Goal: Task Accomplishment & Management: Complete application form

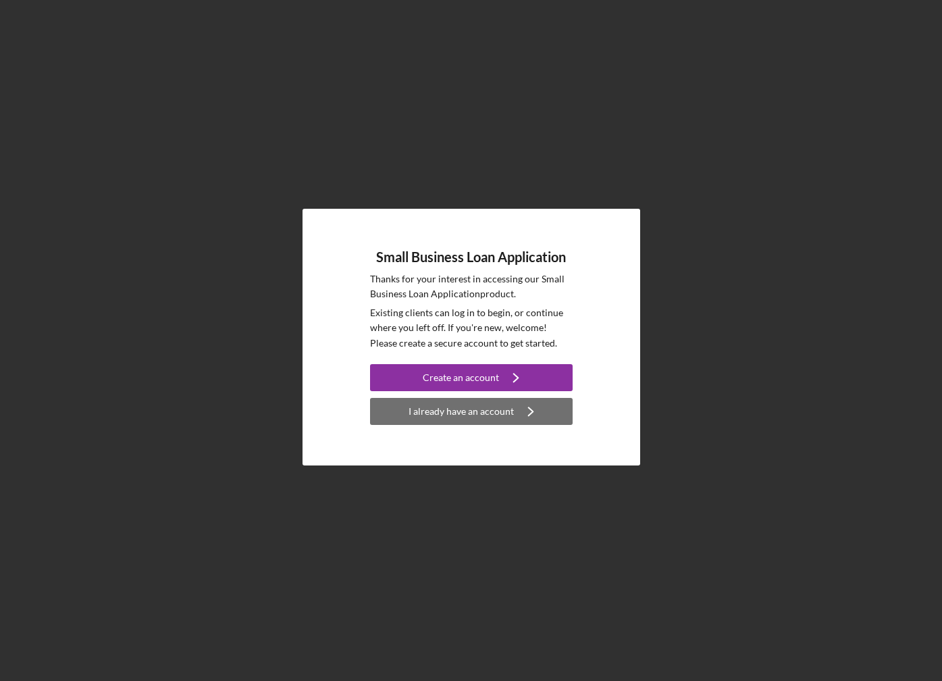
click at [475, 413] on div "I already have an account" at bounding box center [461, 411] width 105 height 27
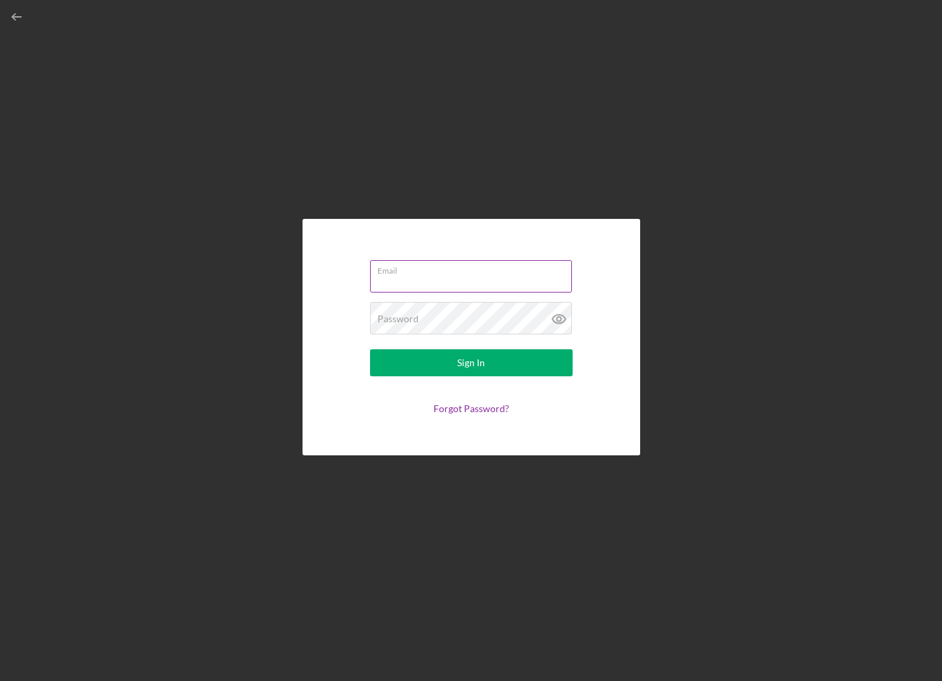
click at [432, 283] on input "Email" at bounding box center [471, 276] width 202 height 32
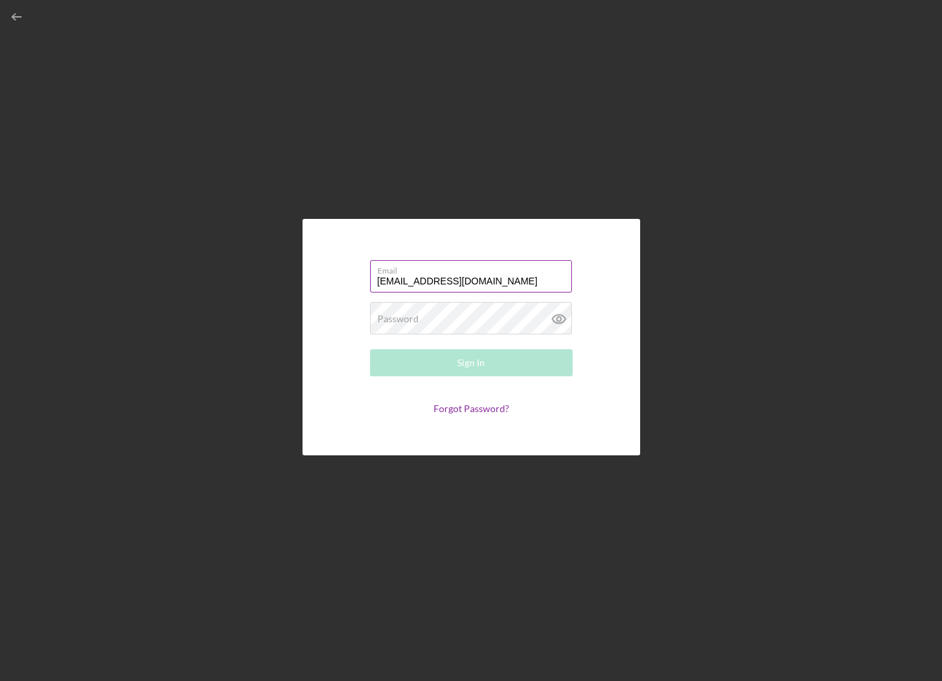
type input "[EMAIL_ADDRESS][DOMAIN_NAME]"
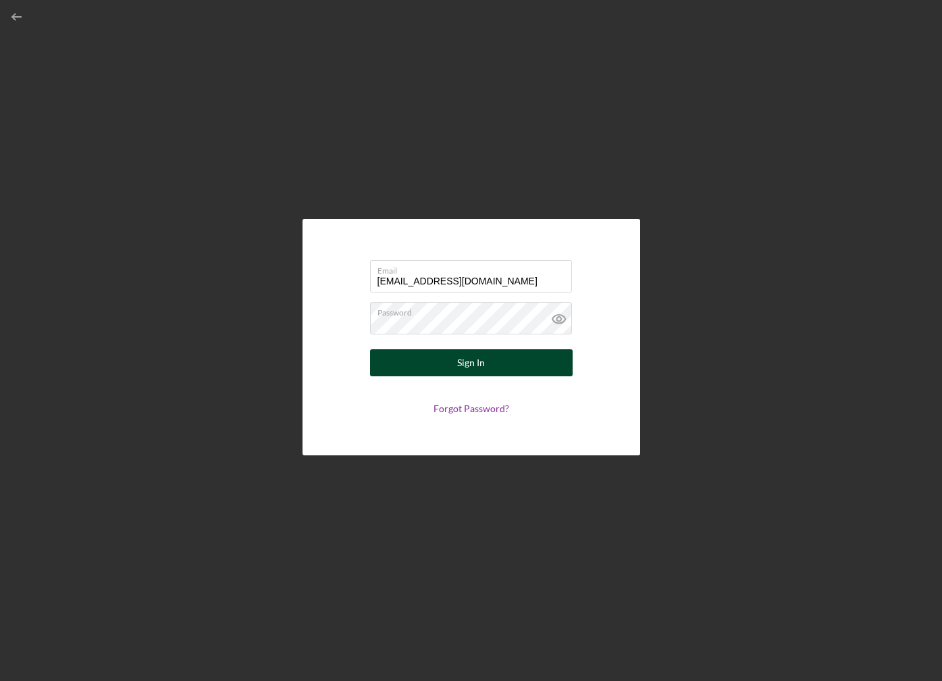
click at [457, 359] on button "Sign In" at bounding box center [471, 362] width 203 height 27
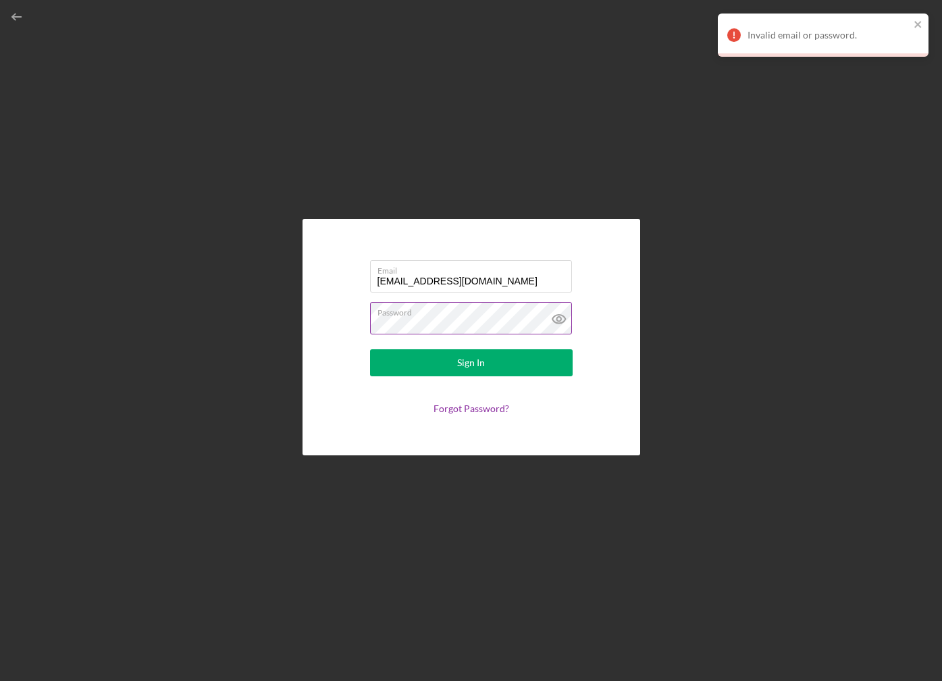
click at [559, 315] on icon at bounding box center [558, 319] width 13 height 9
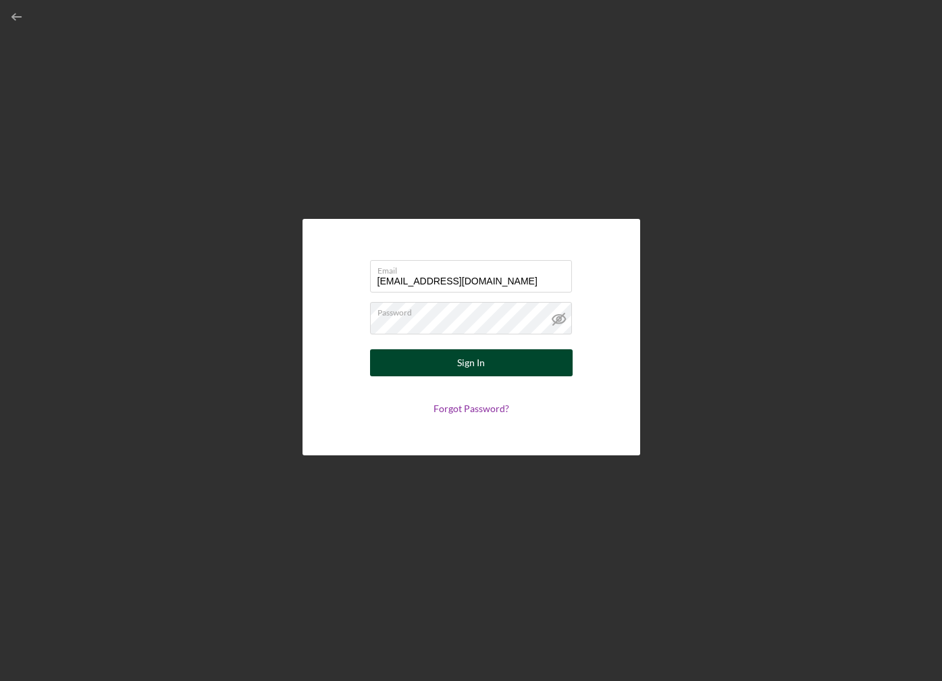
click at [427, 354] on button "Sign In" at bounding box center [471, 362] width 203 height 27
click at [490, 355] on button "Sign In" at bounding box center [471, 362] width 203 height 27
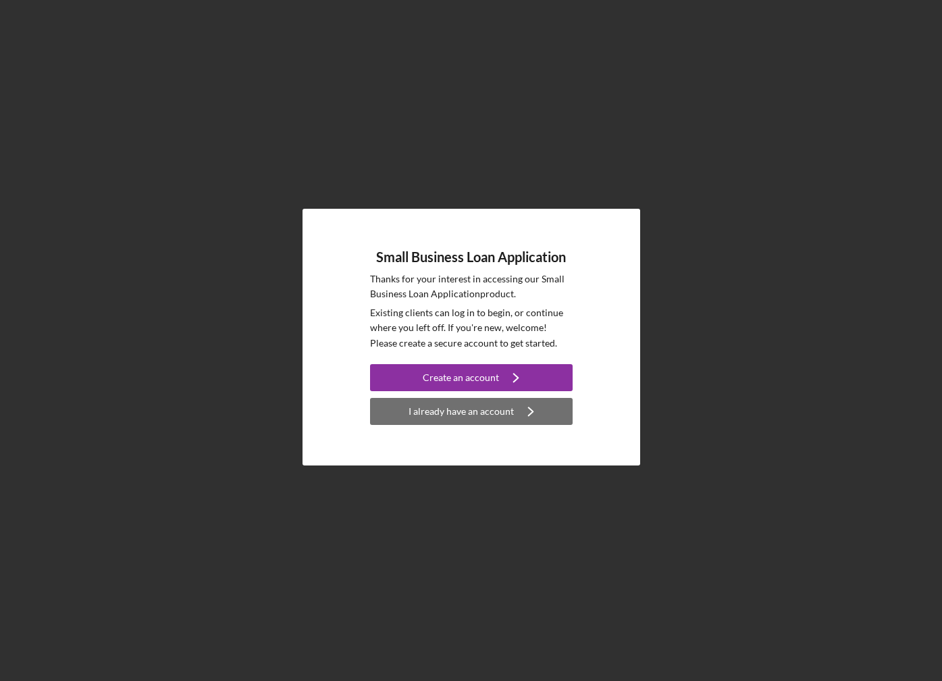
click at [467, 403] on div "I already have an account" at bounding box center [461, 411] width 105 height 27
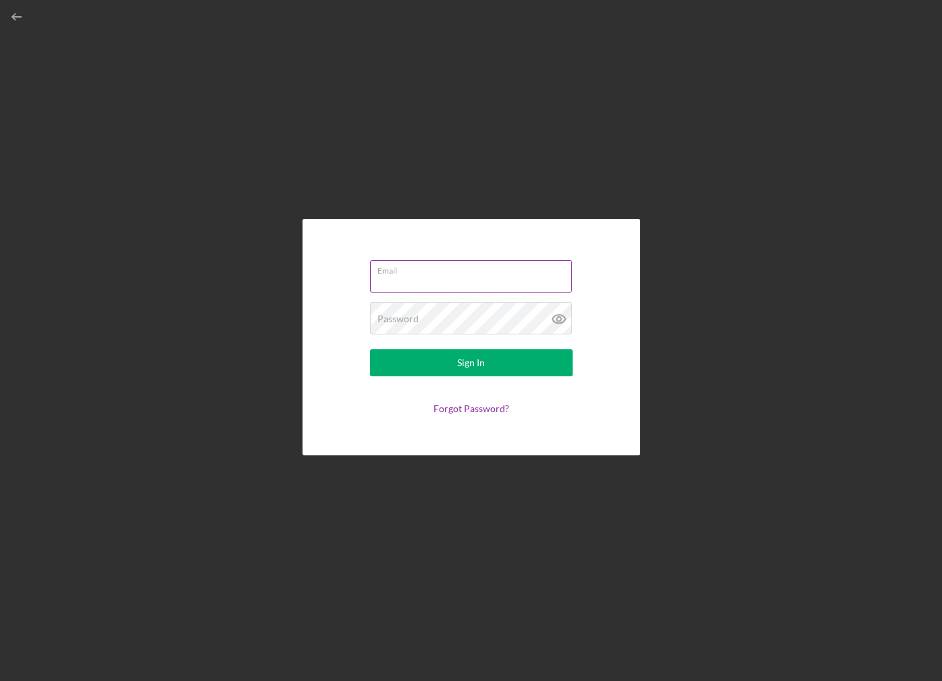
click at [421, 279] on input "Email" at bounding box center [471, 276] width 202 height 32
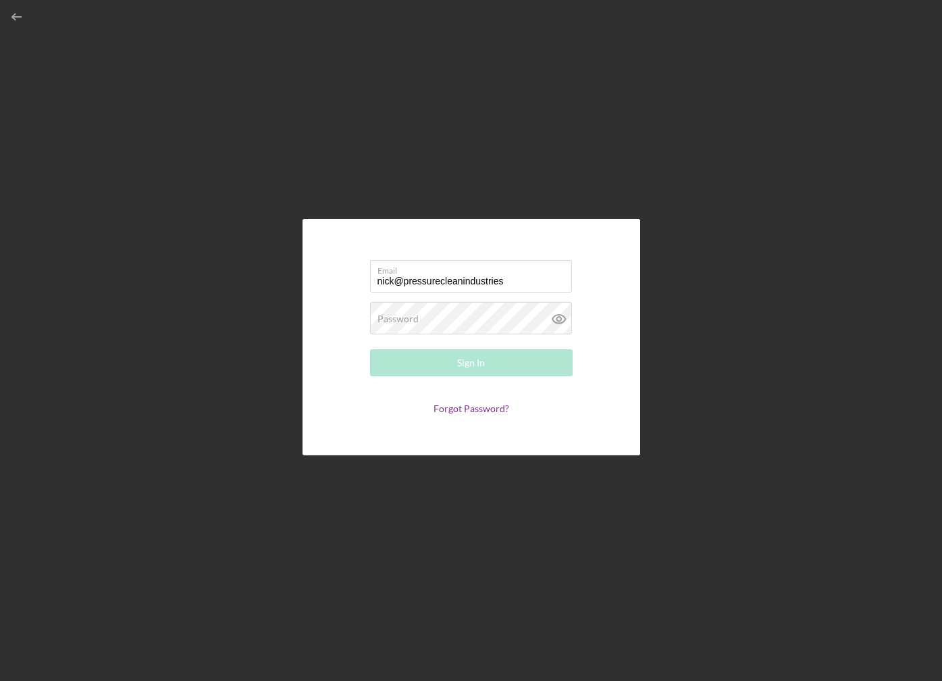
type input "nick@pressurecleanindustries"
click at [610, 410] on div "Email nick@pressurecleanindustries Password Required Sign In Forgot Password?" at bounding box center [472, 337] width 338 height 236
click at [489, 357] on button "Sign In" at bounding box center [471, 362] width 203 height 27
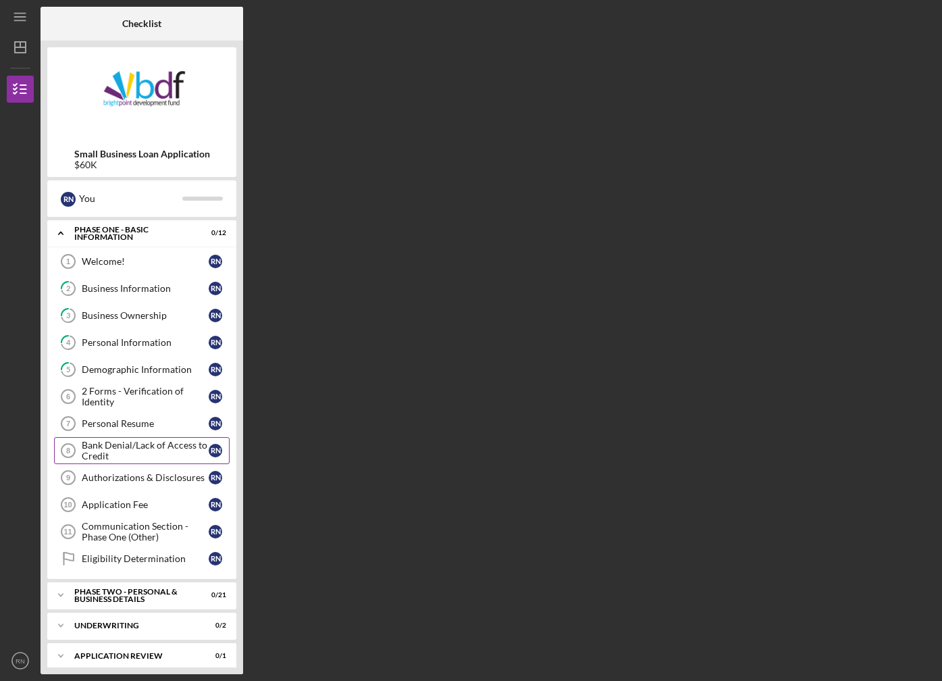
click at [126, 448] on div "Bank Denial/Lack of Access to Credit" at bounding box center [145, 451] width 127 height 22
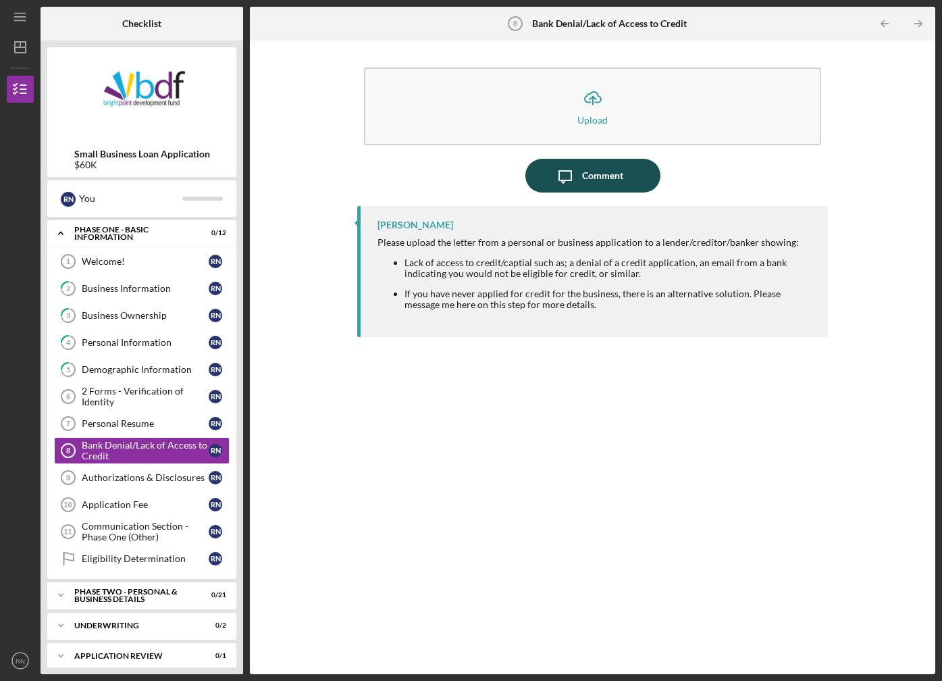
click at [597, 176] on div "Comment" at bounding box center [602, 176] width 41 height 34
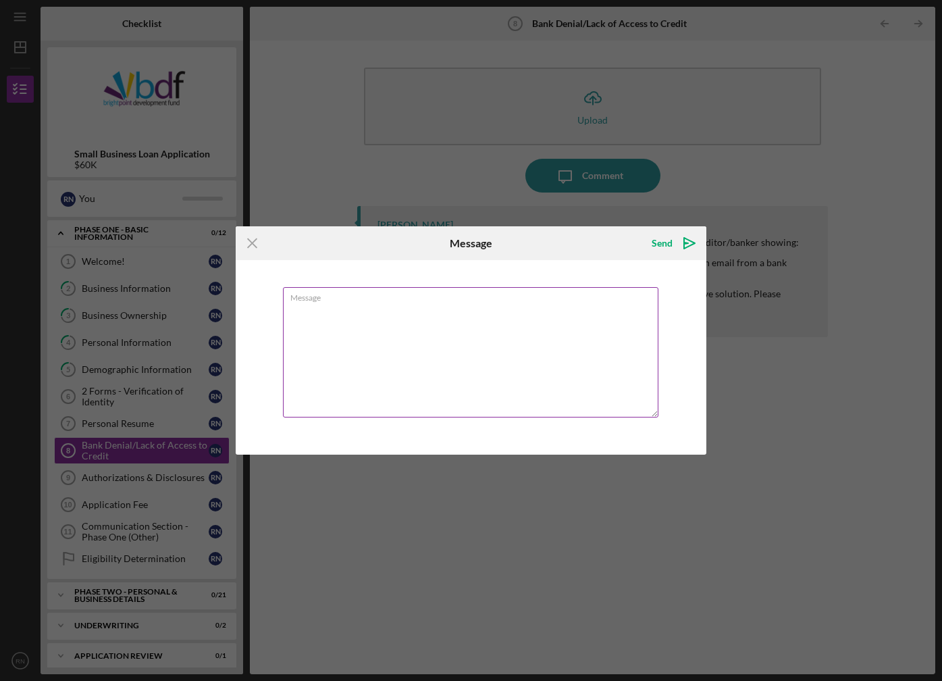
type textarea "P"
type textarea "I have not applied anywhere else"
click at [679, 240] on icon "Icon/icon-invite-send" at bounding box center [690, 243] width 34 height 34
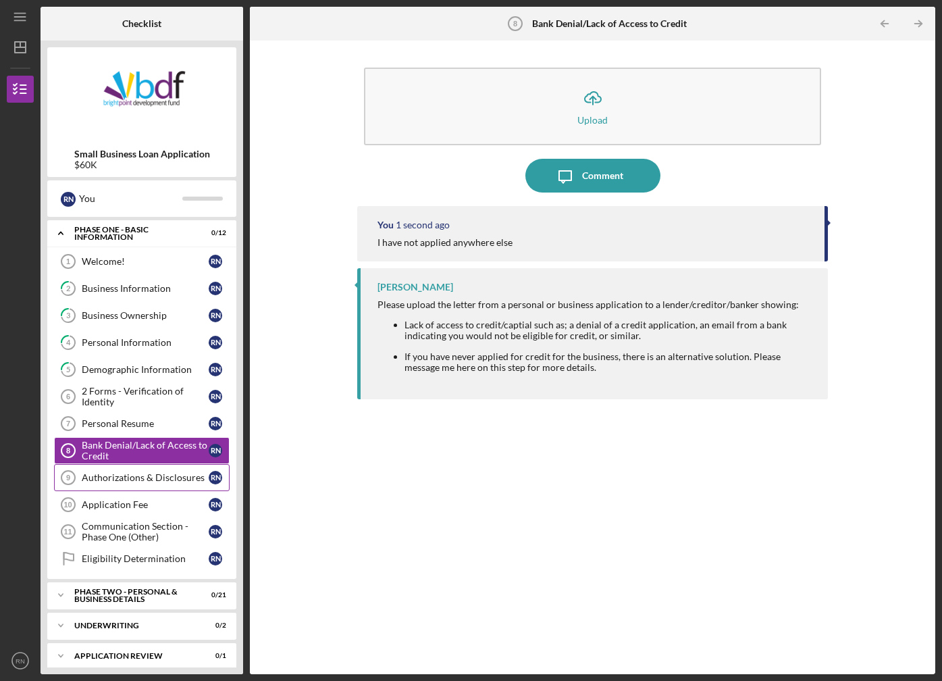
click at [122, 482] on div "Authorizations & Disclosures" at bounding box center [145, 477] width 127 height 11
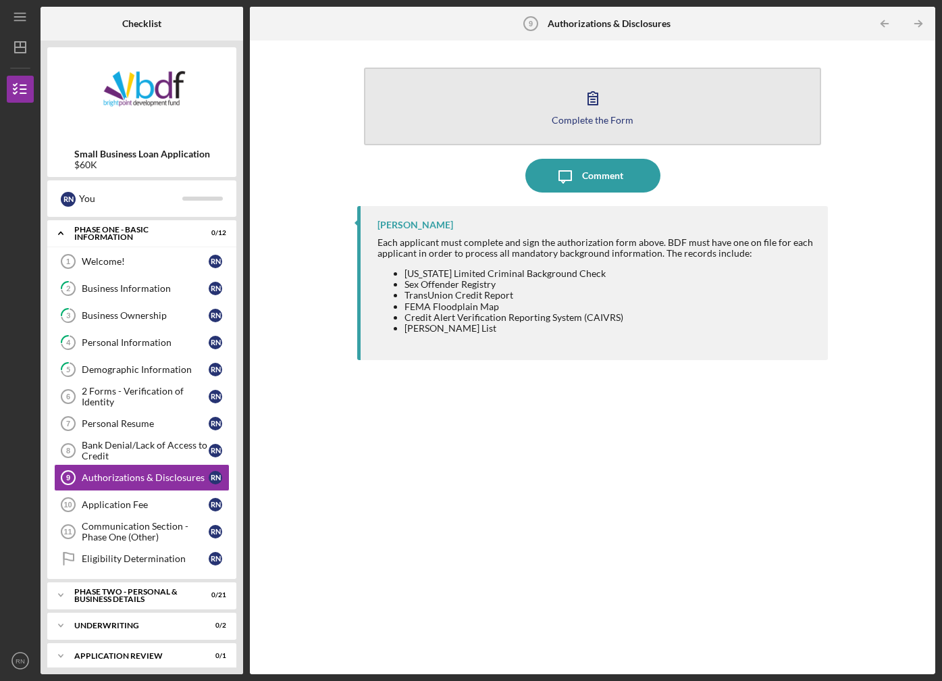
click at [600, 104] on icon "button" at bounding box center [593, 98] width 34 height 34
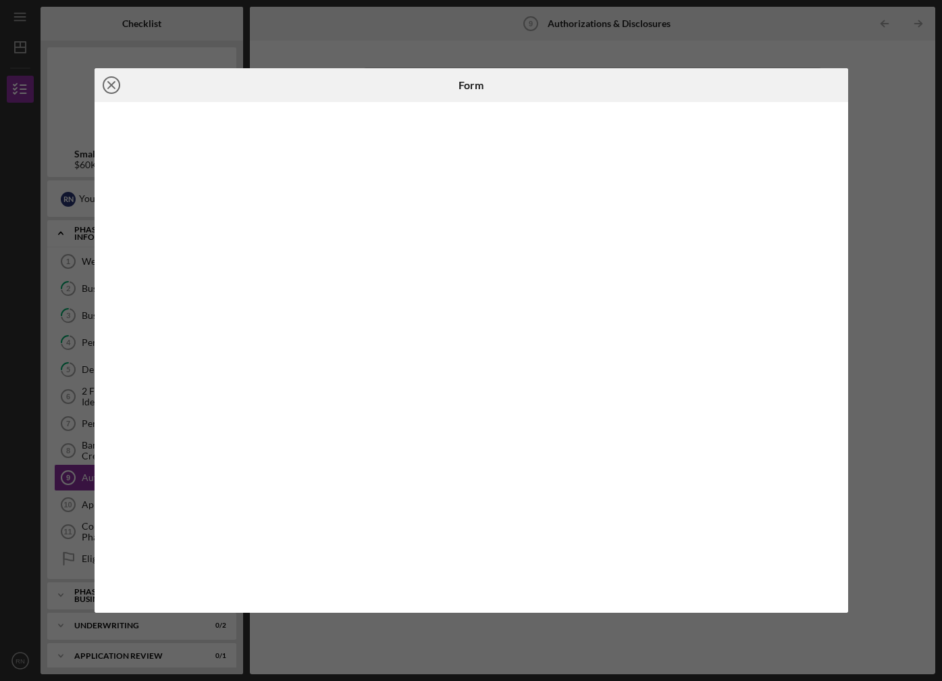
click at [113, 86] on icon "Icon/Close" at bounding box center [112, 85] width 34 height 34
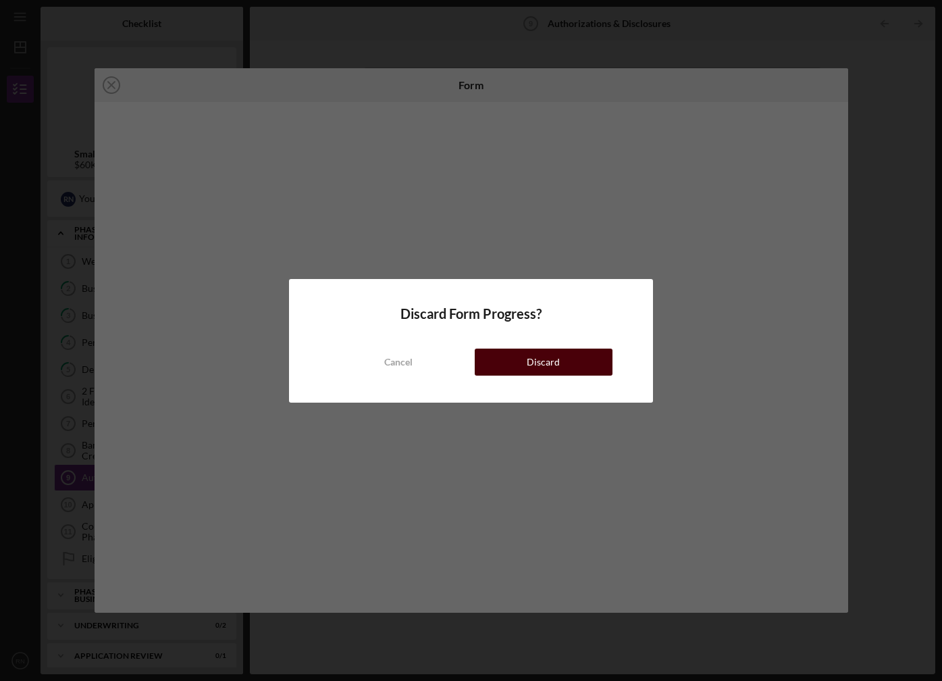
click at [553, 357] on div "Discard" at bounding box center [543, 361] width 33 height 27
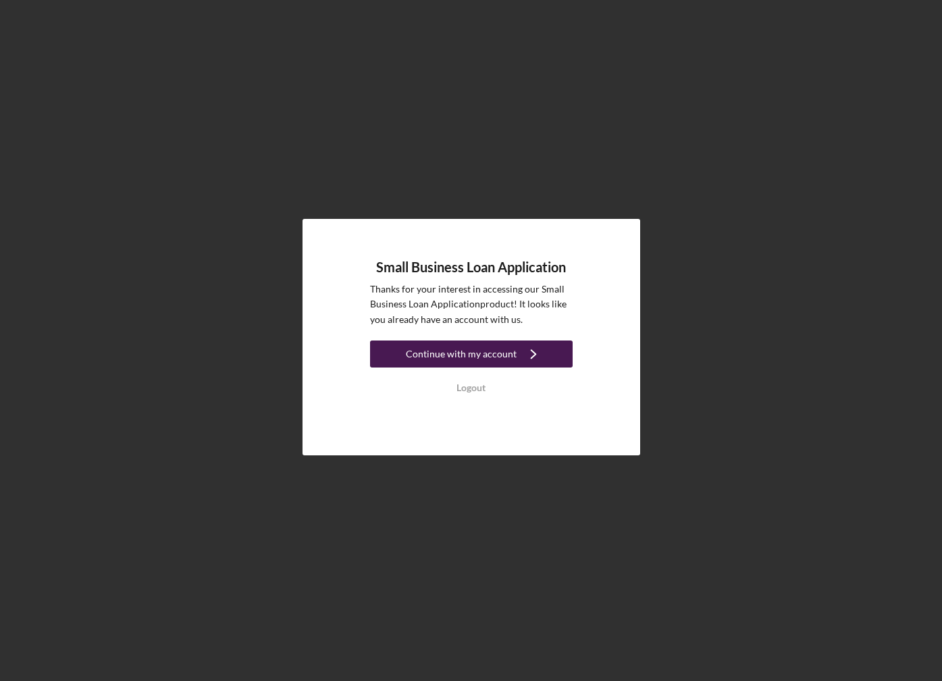
click at [472, 361] on div "Continue with my account" at bounding box center [461, 353] width 111 height 27
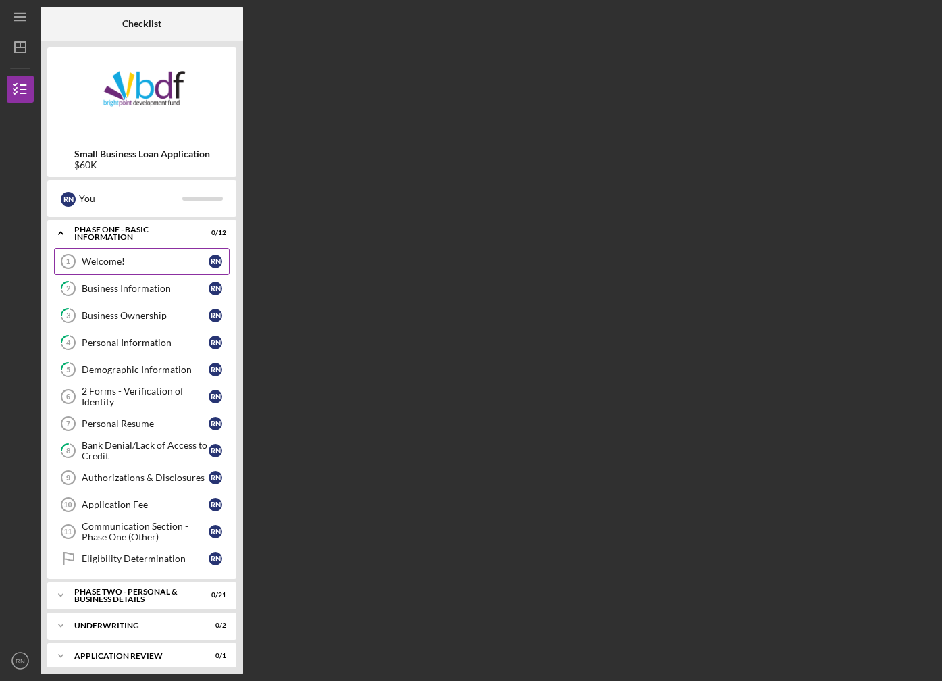
click at [108, 264] on div "Welcome!" at bounding box center [145, 261] width 127 height 11
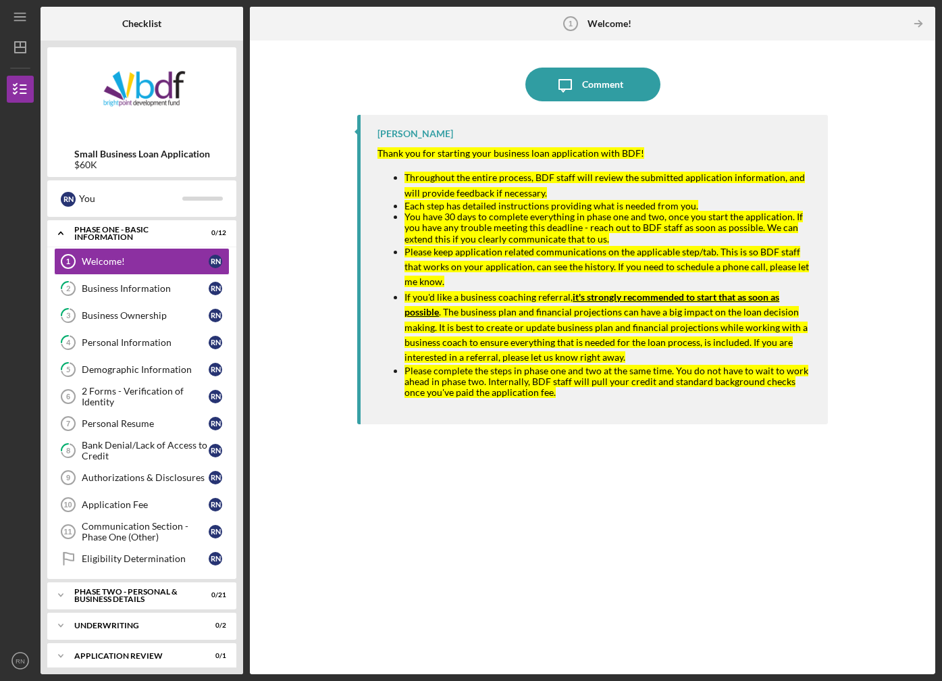
click at [608, 234] on li "You have 30 days to complete everything in phase one and two, once you start th…" at bounding box center [609, 227] width 410 height 32
click at [134, 297] on link "2 Business Information R N" at bounding box center [142, 288] width 176 height 27
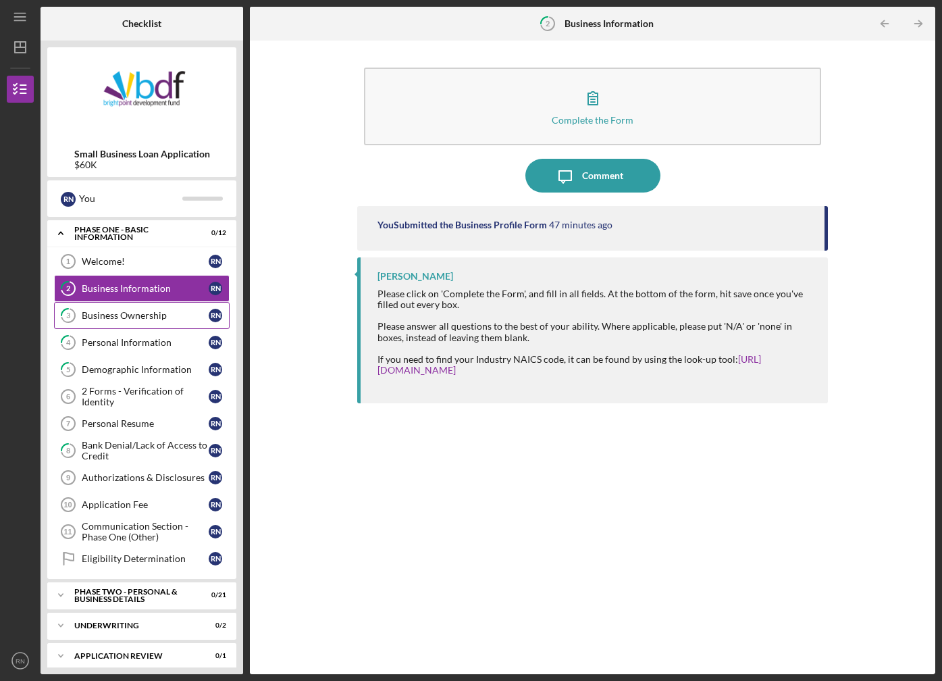
click at [151, 311] on div "Business Ownership" at bounding box center [145, 315] width 127 height 11
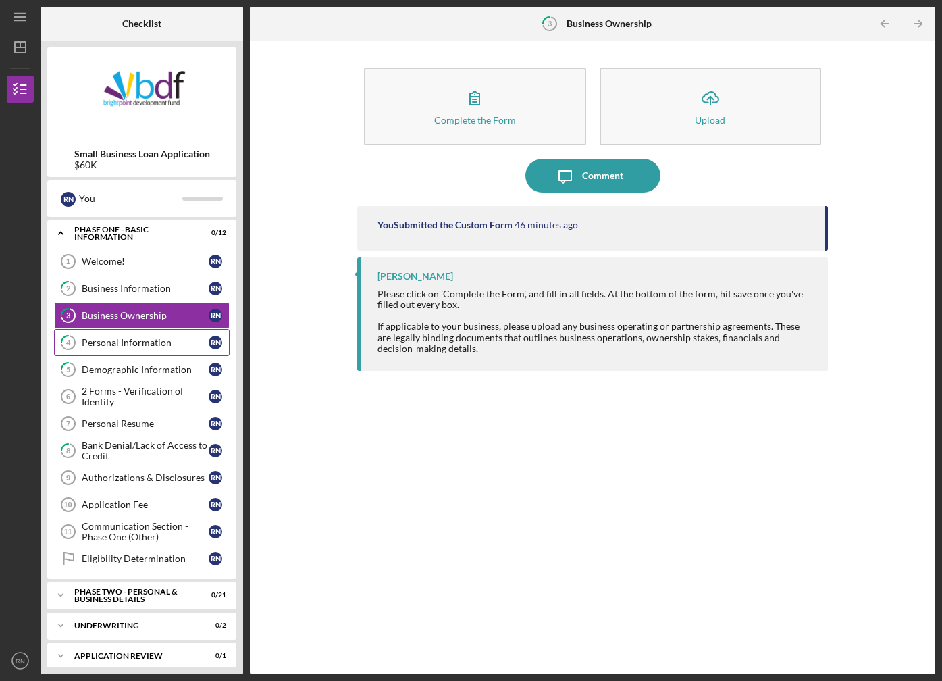
click at [132, 340] on div "Personal Information" at bounding box center [145, 342] width 127 height 11
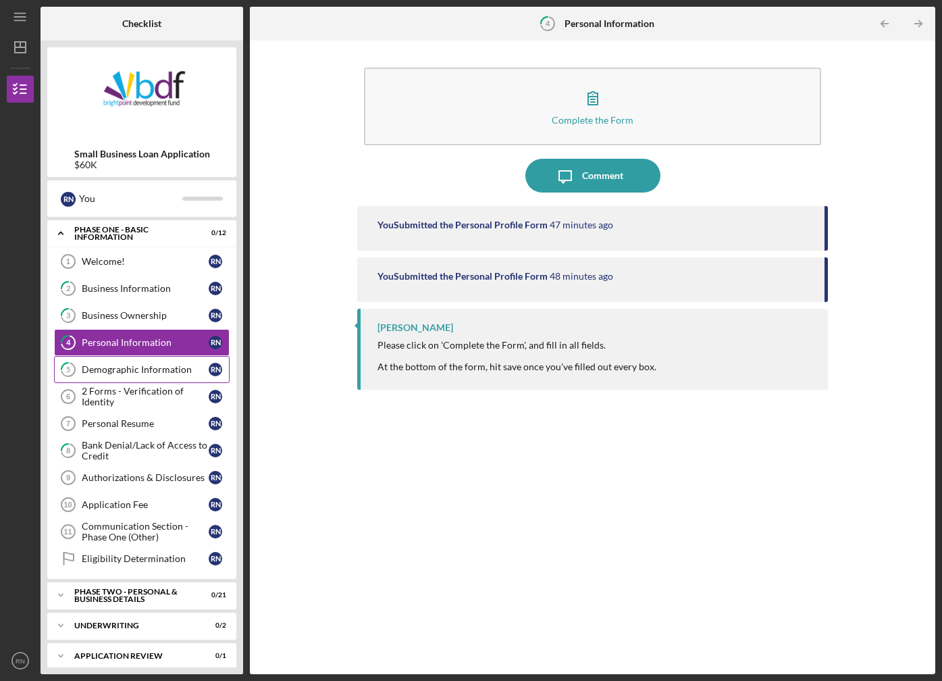
click at [129, 367] on div "Demographic Information" at bounding box center [145, 369] width 127 height 11
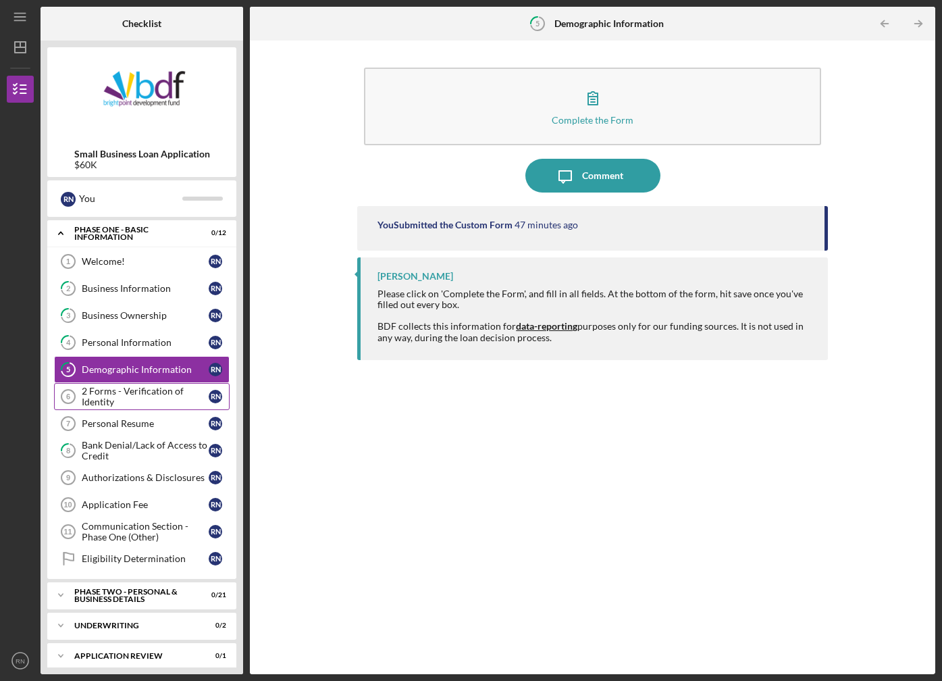
click at [111, 401] on div "2 Forms - Verification of Identity" at bounding box center [145, 397] width 127 height 22
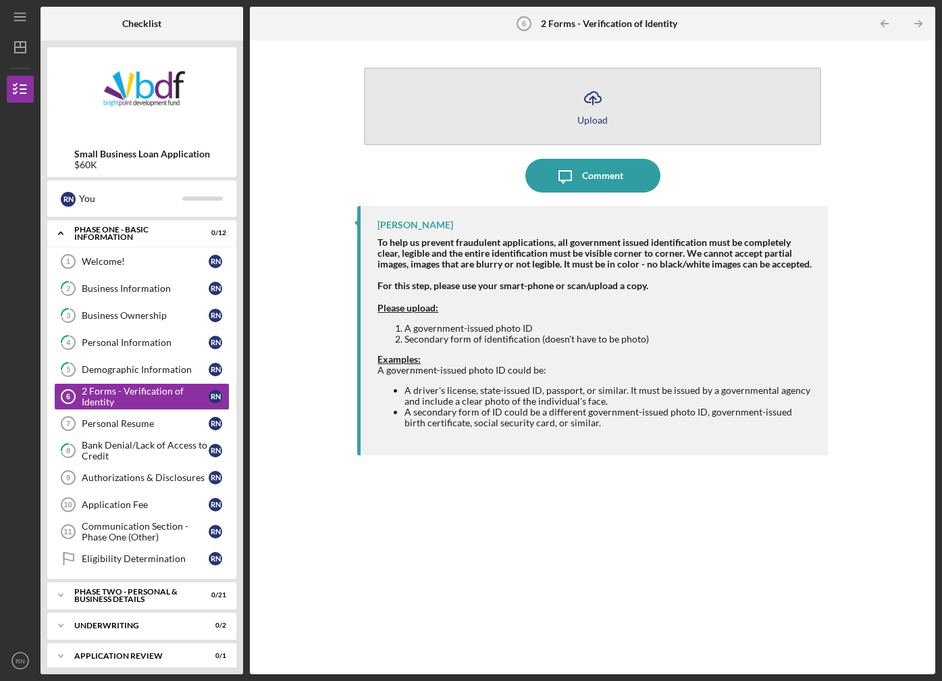
click at [581, 117] on div "Upload" at bounding box center [592, 120] width 30 height 10
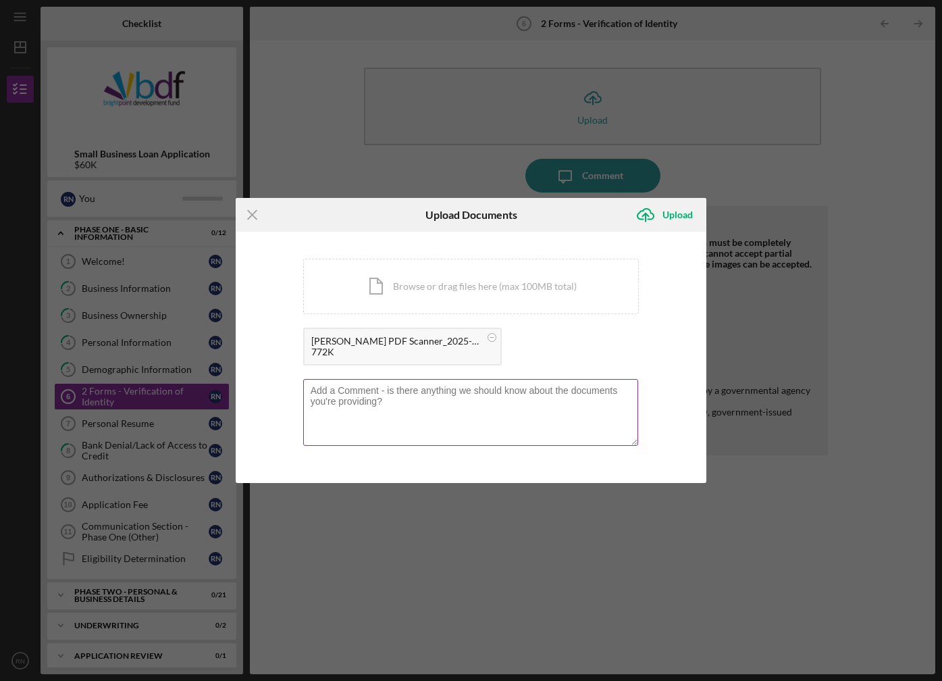
click at [424, 397] on textarea at bounding box center [471, 412] width 336 height 66
type textarea "Passport and Driver's License"
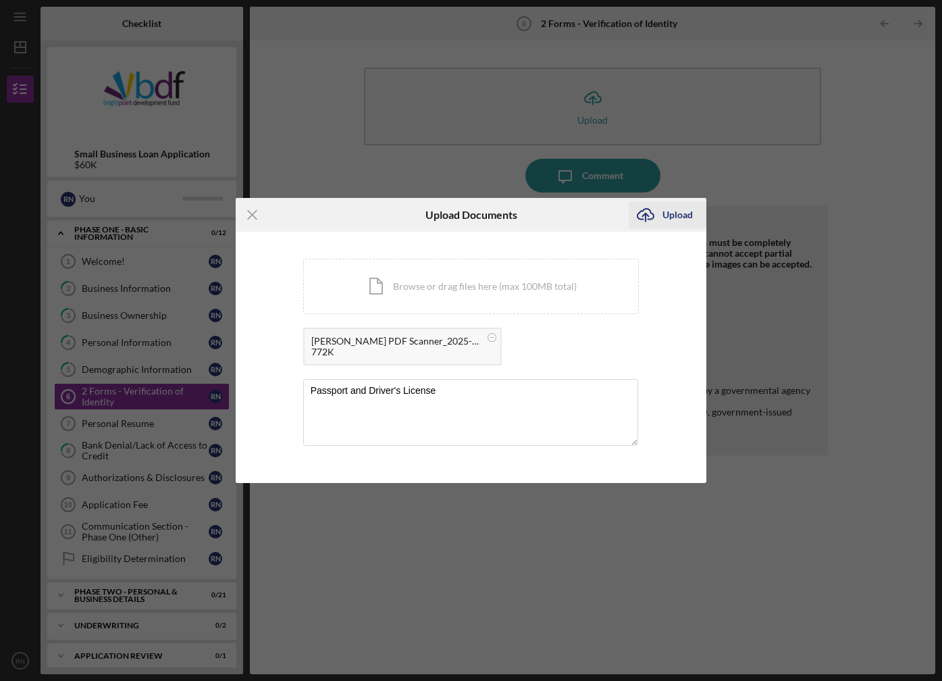
click at [653, 217] on icon "Icon/Upload" at bounding box center [646, 215] width 34 height 34
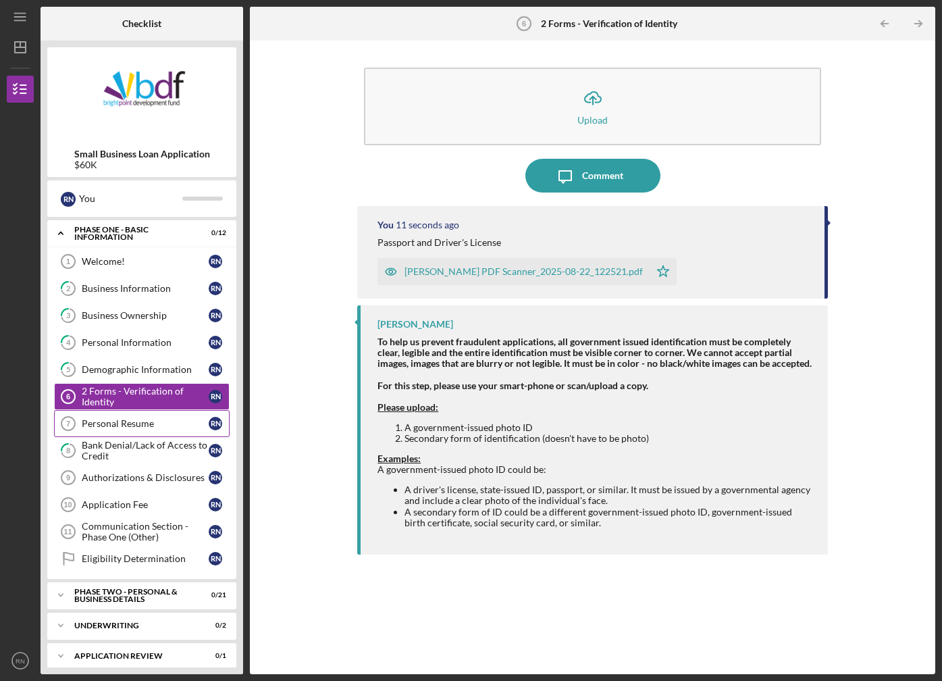
click at [146, 425] on div "Personal Resume" at bounding box center [145, 423] width 127 height 11
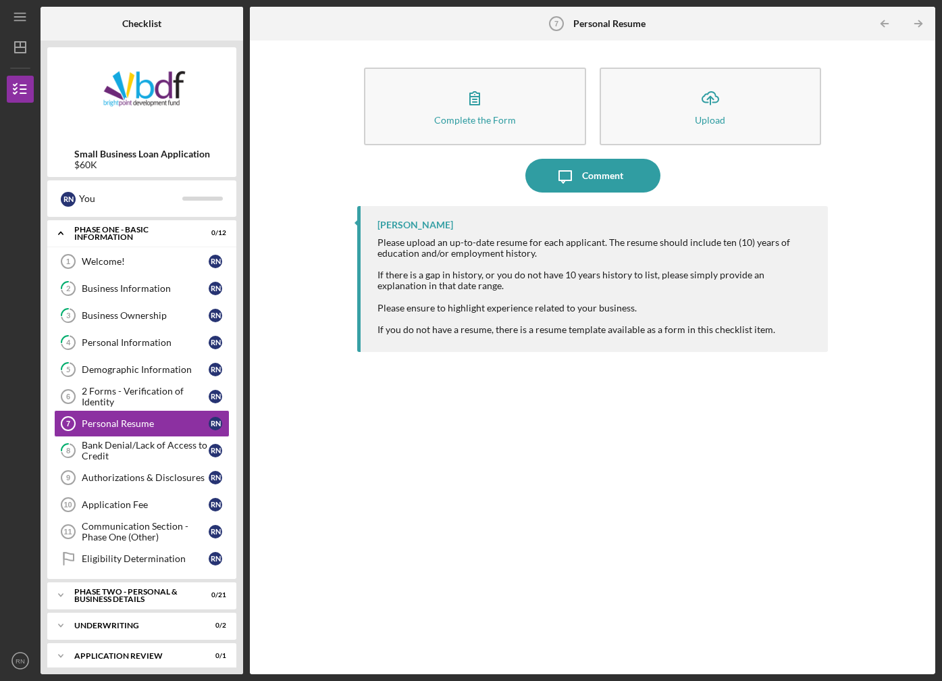
click at [106, 123] on img at bounding box center [141, 94] width 189 height 81
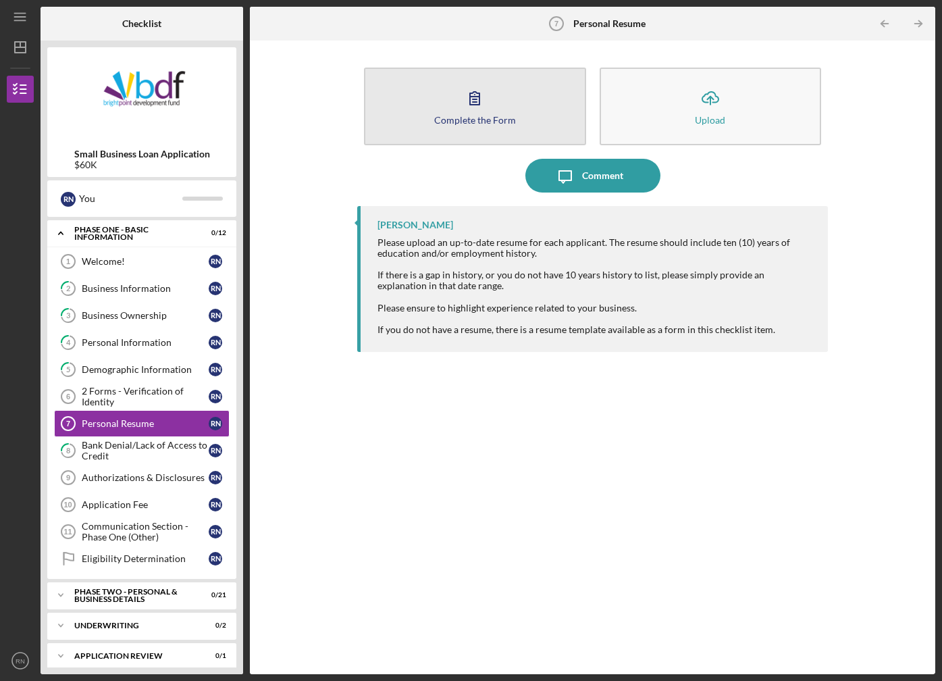
click at [521, 107] on button "Complete the Form Form" at bounding box center [474, 107] width 221 height 78
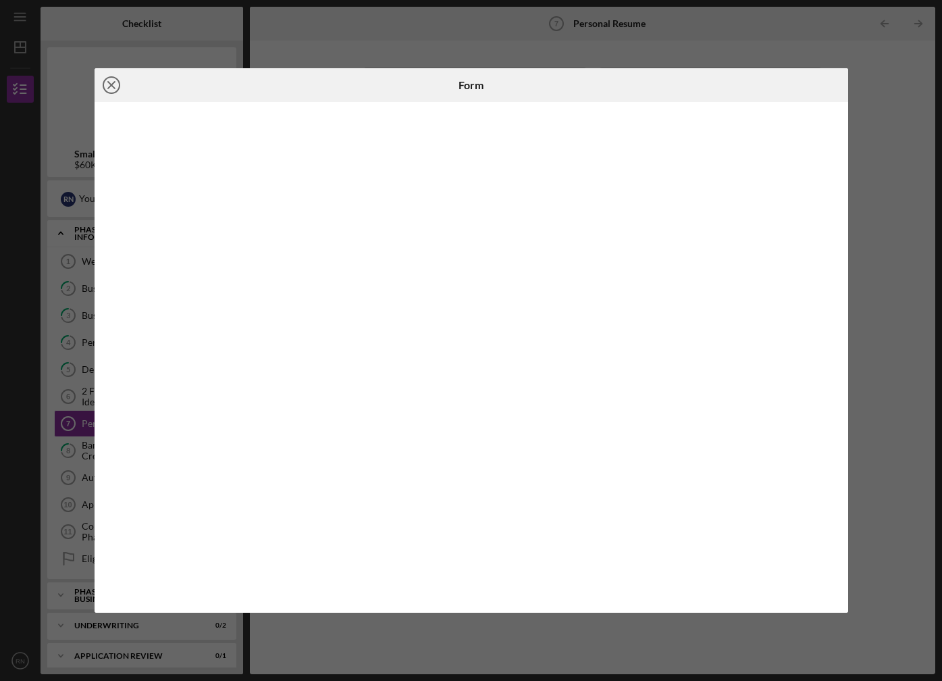
click at [114, 88] on line at bounding box center [111, 85] width 7 height 7
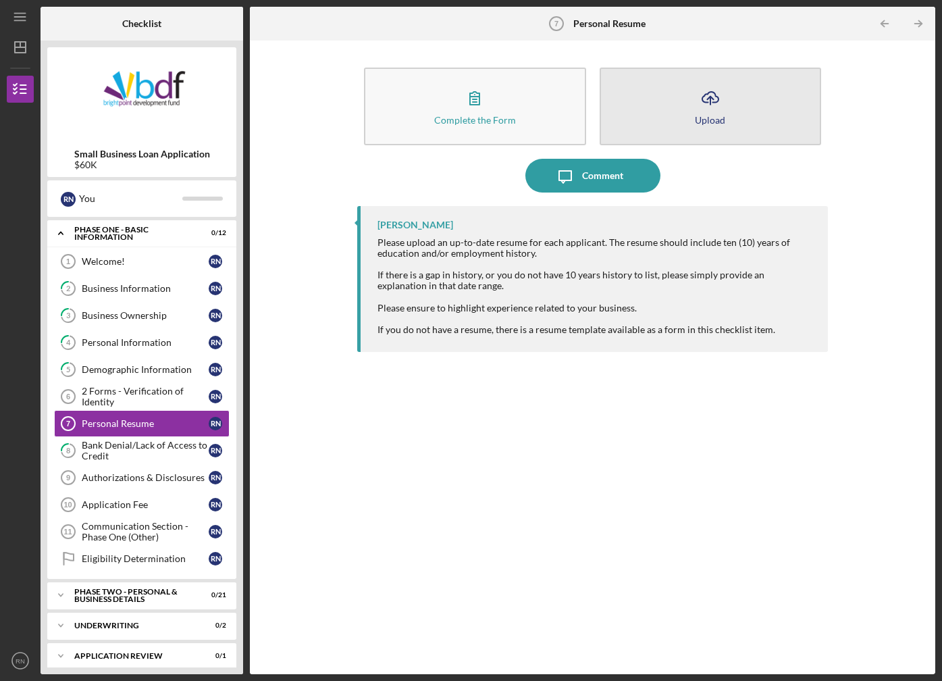
click at [713, 115] on div "Upload" at bounding box center [710, 120] width 30 height 10
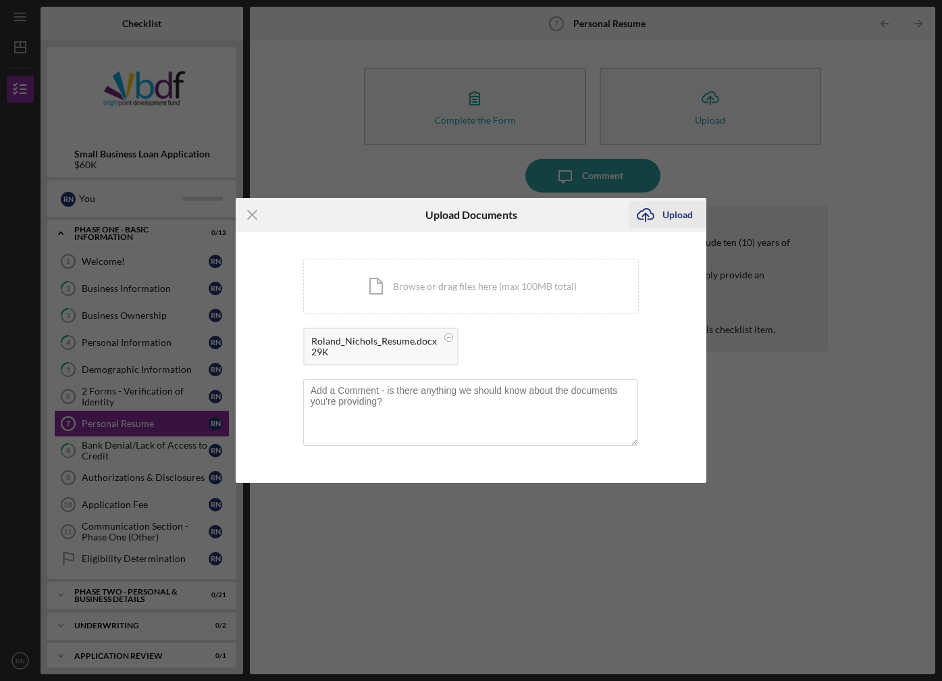
click at [660, 220] on icon "Icon/Upload" at bounding box center [646, 215] width 34 height 34
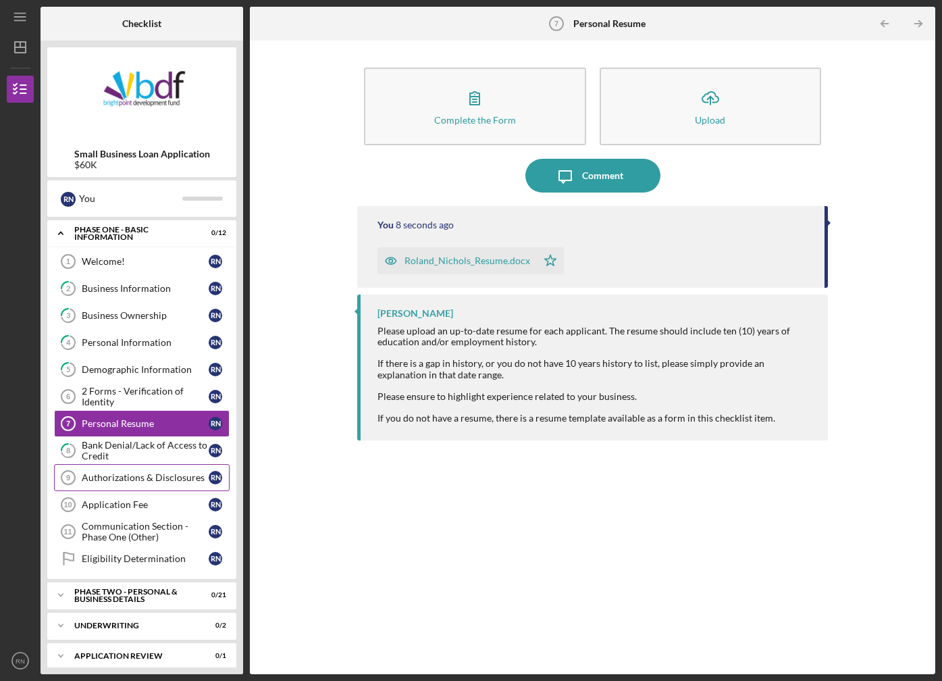
click at [113, 484] on link "Authorizations & Disclosures 9 Authorizations & Disclosures R N" at bounding box center [142, 477] width 176 height 27
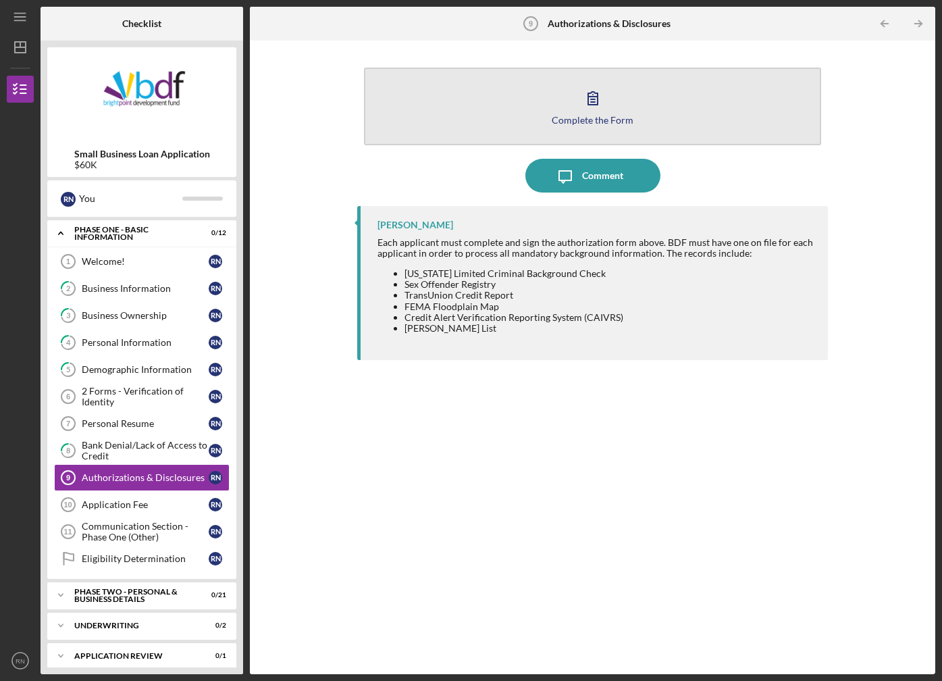
click at [608, 108] on icon "button" at bounding box center [593, 98] width 34 height 34
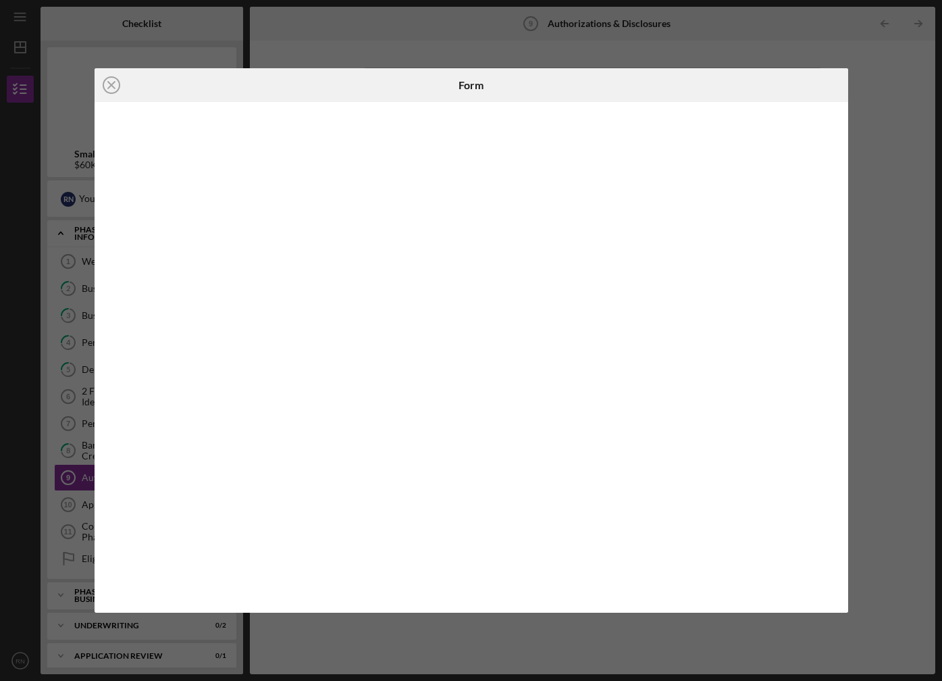
click at [115, 84] on icon "Icon/Close" at bounding box center [112, 85] width 34 height 34
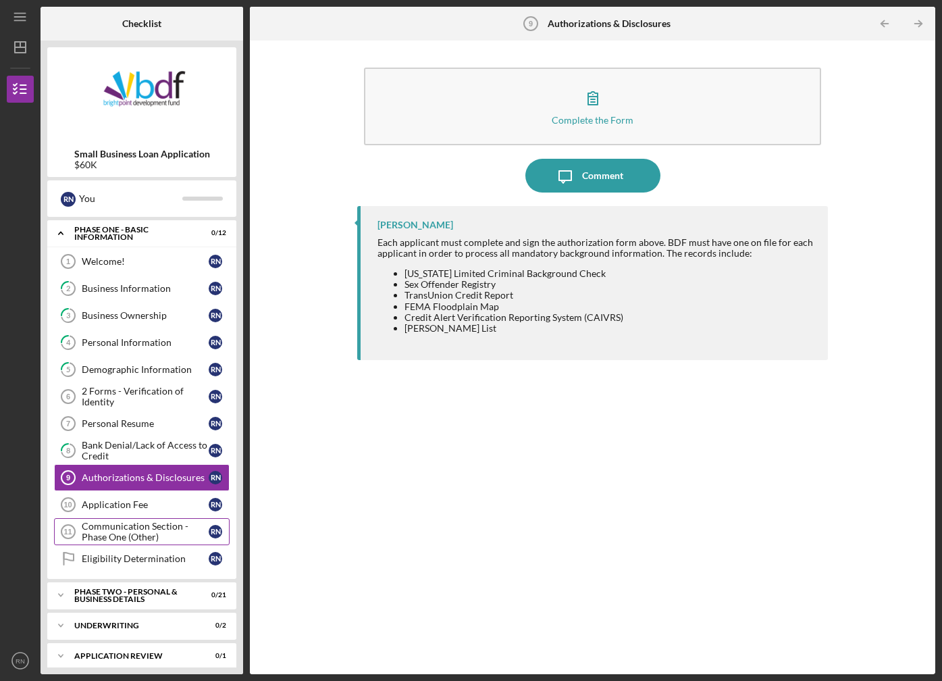
click at [147, 523] on div "Communication Section - Phase One (Other)" at bounding box center [145, 532] width 127 height 22
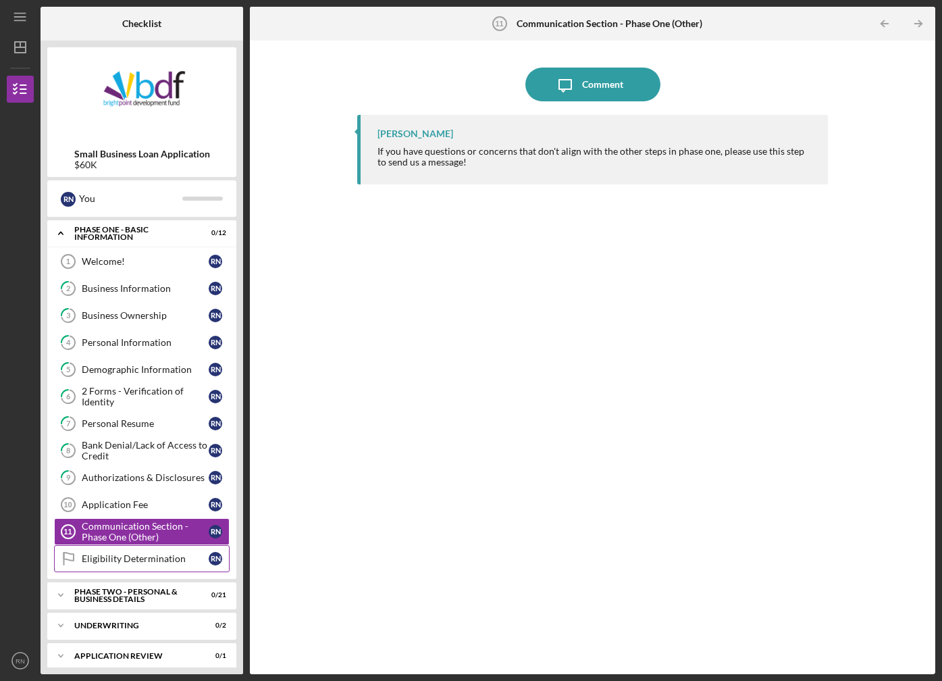
click at [140, 557] on div "Eligibility Determination" at bounding box center [145, 558] width 127 height 11
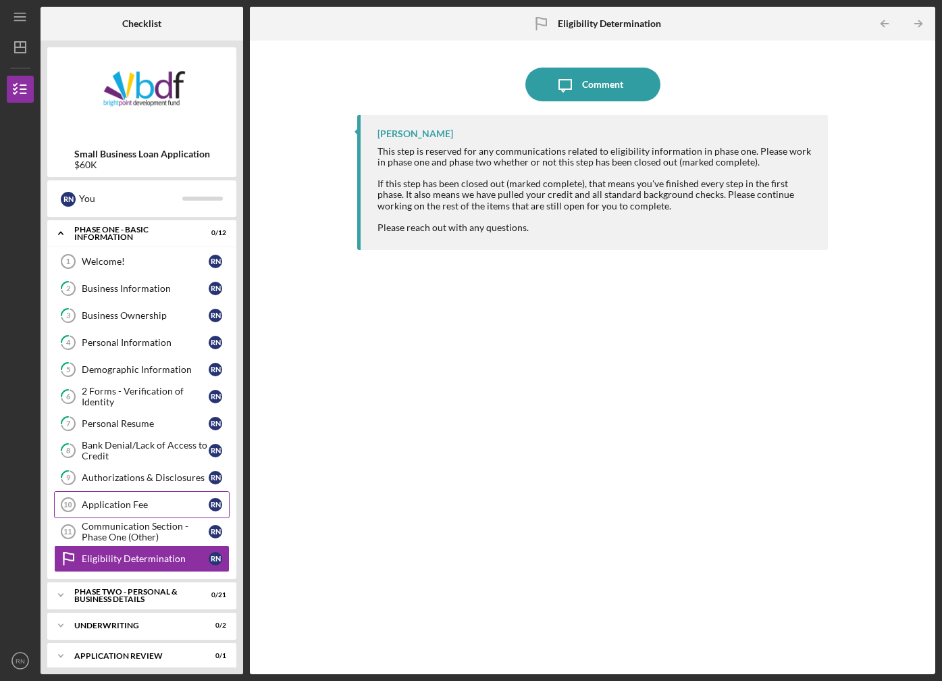
click at [146, 508] on div "Application Fee" at bounding box center [145, 504] width 127 height 11
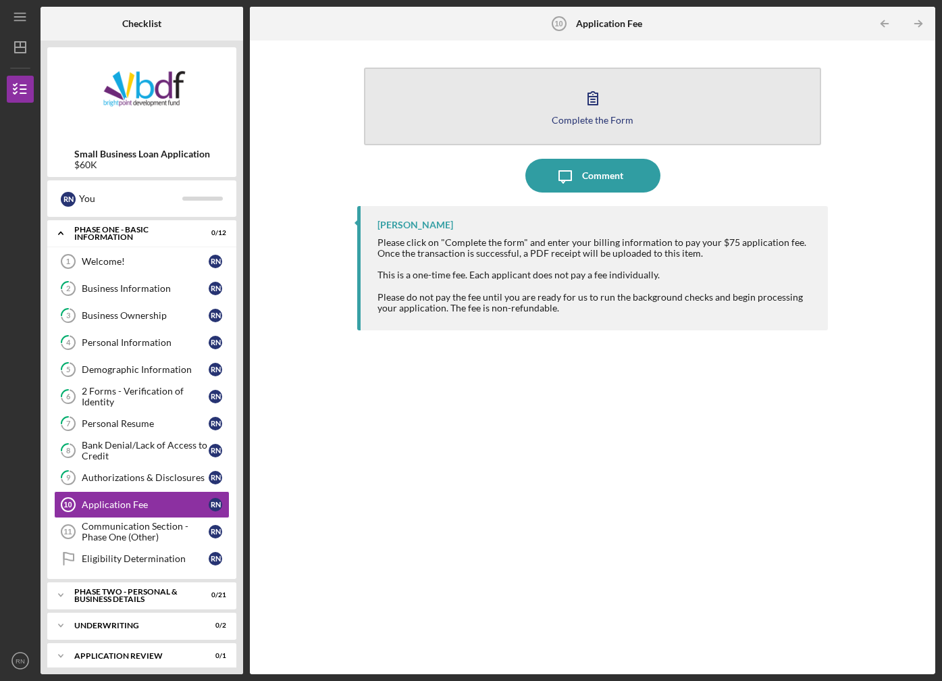
click at [617, 108] on button "Complete the Form Form" at bounding box center [592, 107] width 457 height 78
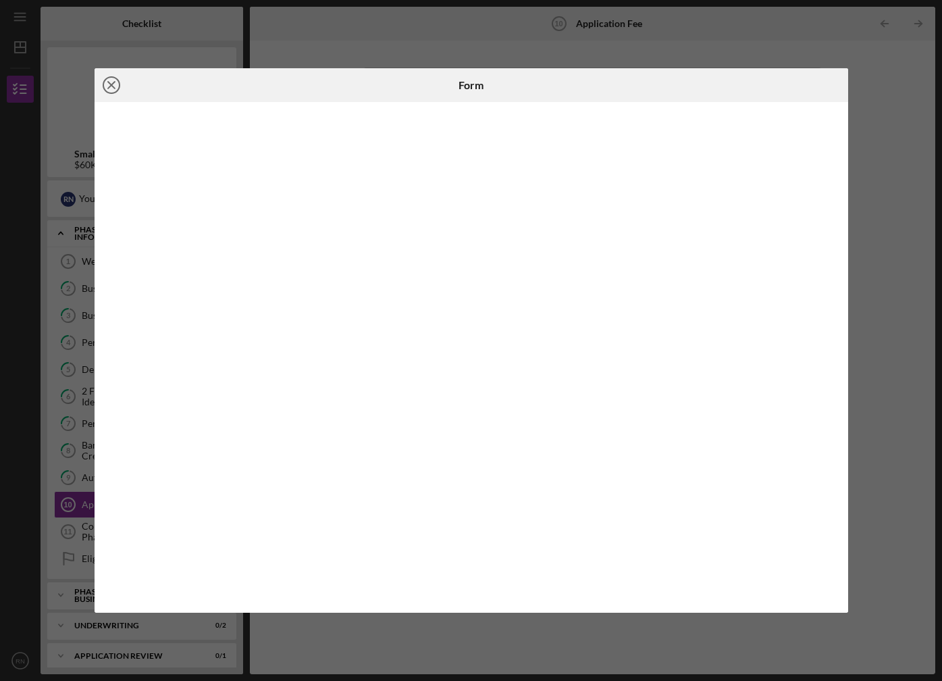
click at [114, 88] on line at bounding box center [111, 85] width 7 height 7
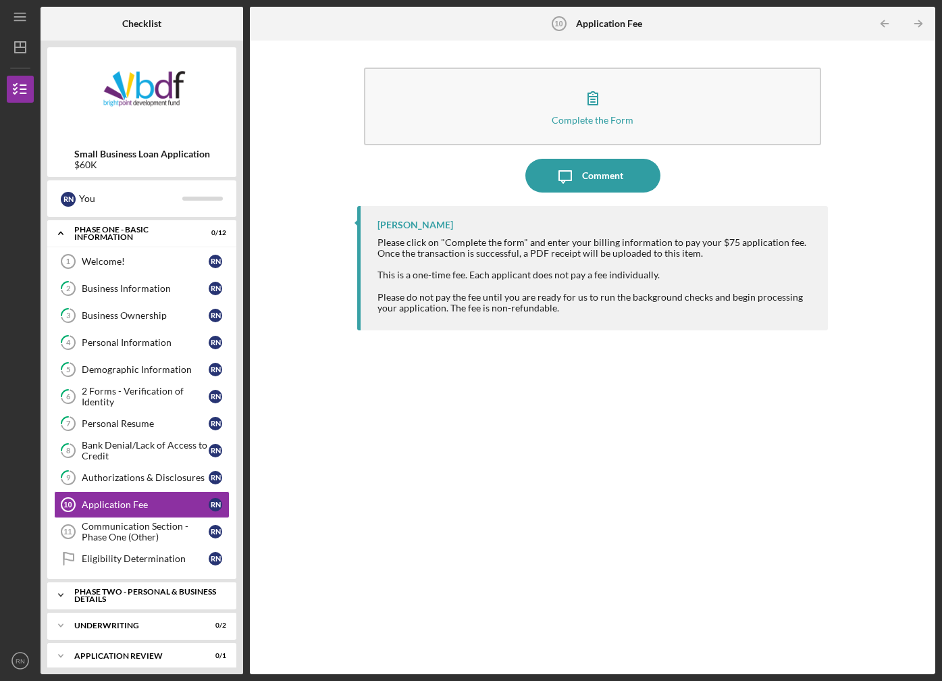
click at [117, 596] on div "PHASE TWO - PERSONAL & BUSINESS DETAILS" at bounding box center [146, 595] width 145 height 16
click at [128, 623] on div "Household Budget" at bounding box center [145, 623] width 127 height 11
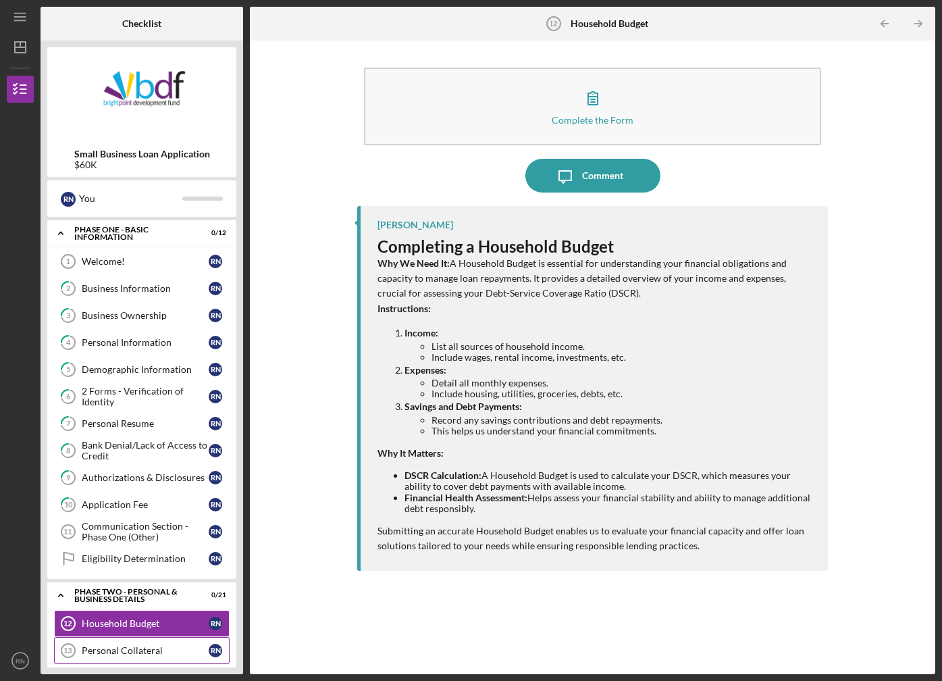
click at [128, 650] on div "Personal Collateral" at bounding box center [145, 650] width 127 height 11
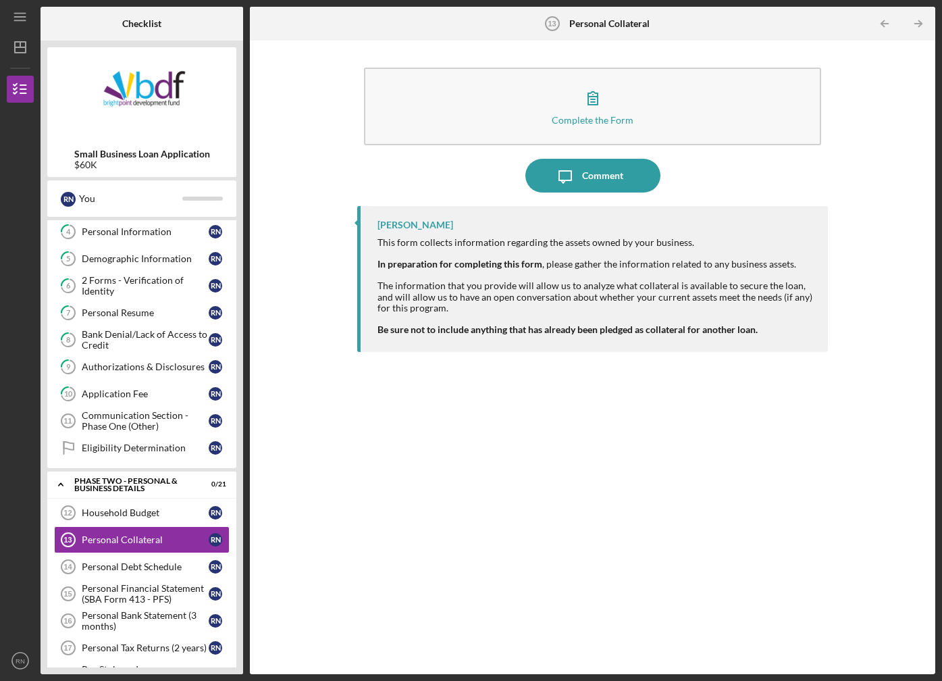
scroll to position [135, 0]
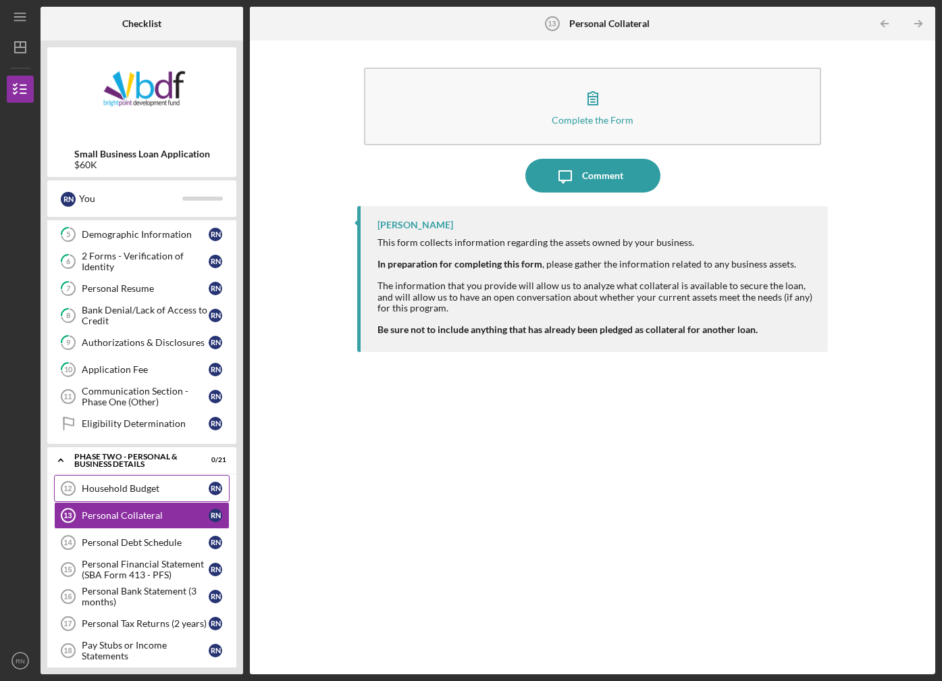
click at [131, 491] on div "Household Budget" at bounding box center [145, 488] width 127 height 11
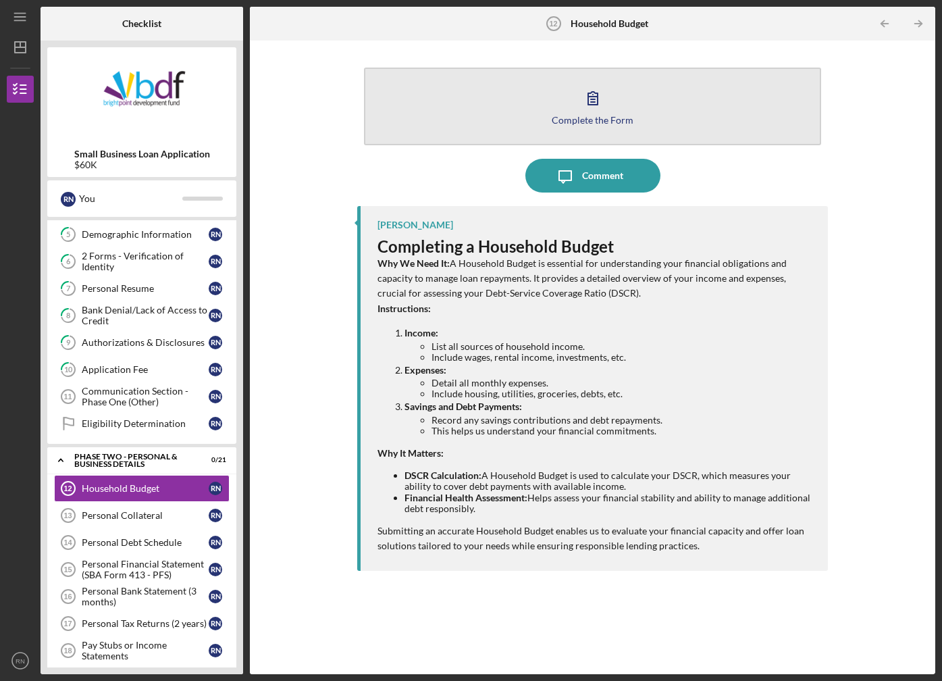
click at [604, 75] on button "Complete the Form Form" at bounding box center [592, 107] width 457 height 78
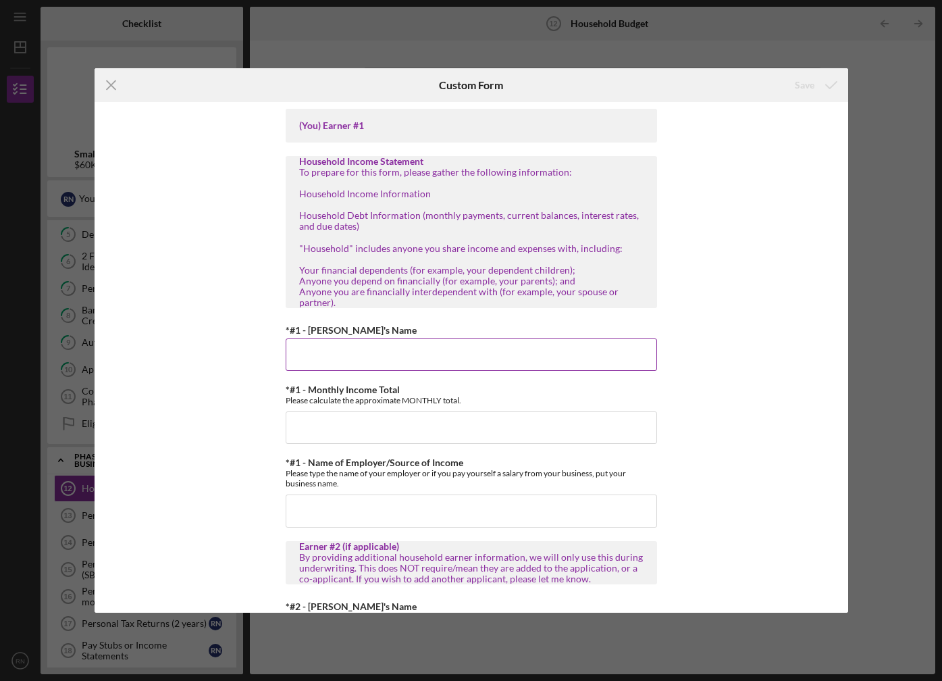
click at [348, 350] on input "*#1 - Earner's Name" at bounding box center [471, 354] width 371 height 32
type input "Tanya Nichols"
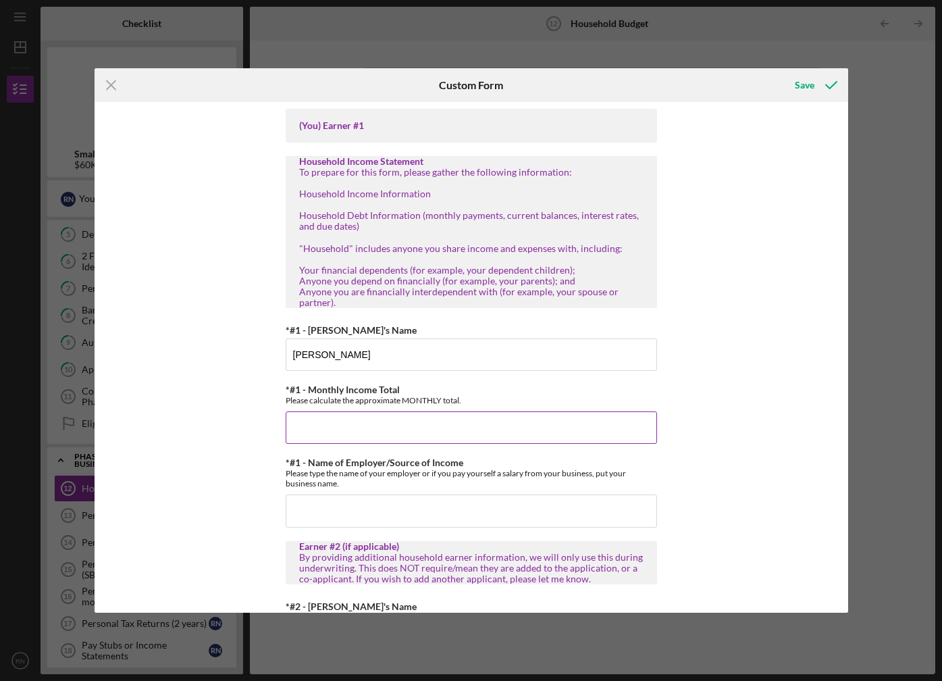
click at [428, 430] on input "*#1 - Monthly Income Total" at bounding box center [471, 427] width 371 height 32
type input "$21,000"
click at [405, 510] on input "*#1 - Name of Employer/Source of Income" at bounding box center [471, 510] width 371 height 32
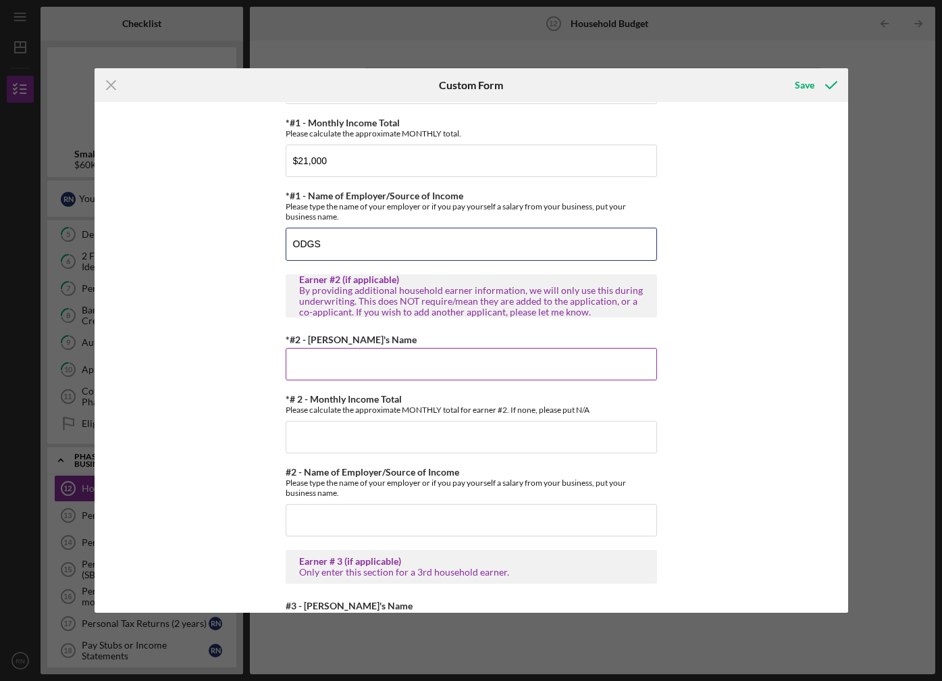
scroll to position [270, 0]
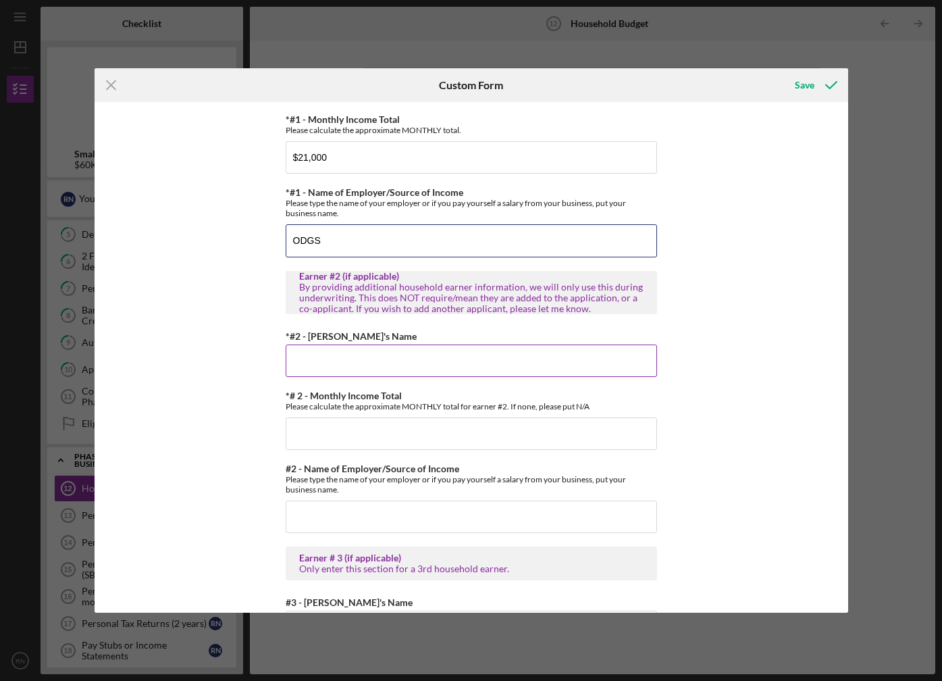
type input "ODGS"
click at [340, 362] on input "*#2 - Earner's Name" at bounding box center [471, 360] width 371 height 32
type input "Tanya Nichols"
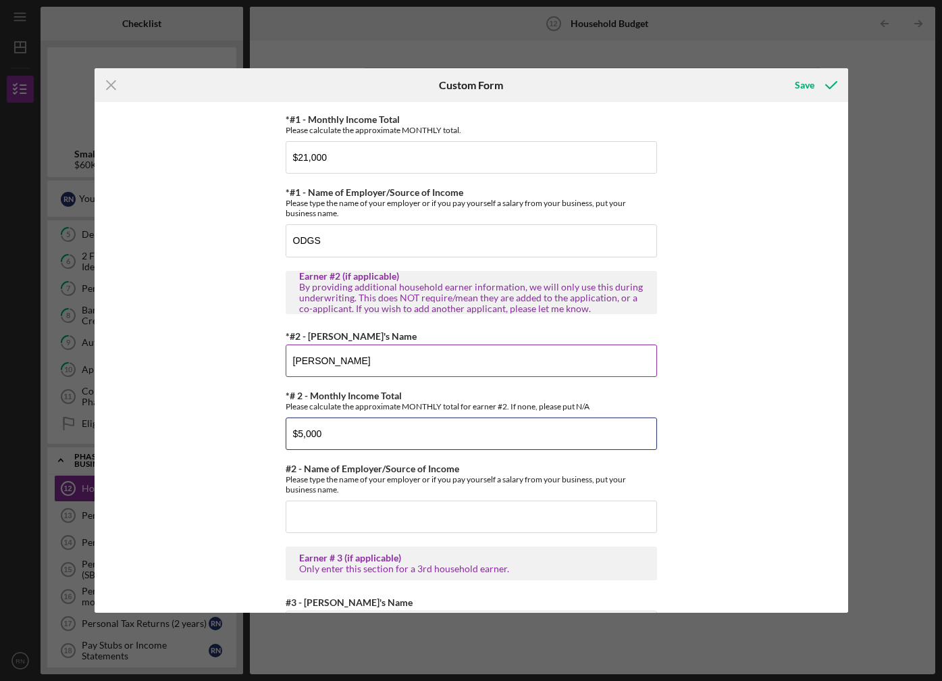
type input "$5,000"
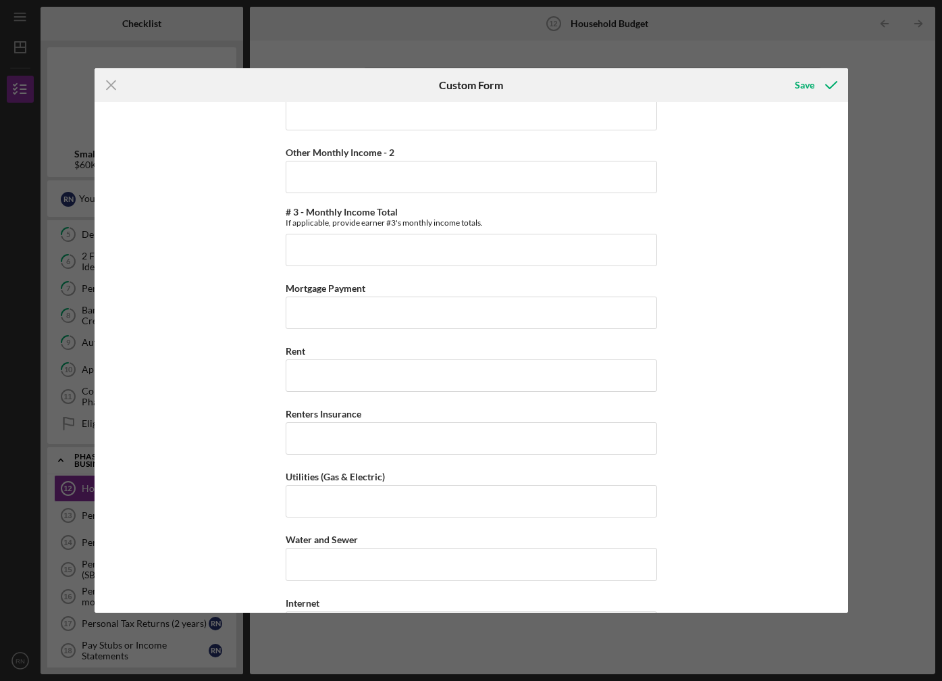
scroll to position [1317, 0]
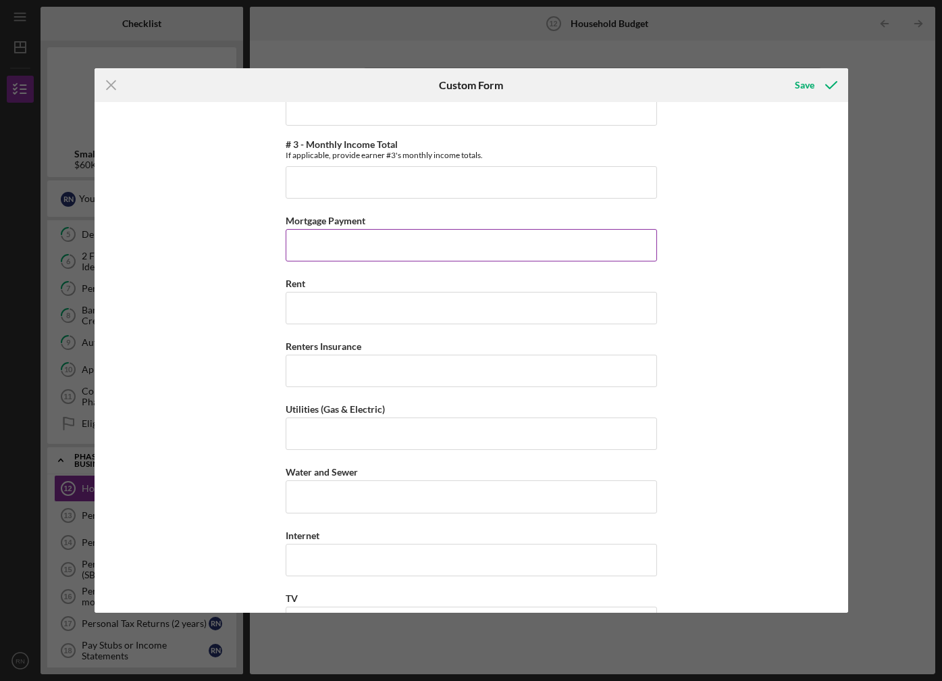
type input "Segula Technologies"
click at [346, 247] on input "Mortgage Payment" at bounding box center [471, 245] width 371 height 32
type input "$4,193.00"
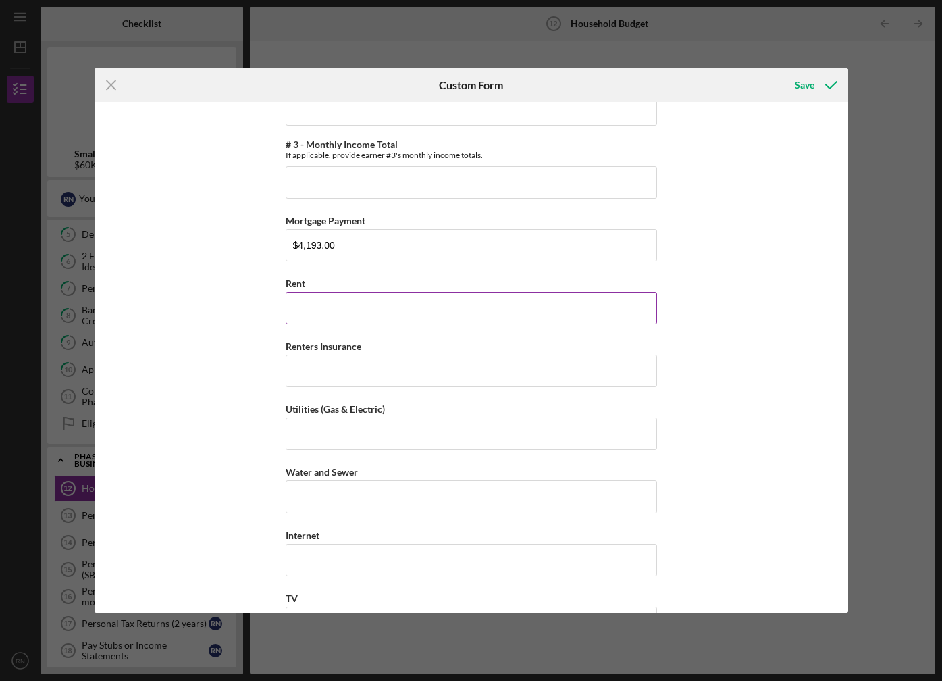
click at [305, 297] on input "Rent" at bounding box center [471, 308] width 371 height 32
type input "$0"
click at [335, 374] on input "Renters Insurance" at bounding box center [471, 371] width 371 height 32
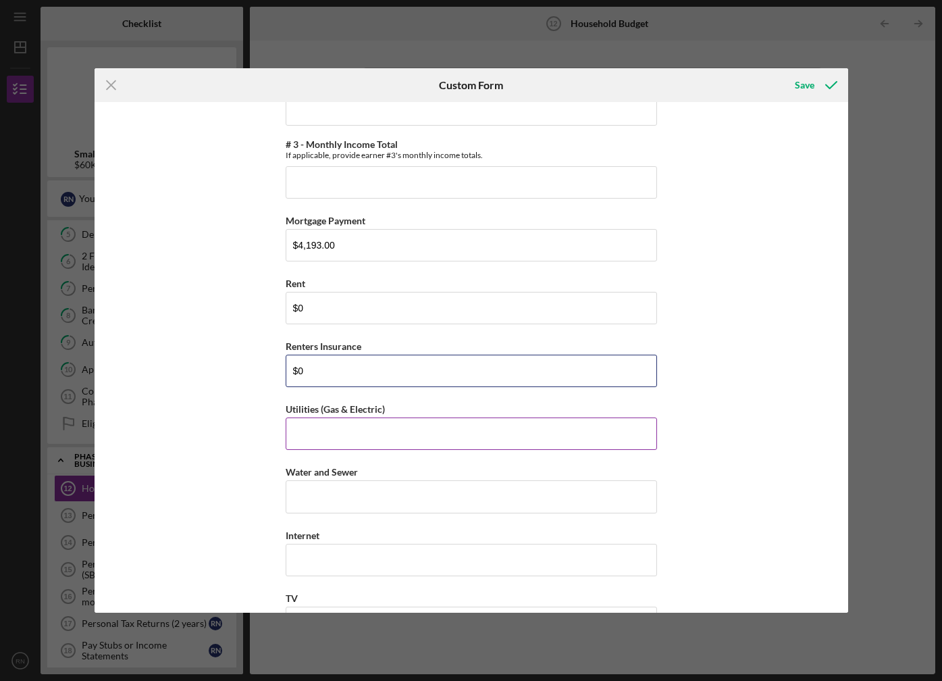
type input "$0"
click at [339, 429] on input "Utilities (Gas & Electric)" at bounding box center [471, 433] width 371 height 32
type input "$250.00"
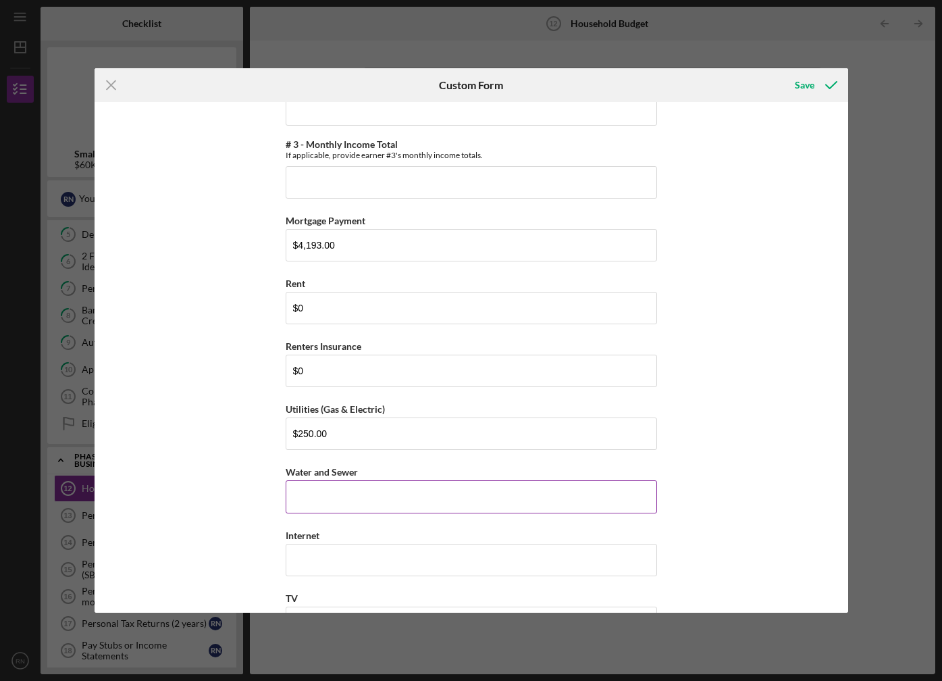
click at [317, 494] on input "Water and Sewer" at bounding box center [471, 496] width 371 height 32
type input "$50.00"
click at [321, 552] on input "Internet" at bounding box center [471, 560] width 371 height 32
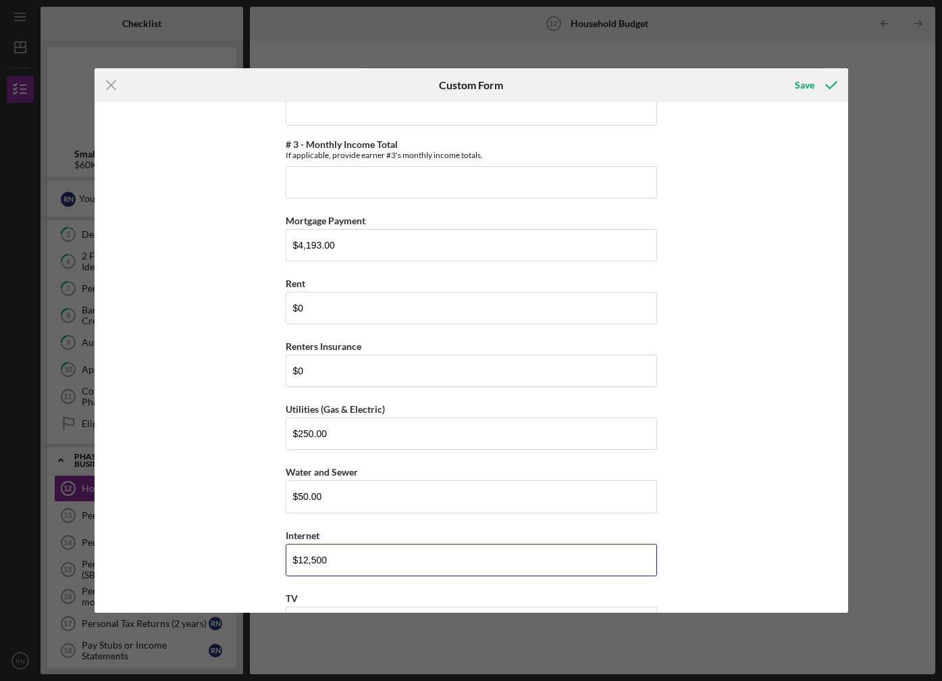
drag, startPoint x: 336, startPoint y: 564, endPoint x: 269, endPoint y: 560, distance: 66.3
click at [269, 560] on div "(You) Earner #1 Household Income Statement To prepare for this form, please gat…" at bounding box center [472, 357] width 754 height 511
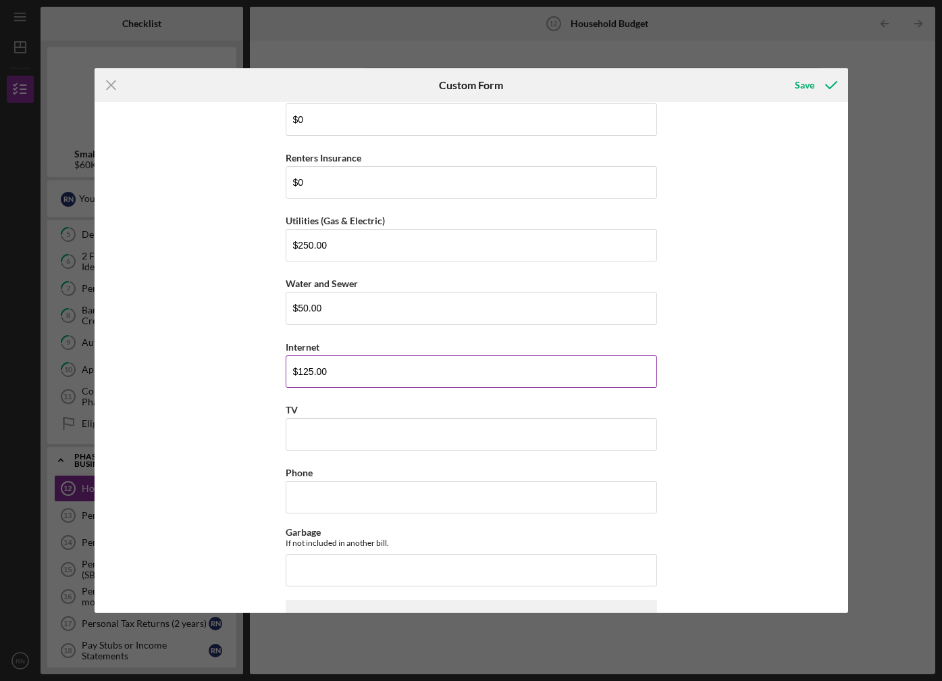
scroll to position [1519, 0]
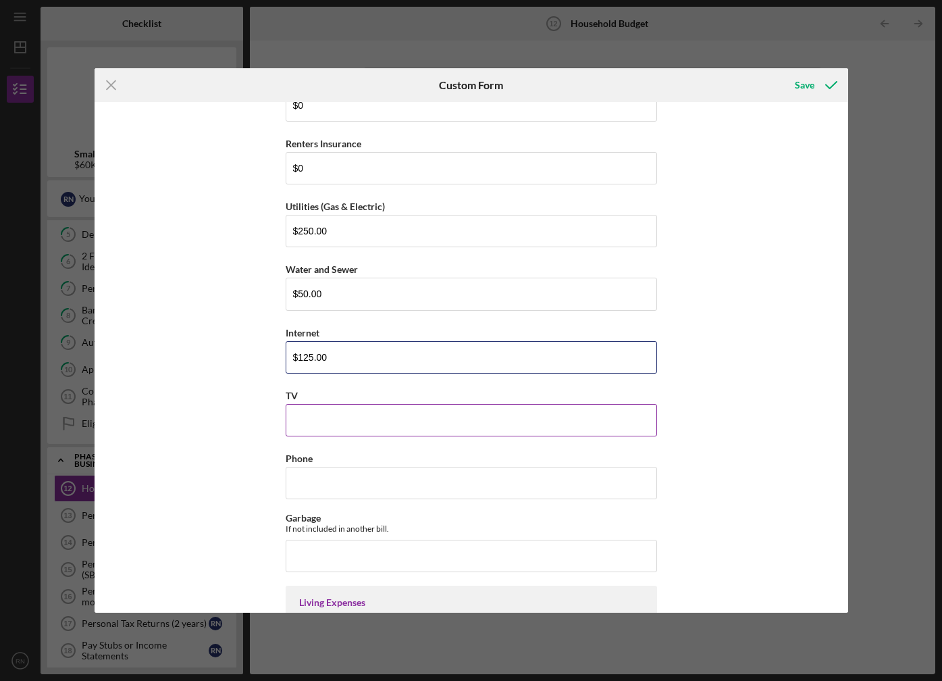
type input "$125.00"
click at [322, 425] on input "TV" at bounding box center [471, 420] width 371 height 32
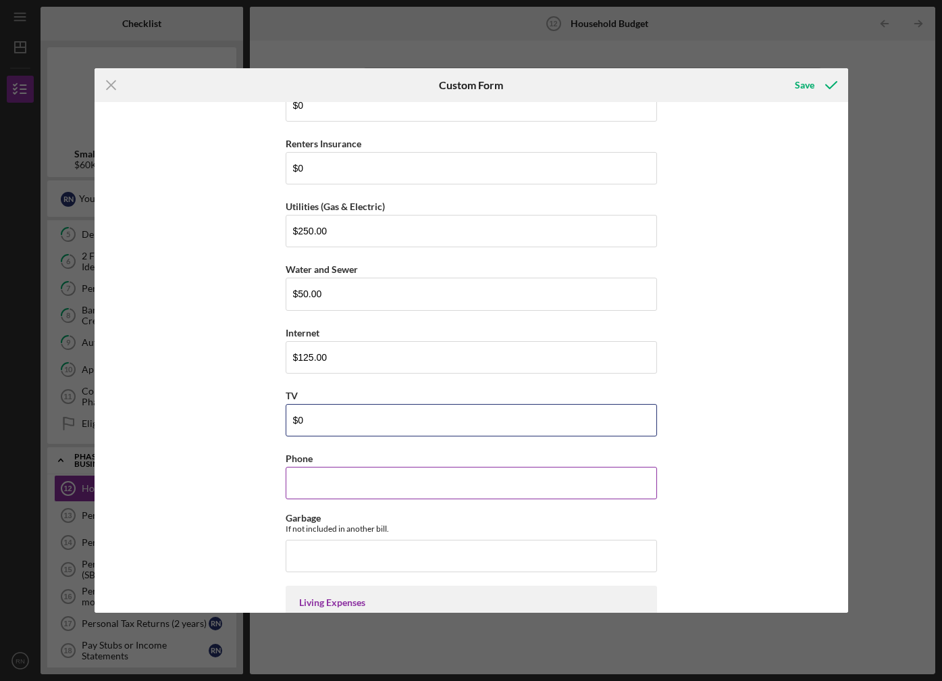
type input "$0"
click at [317, 473] on input "Phone" at bounding box center [471, 483] width 371 height 32
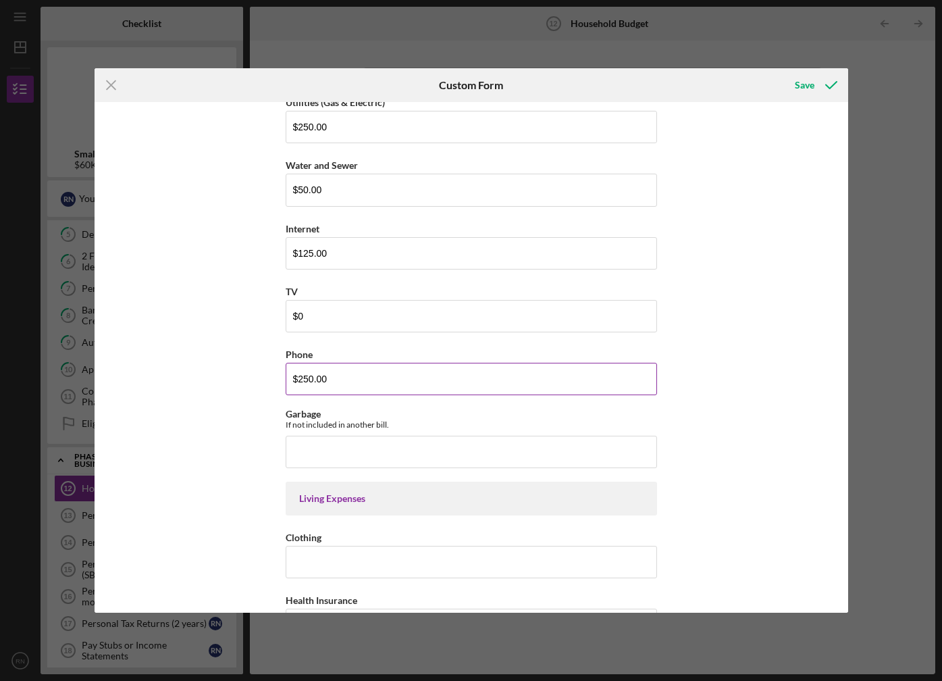
scroll to position [1654, 0]
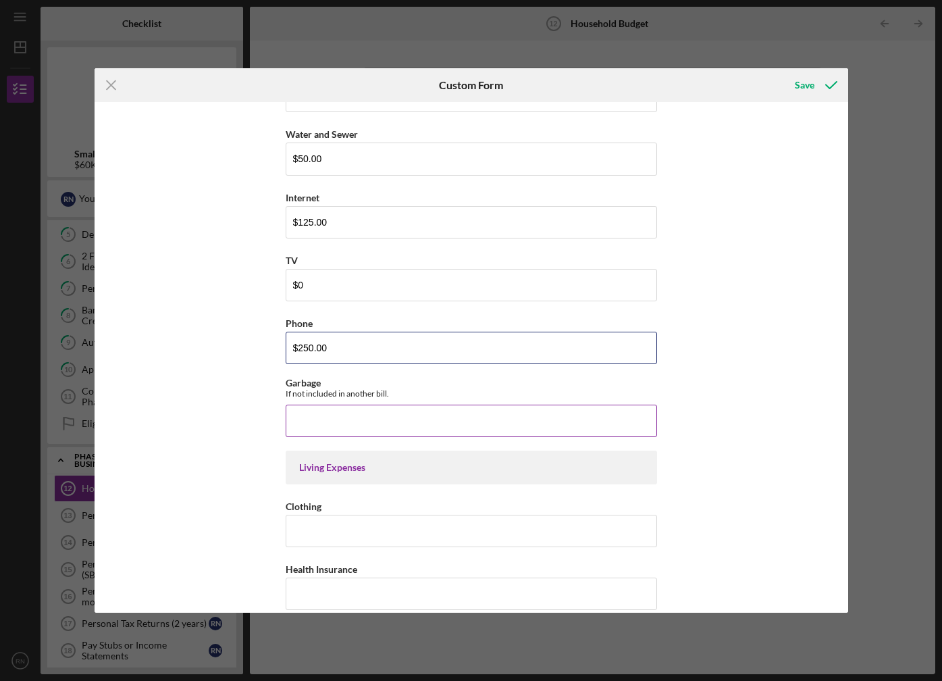
type input "$250.00"
click at [351, 421] on input "Garbage" at bounding box center [471, 420] width 371 height 32
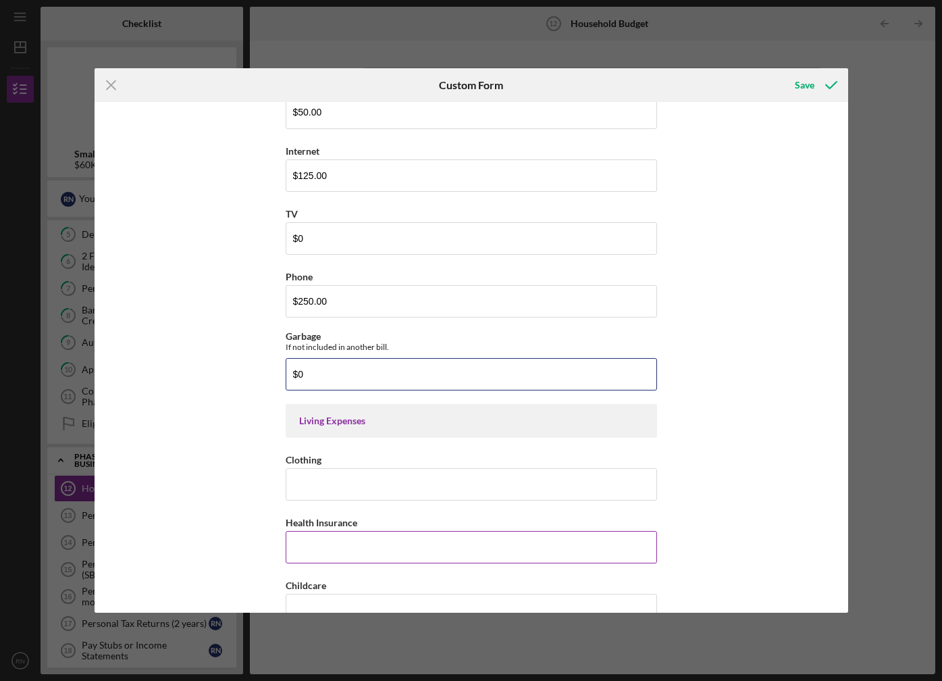
scroll to position [1722, 0]
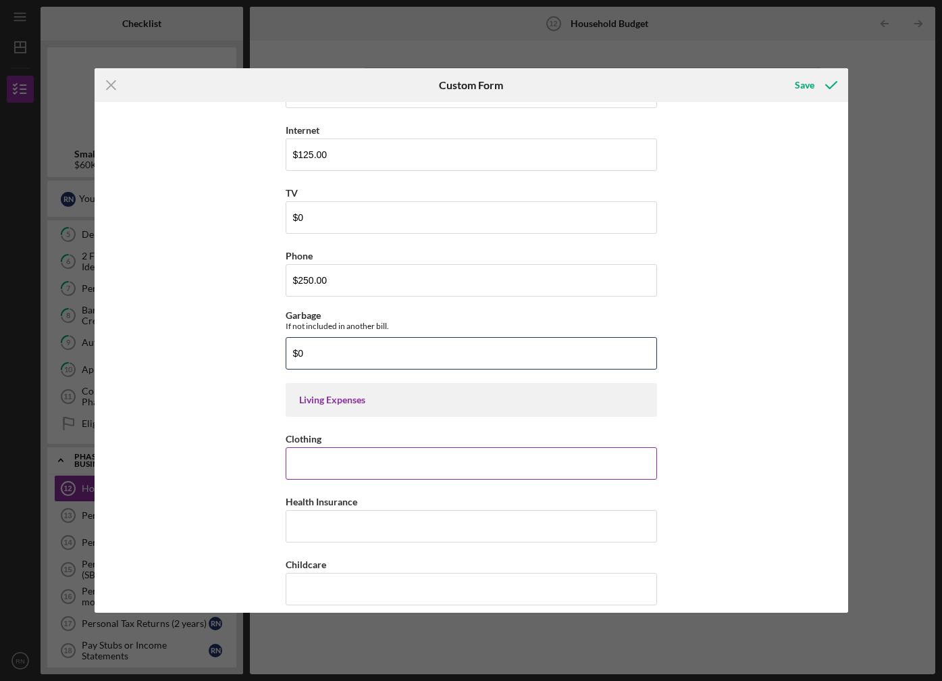
type input "$0"
click at [359, 465] on input "Clothing" at bounding box center [471, 463] width 371 height 32
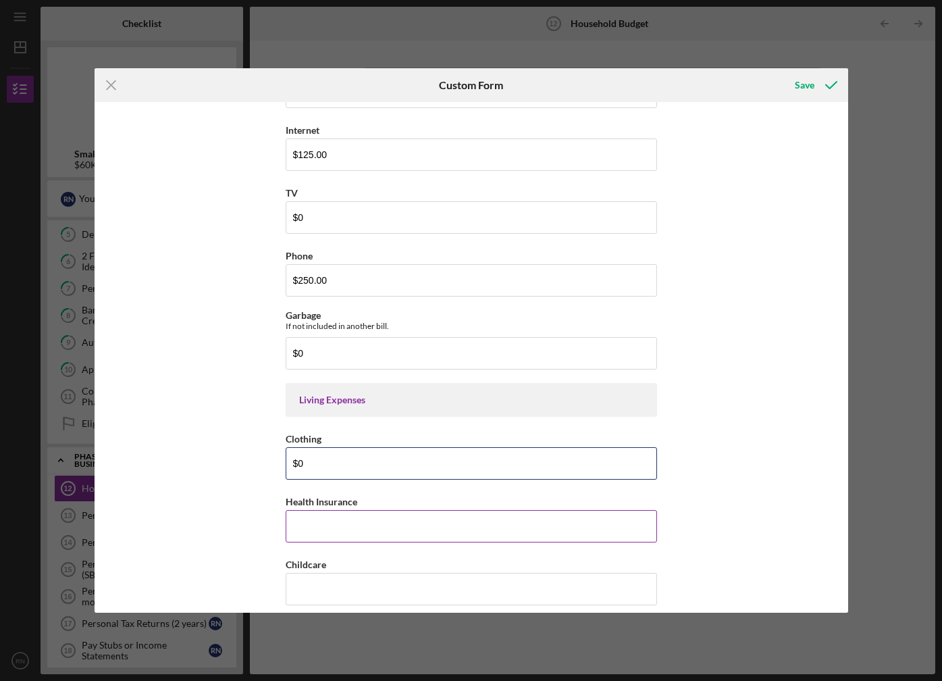
type input "$0"
click at [349, 522] on input "Health Insurance" at bounding box center [471, 526] width 371 height 32
type input "$0"
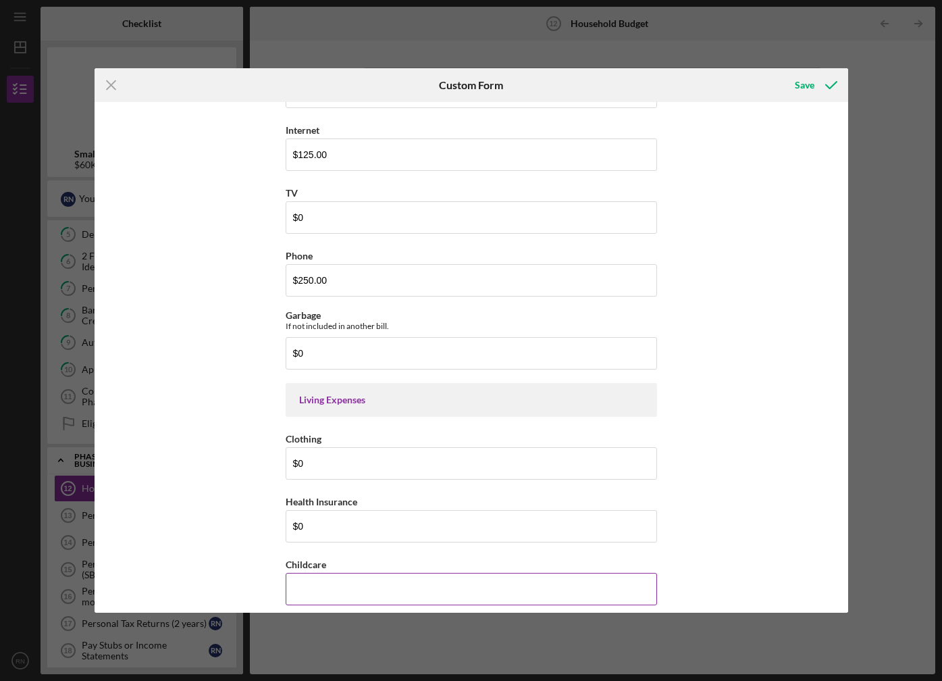
click at [337, 582] on input "Childcare" at bounding box center [471, 589] width 371 height 32
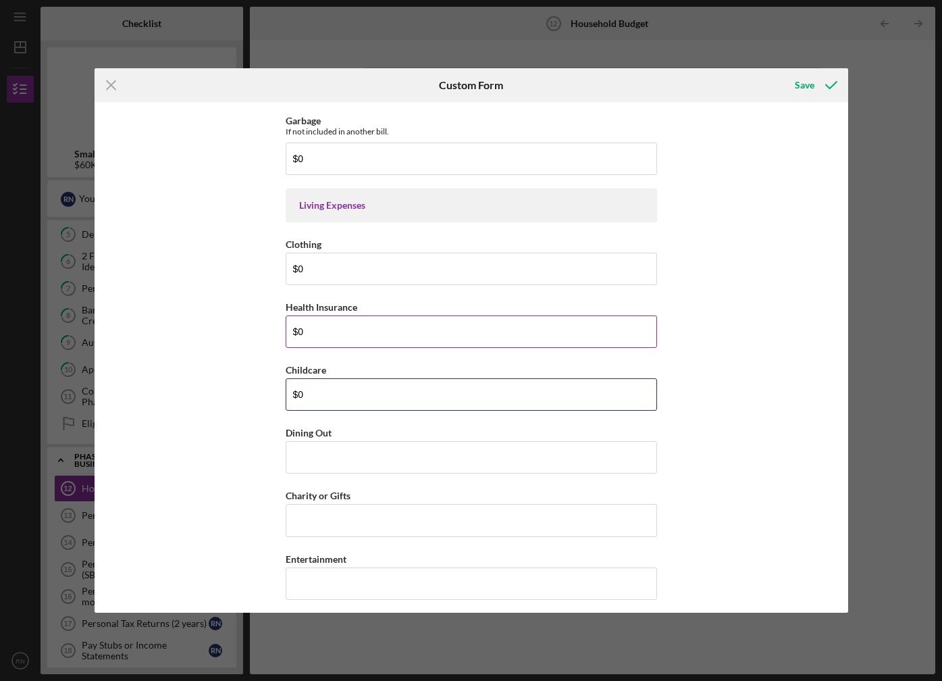
scroll to position [1925, 0]
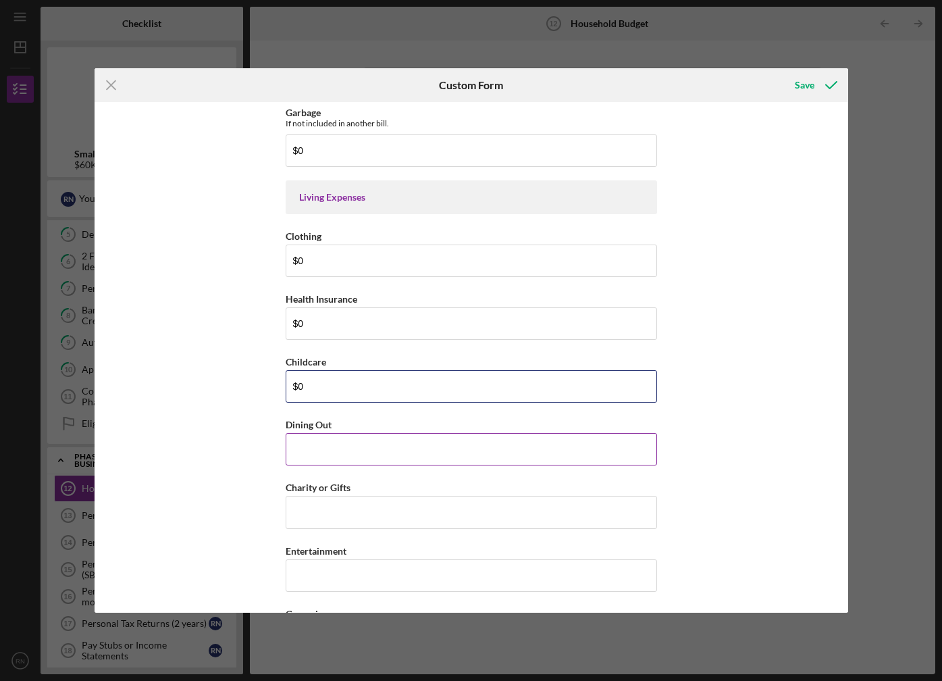
type input "$0"
click at [359, 443] on input "Dining Out" at bounding box center [471, 449] width 371 height 32
type input "$0"
click at [321, 511] on input "Charity or Gifts" at bounding box center [471, 512] width 371 height 32
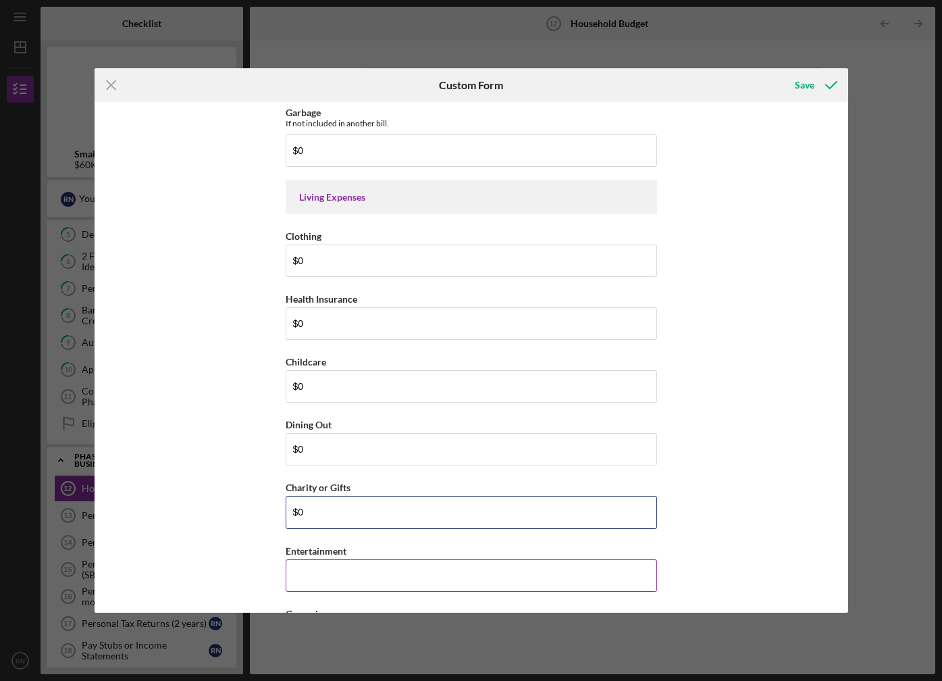
type input "$0"
click at [323, 573] on input "Entertainment" at bounding box center [471, 575] width 371 height 32
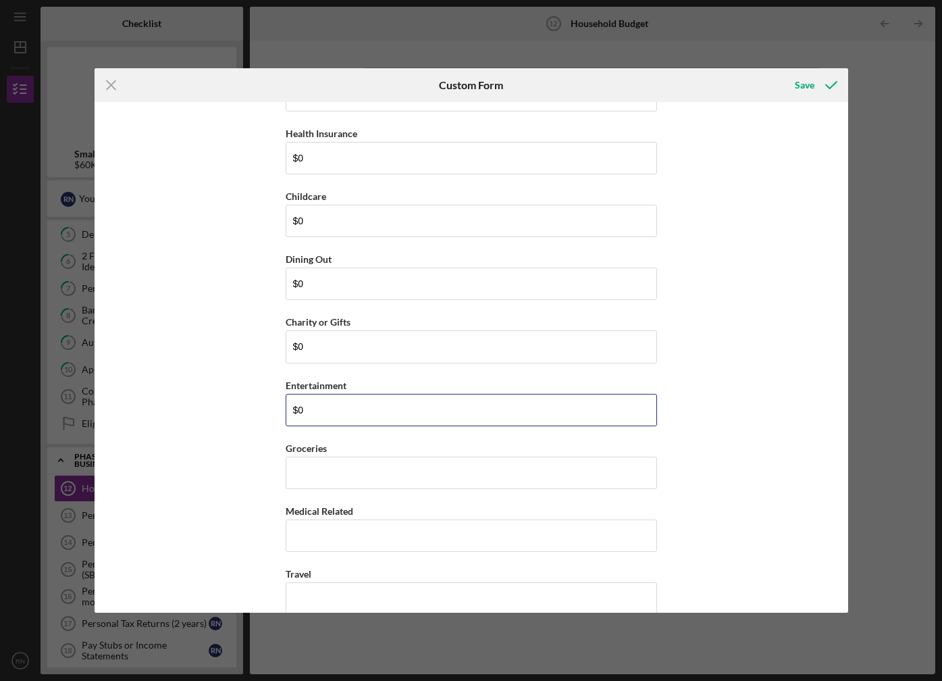
scroll to position [2127, 0]
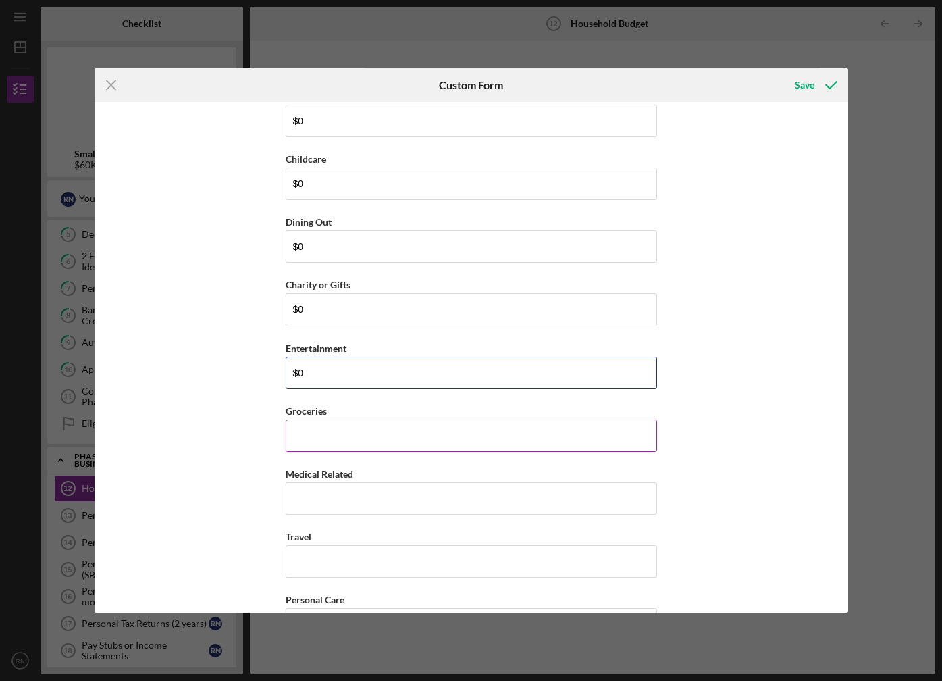
type input "$0"
click at [352, 434] on input "Groceries" at bounding box center [471, 435] width 371 height 32
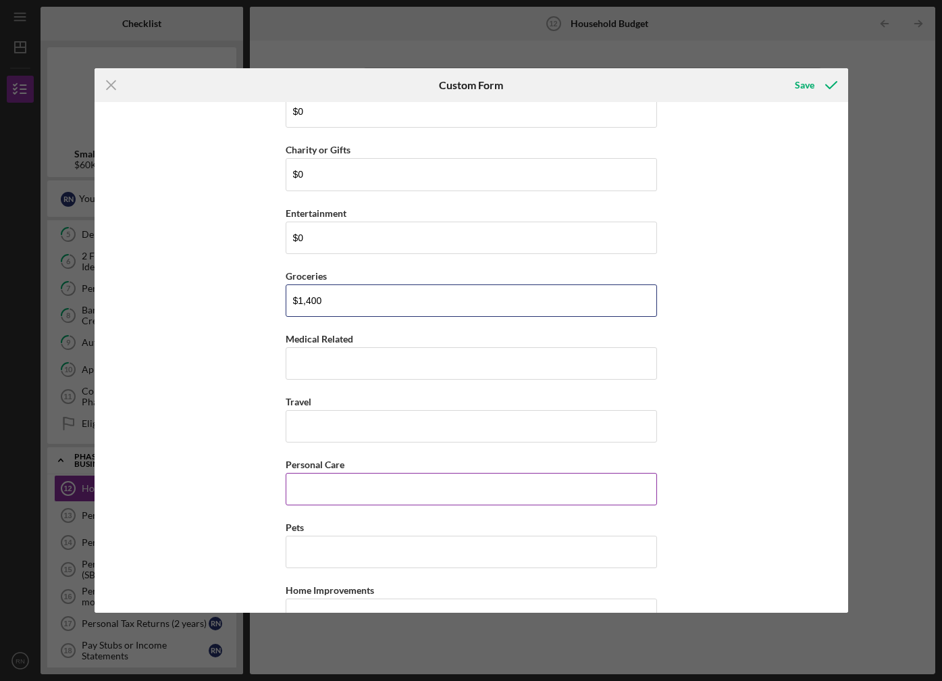
type input "$1,400"
click at [394, 488] on input "Personal Care" at bounding box center [471, 489] width 371 height 32
drag, startPoint x: 336, startPoint y: 488, endPoint x: 246, endPoint y: 492, distance: 89.9
click at [246, 492] on div "(You) Earner #1 Household Income Statement To prepare for this form, please gat…" at bounding box center [472, 357] width 754 height 511
type input "$150"
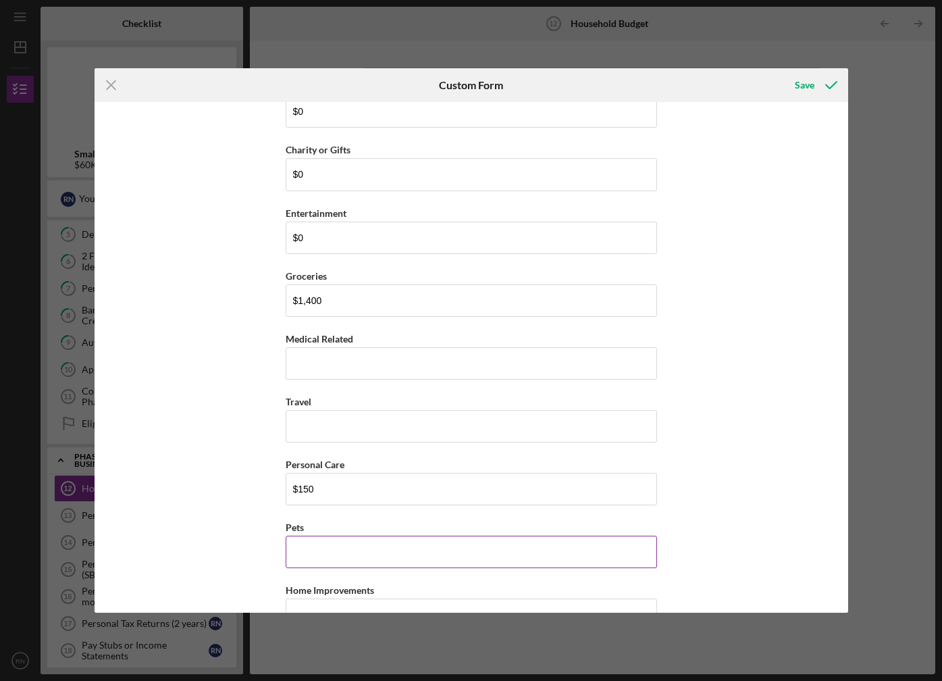
click at [315, 544] on input "Pets" at bounding box center [471, 551] width 371 height 32
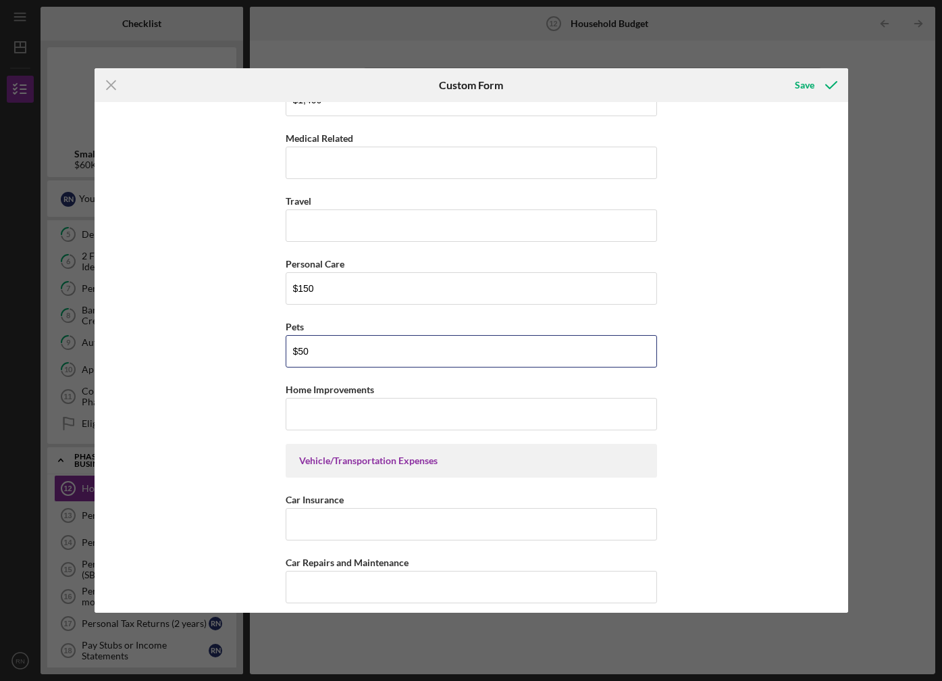
scroll to position [2465, 0]
type input "$50"
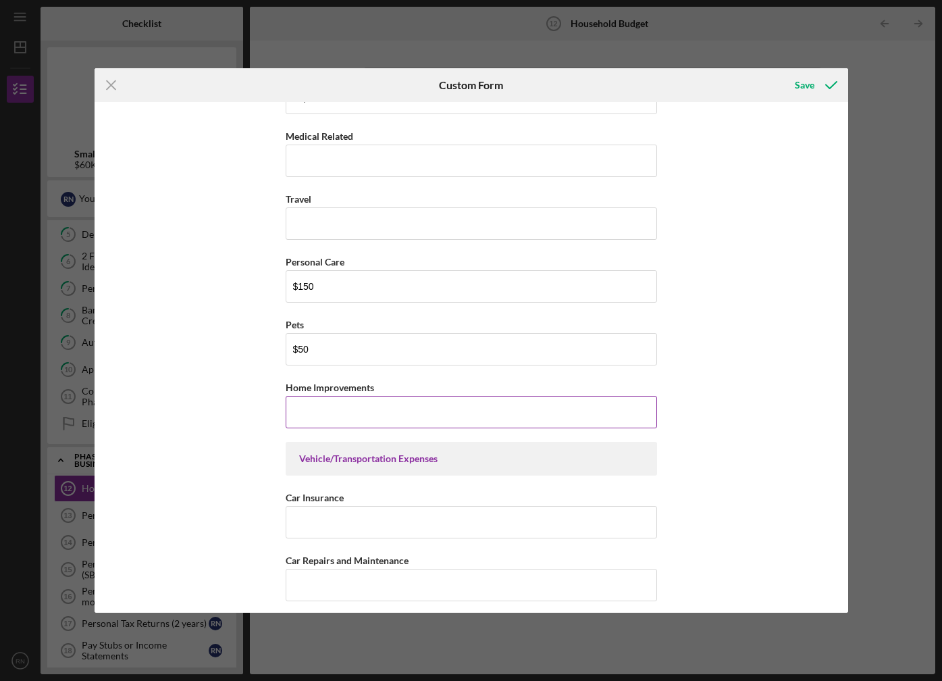
click at [350, 411] on input "Home Improvements" at bounding box center [471, 412] width 371 height 32
type input "$0"
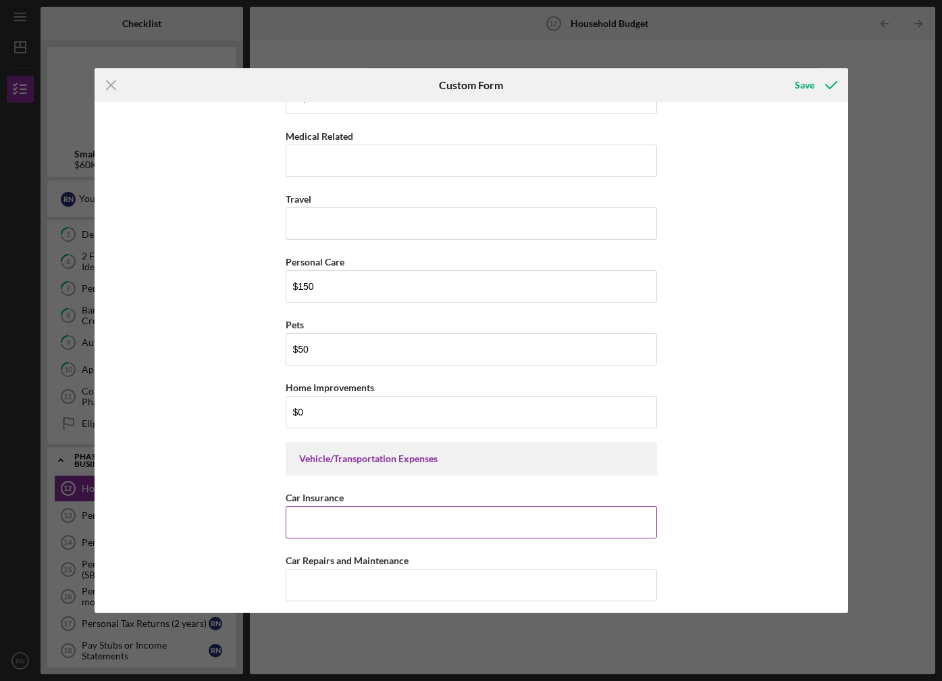
click at [313, 529] on input "Car Insurance" at bounding box center [471, 522] width 371 height 32
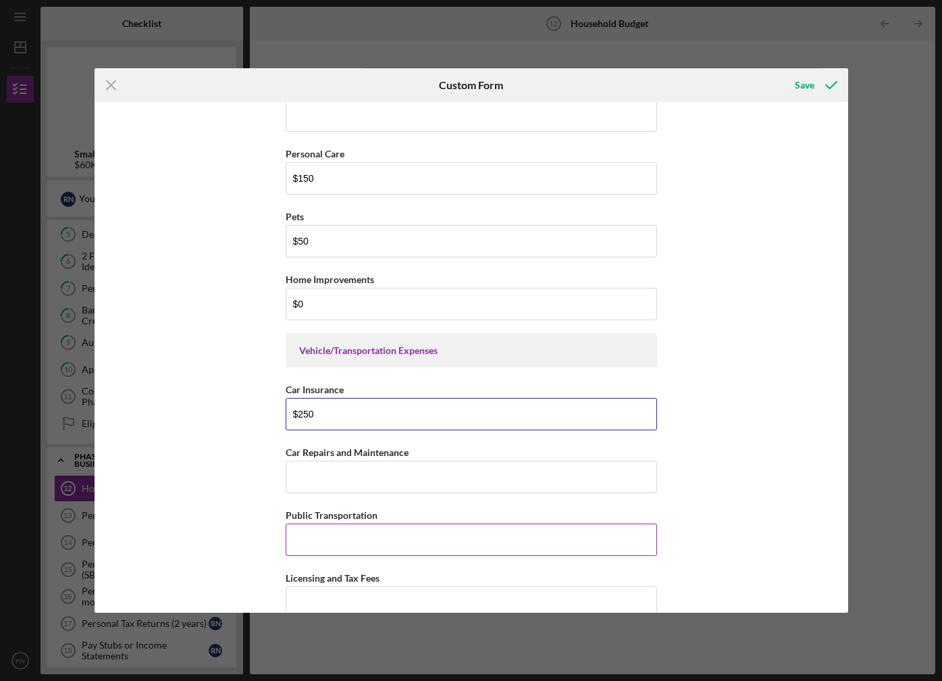
scroll to position [2600, 0]
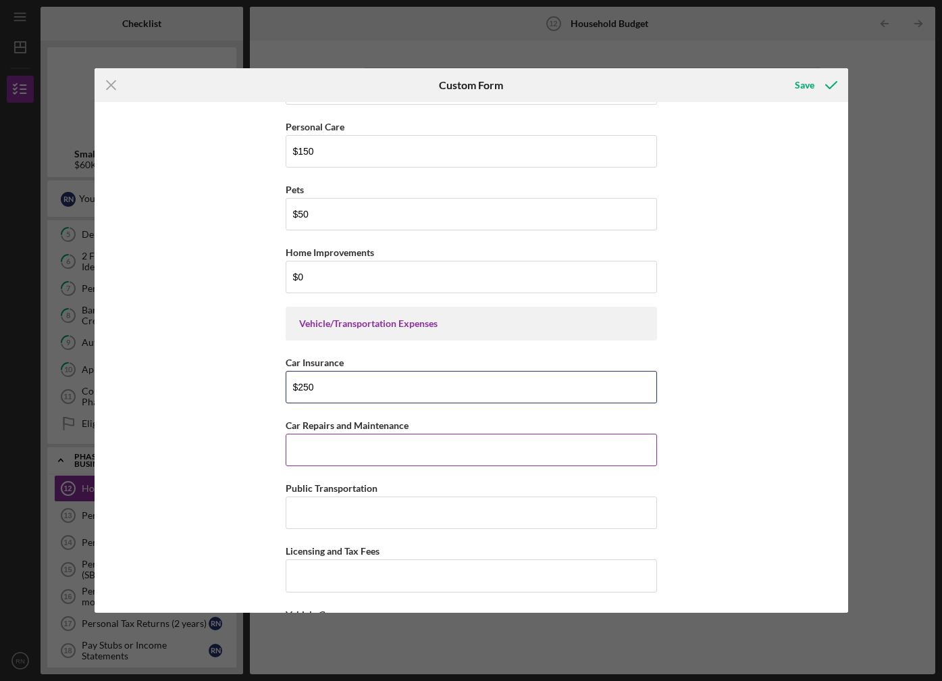
type input "$250"
click at [364, 445] on input "Car Repairs and Maintenance" at bounding box center [471, 450] width 371 height 32
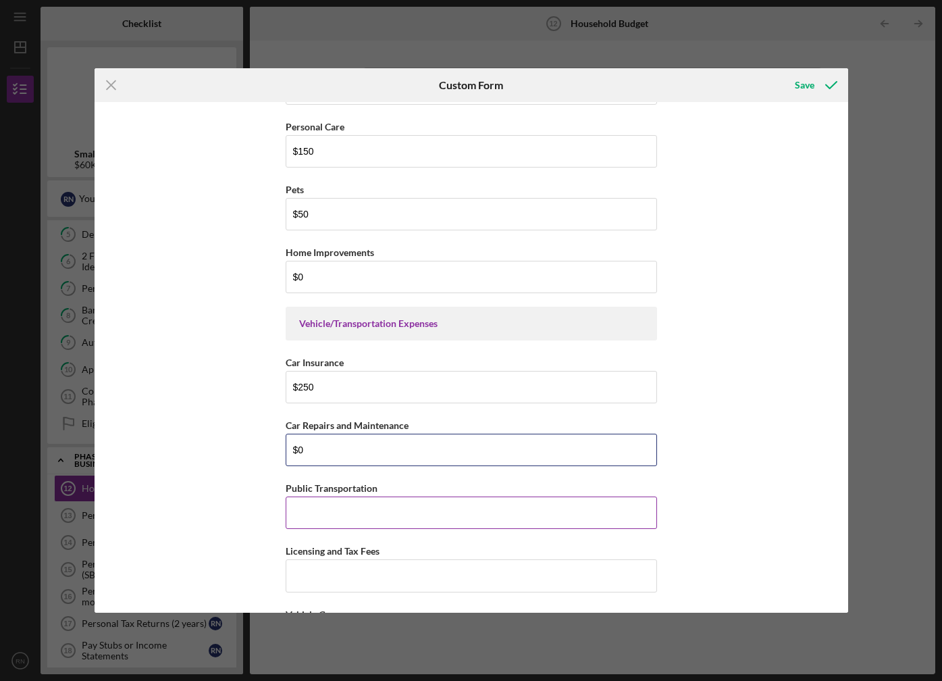
type input "$0"
click at [357, 518] on input "Public Transportation" at bounding box center [471, 512] width 371 height 32
type input "$0"
click at [356, 575] on input "Licensing and Tax Fees" at bounding box center [471, 575] width 371 height 32
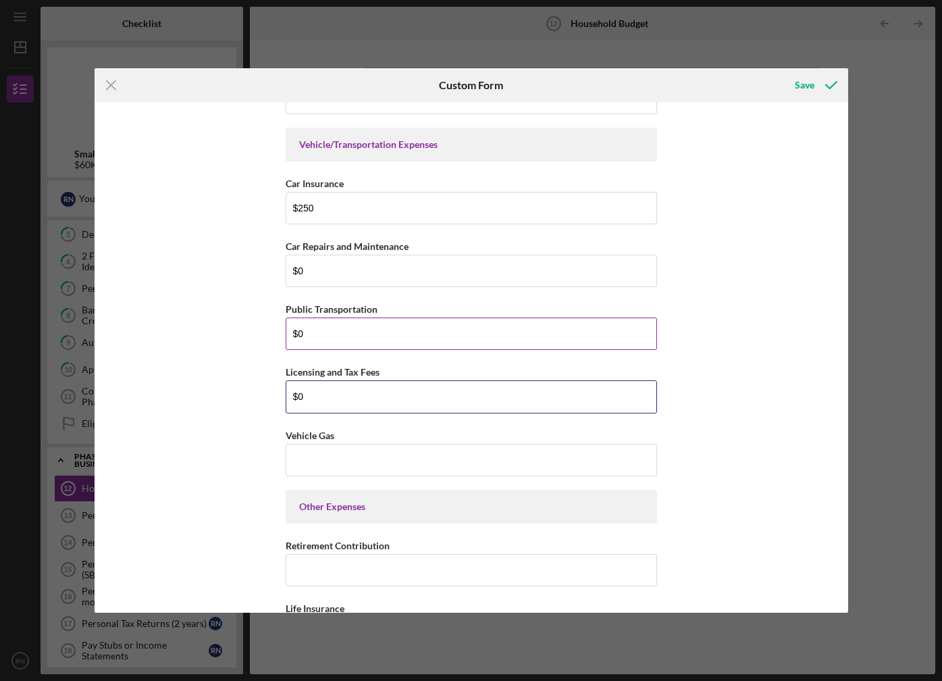
scroll to position [2802, 0]
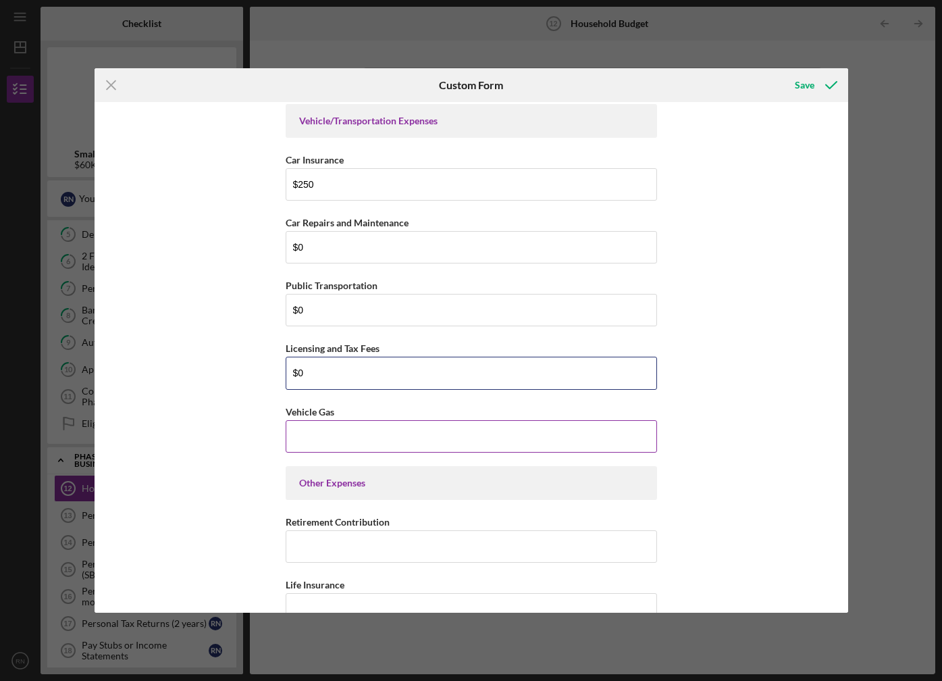
type input "$0"
click at [355, 433] on input "Vehicle Gas" at bounding box center [471, 436] width 371 height 32
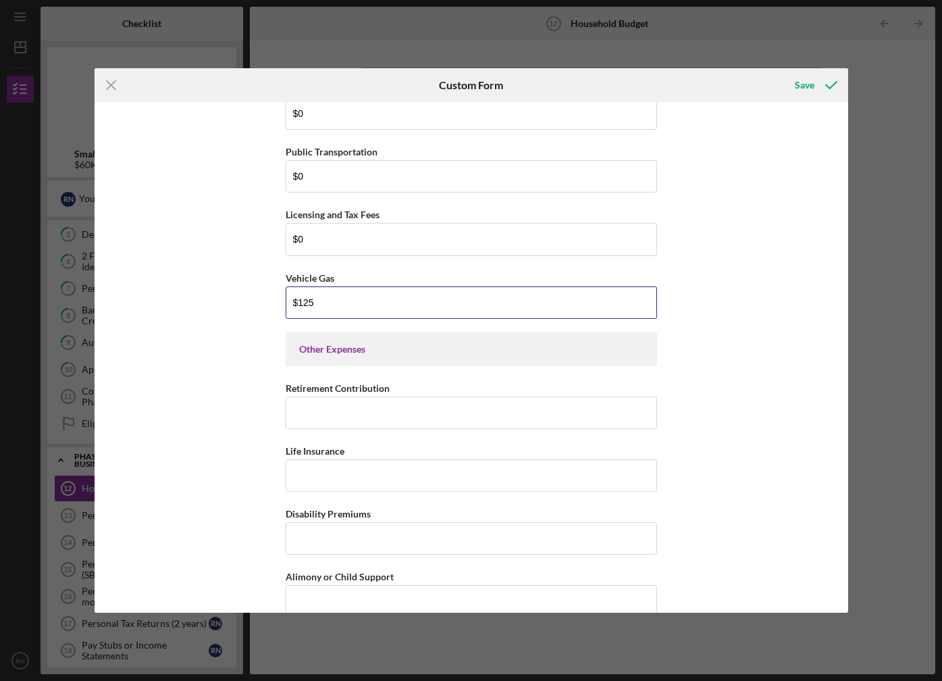
scroll to position [2937, 0]
type input "$125"
click at [349, 412] on input "Retirement Contribution" at bounding box center [471, 411] width 371 height 32
type input "$4"
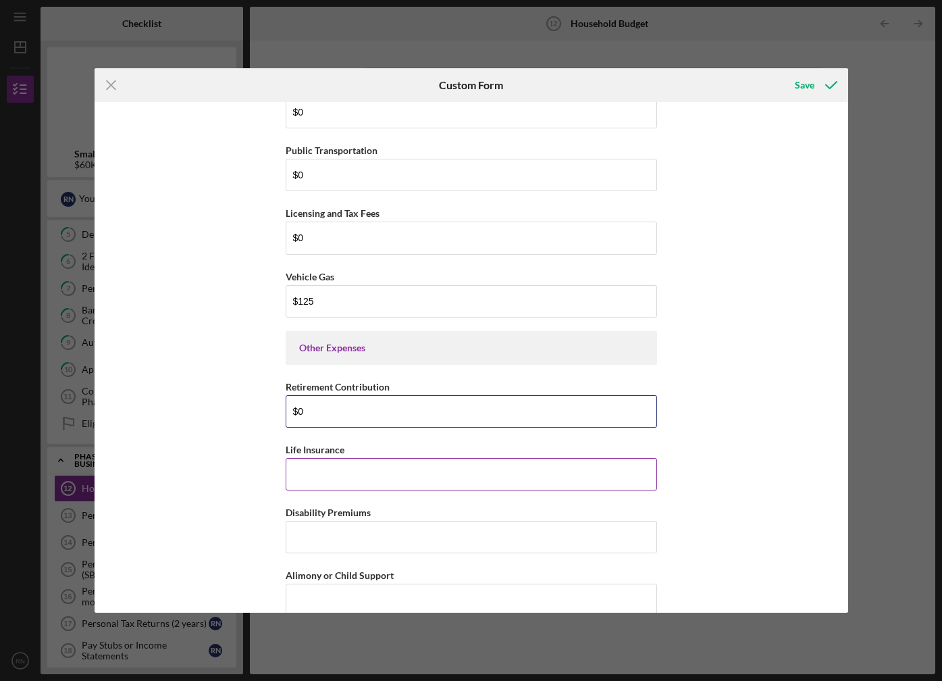
type input "$0"
click at [333, 475] on input "Life Insurance" at bounding box center [471, 474] width 371 height 32
type input "$0"
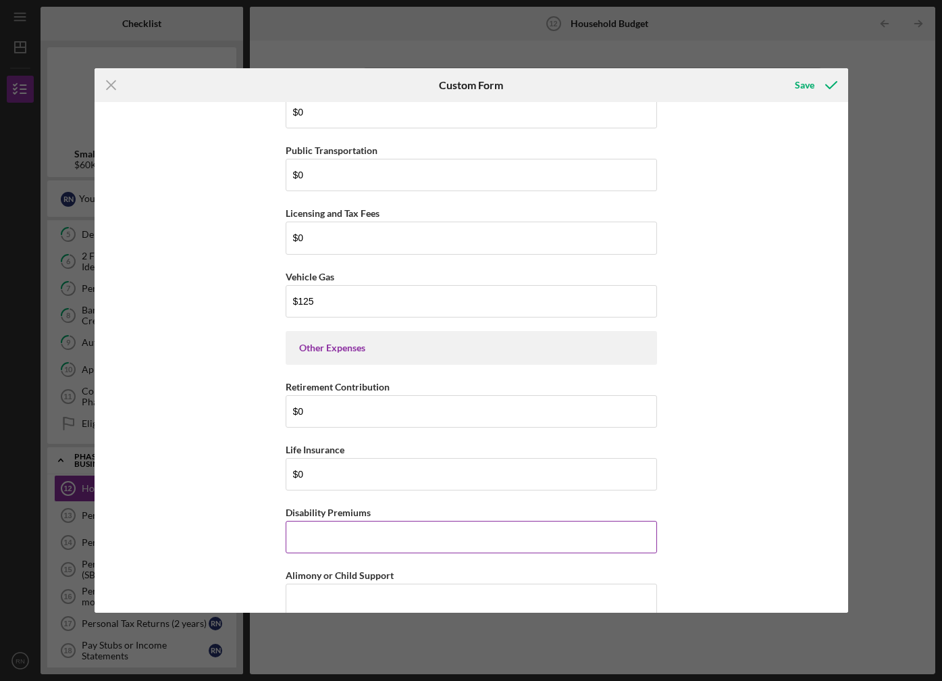
click at [303, 537] on input "Disability Premiums" at bounding box center [471, 537] width 371 height 32
type input "$0"
click at [357, 592] on input "Alimony or Child Support" at bounding box center [471, 599] width 371 height 32
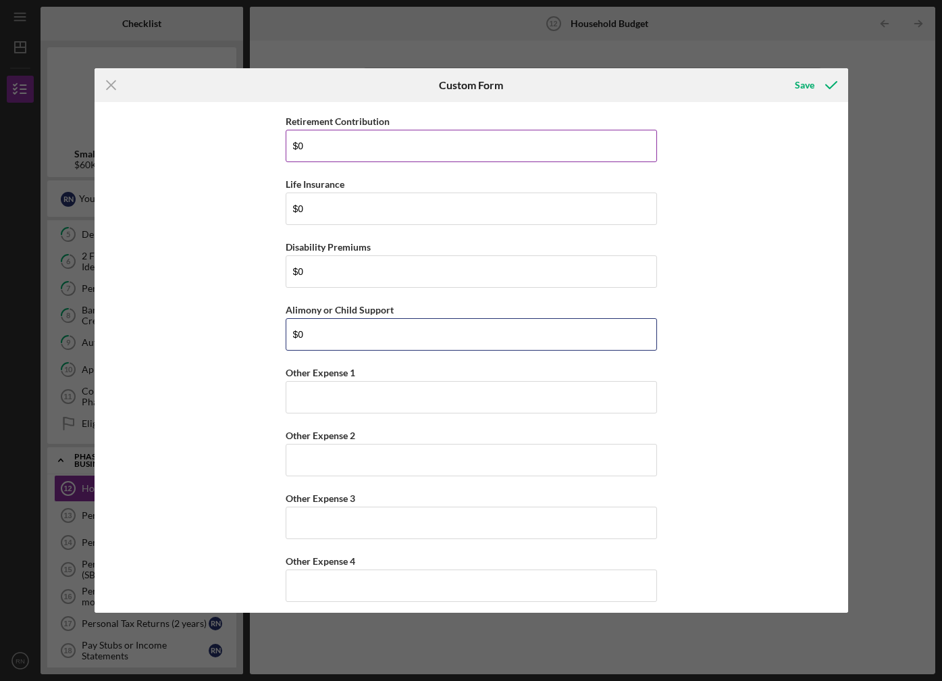
scroll to position [3208, 0]
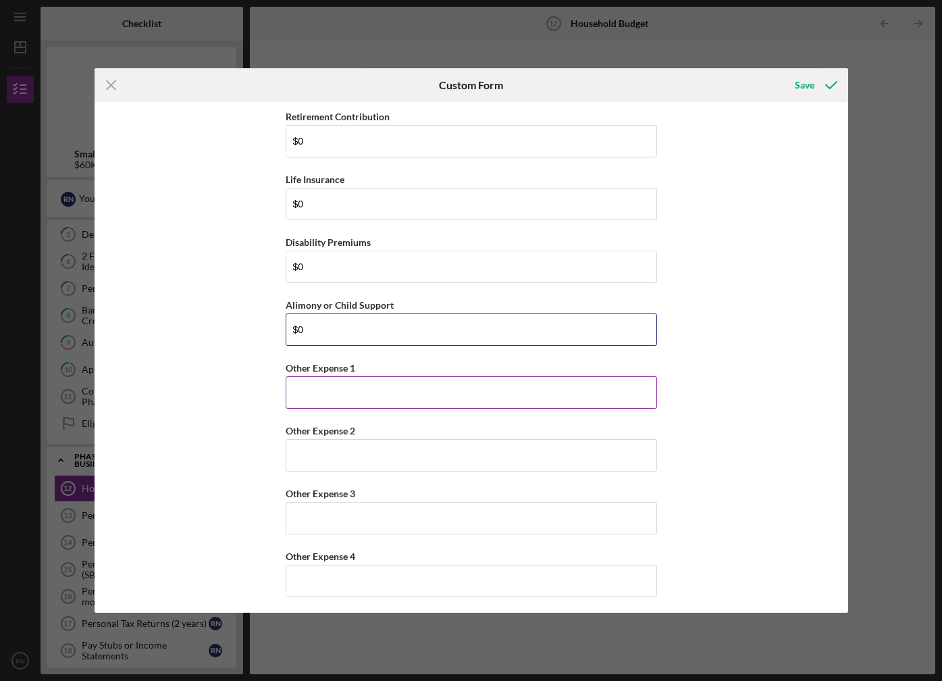
type input "$0"
click at [354, 392] on input "Other Expense 1" at bounding box center [471, 392] width 371 height 32
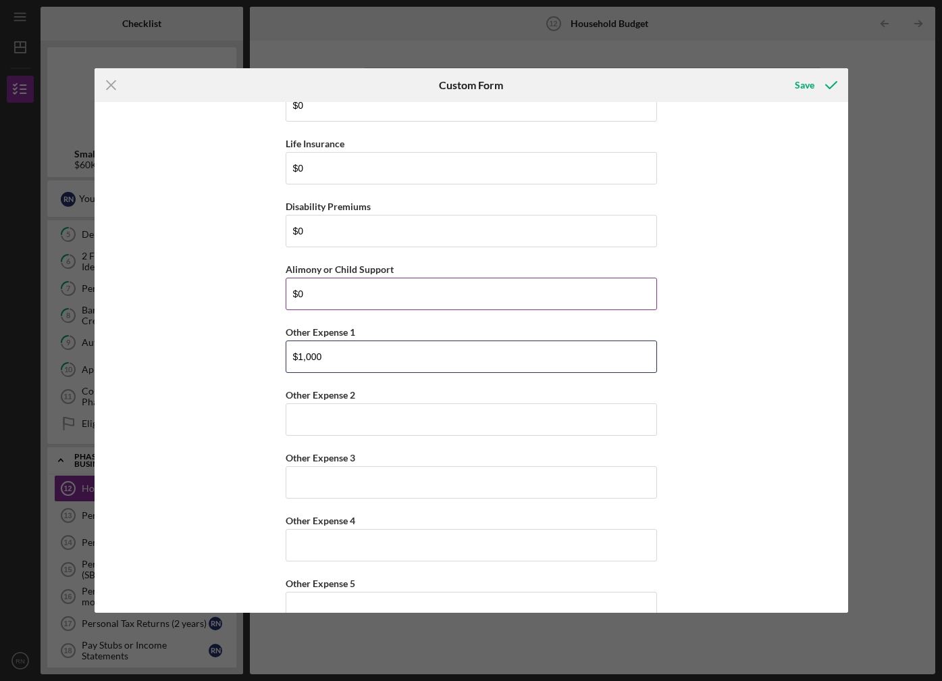
scroll to position [3275, 0]
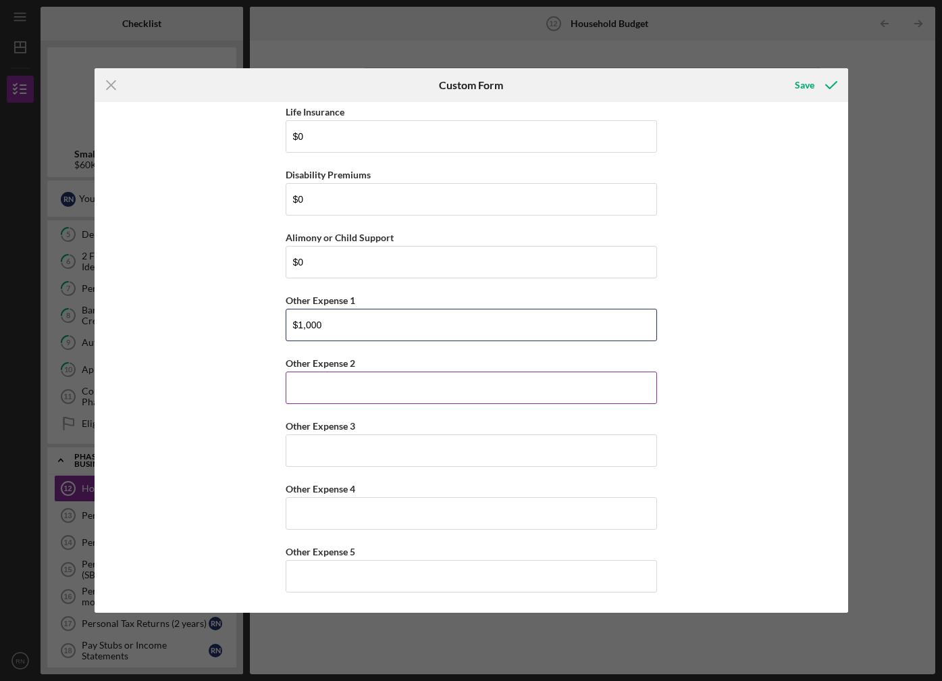
type input "$1,000"
click at [340, 380] on input "Other Expense 2" at bounding box center [471, 387] width 371 height 32
type input "$3,000"
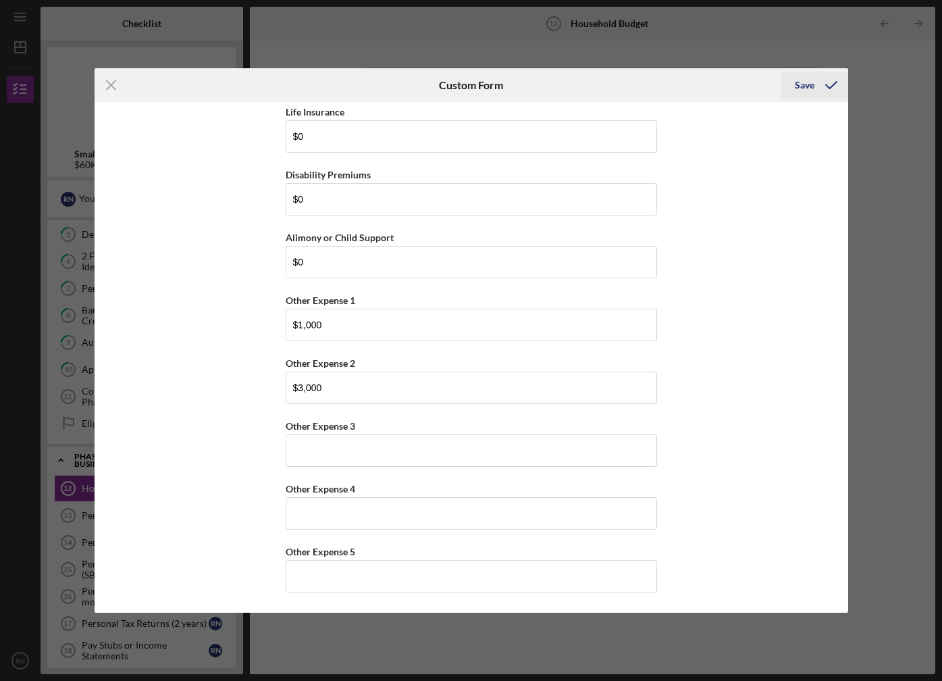
click at [799, 86] on div "Save" at bounding box center [805, 85] width 20 height 27
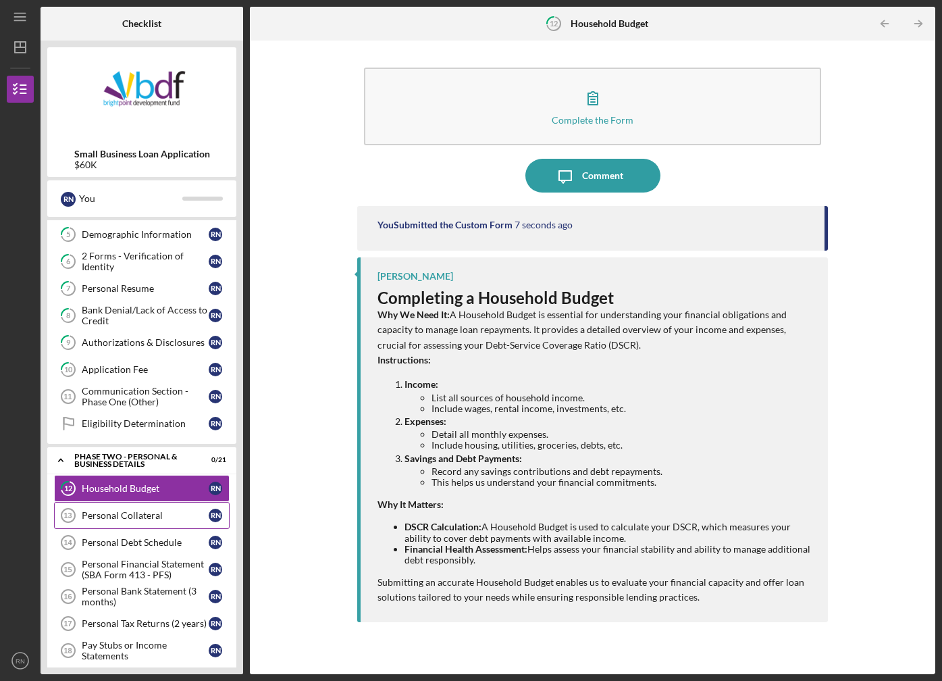
click at [108, 517] on div "Personal Collateral" at bounding box center [145, 515] width 127 height 11
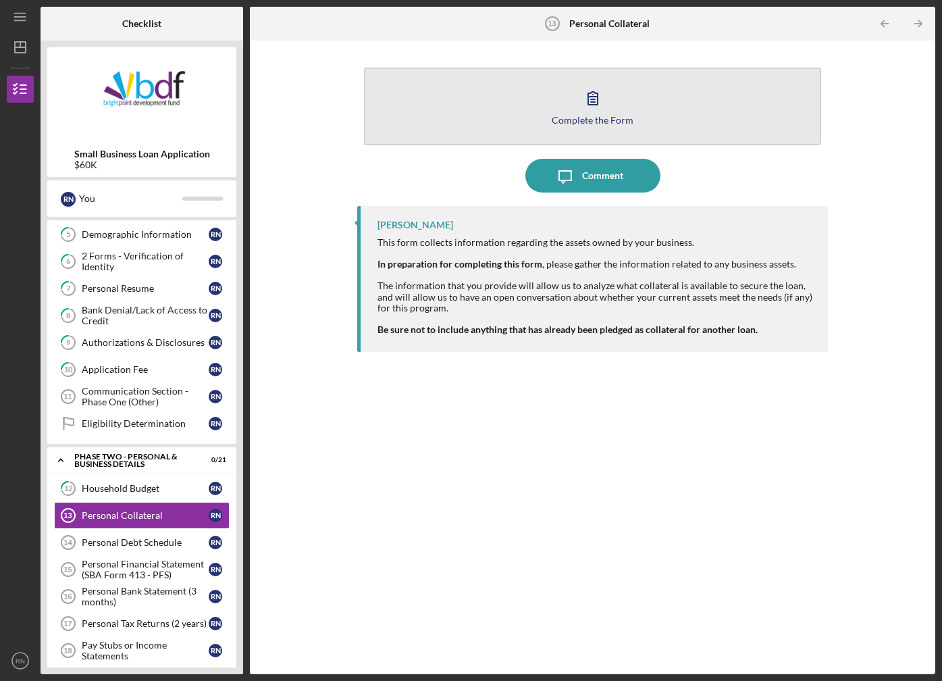
click at [594, 124] on div "Complete the Form" at bounding box center [593, 120] width 82 height 10
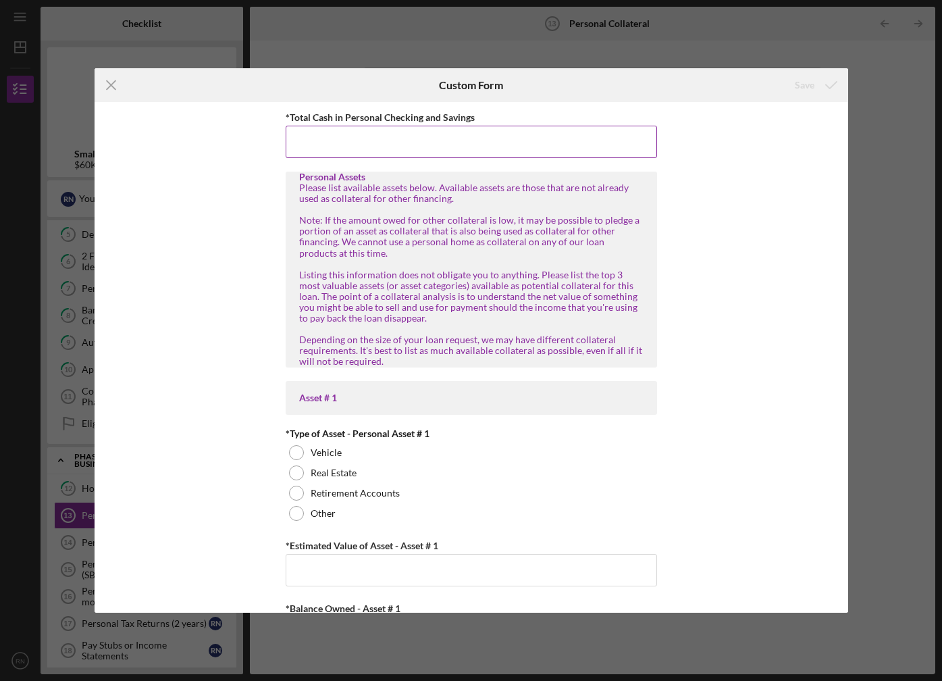
click at [460, 138] on input "*Total Cash in Personal Checking and Savings" at bounding box center [471, 142] width 371 height 32
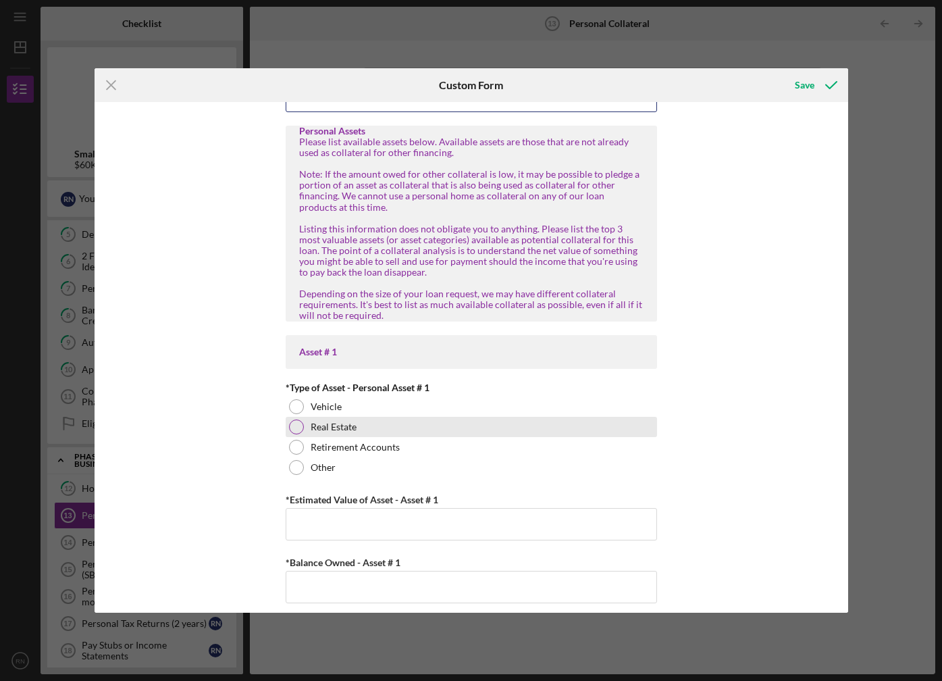
scroll to position [68, 0]
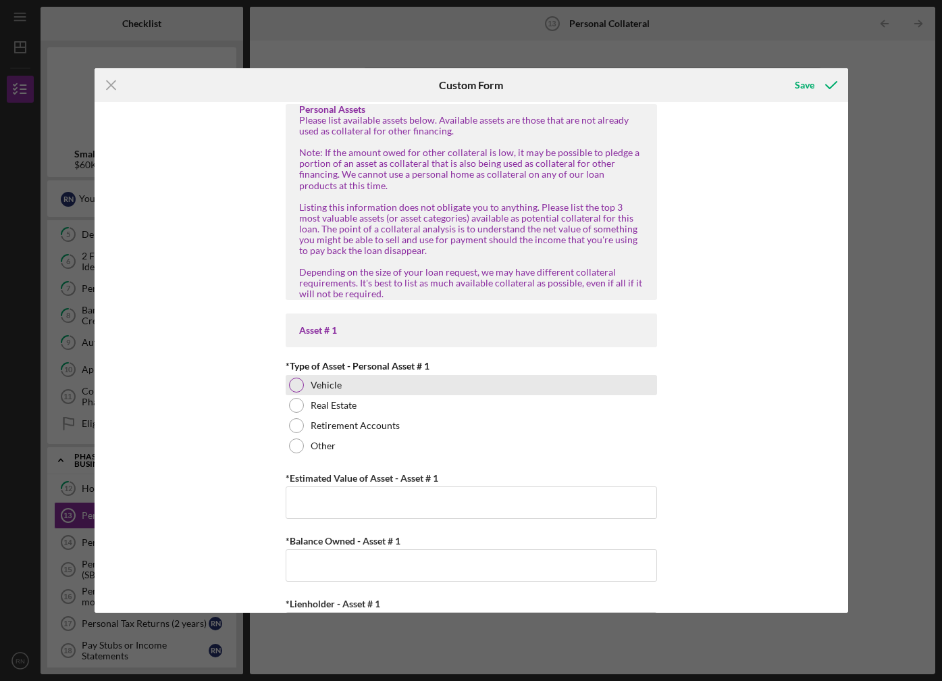
type input "$25,000"
click at [319, 383] on label "Vehicle" at bounding box center [326, 385] width 31 height 11
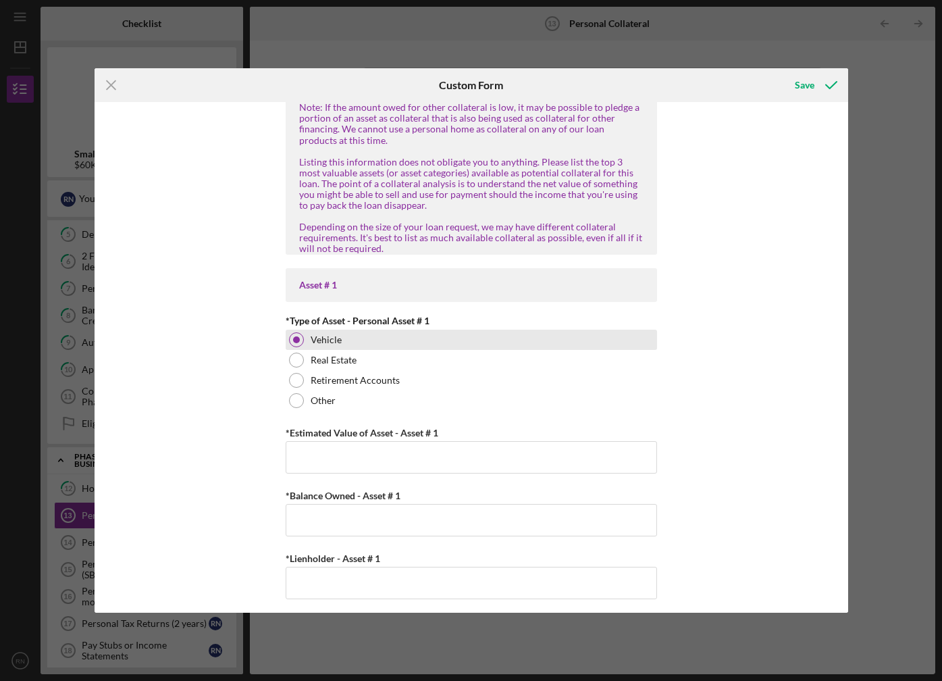
scroll to position [135, 0]
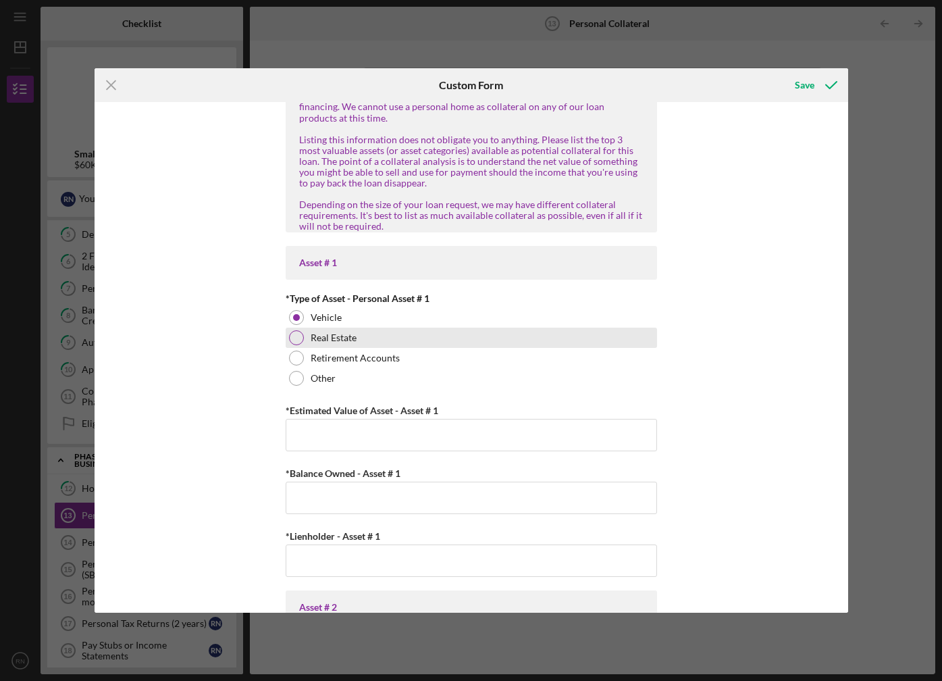
click at [347, 337] on label "Real Estate" at bounding box center [334, 337] width 46 height 11
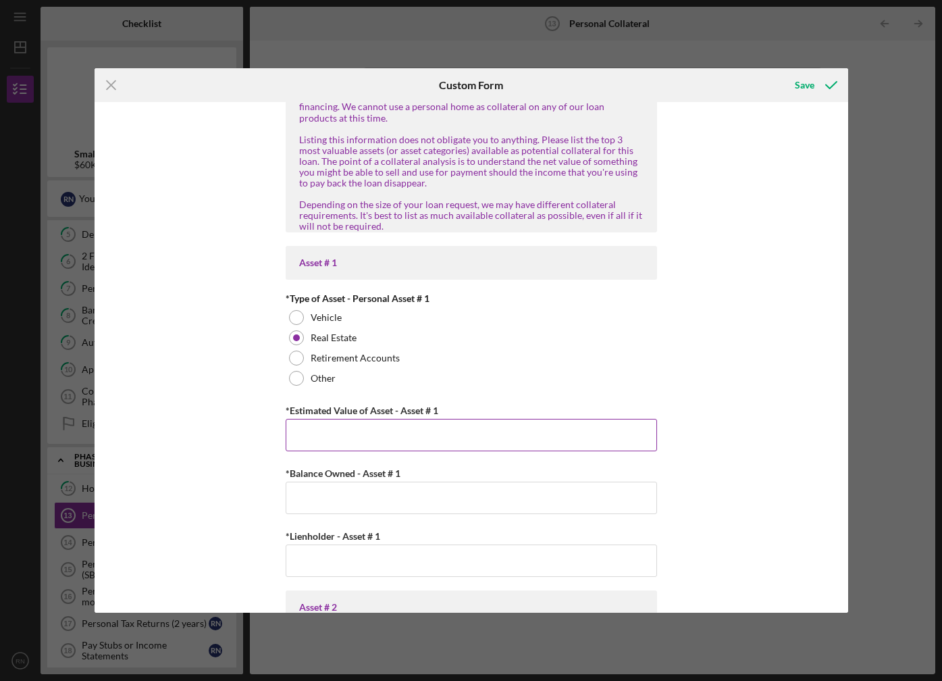
click at [406, 436] on input "*Estimated Value of Asset - Asset # 1" at bounding box center [471, 435] width 371 height 32
type input "$550,000"
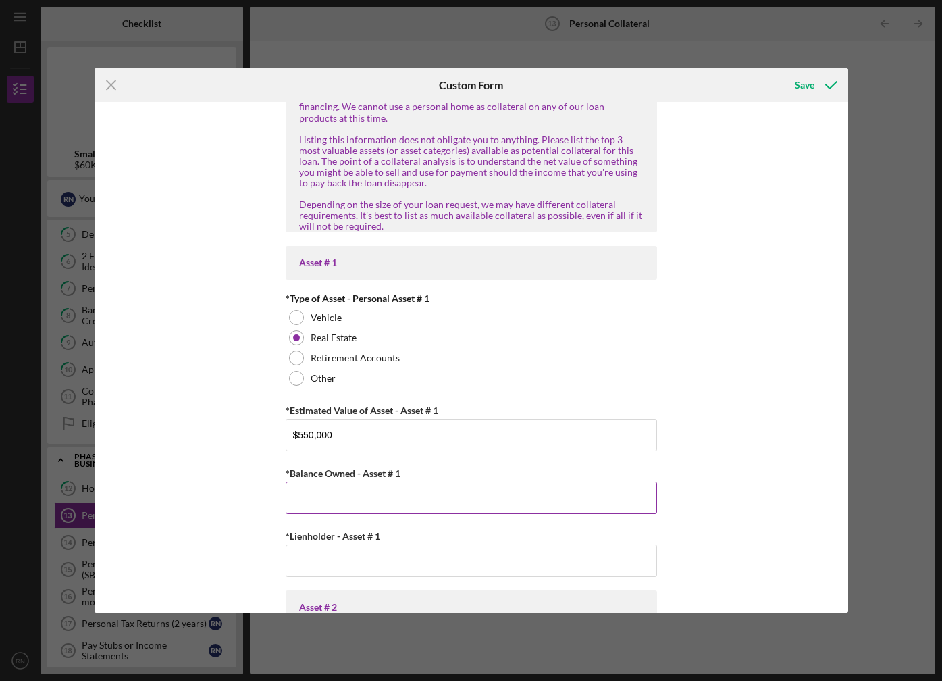
click at [397, 494] on input "*Balance Owned - Asset # 1" at bounding box center [471, 497] width 371 height 32
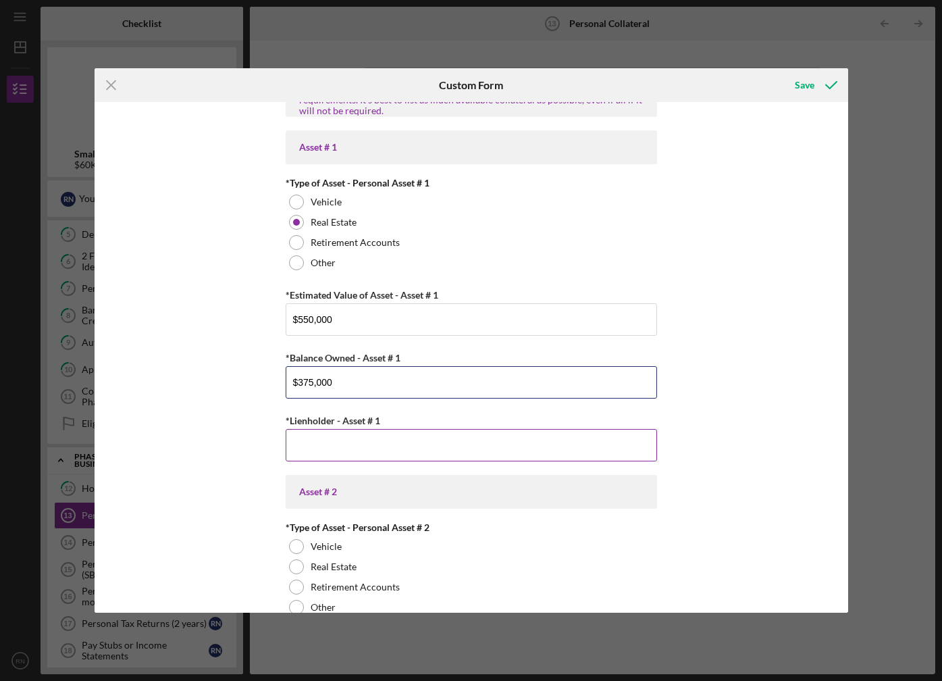
scroll to position [270, 0]
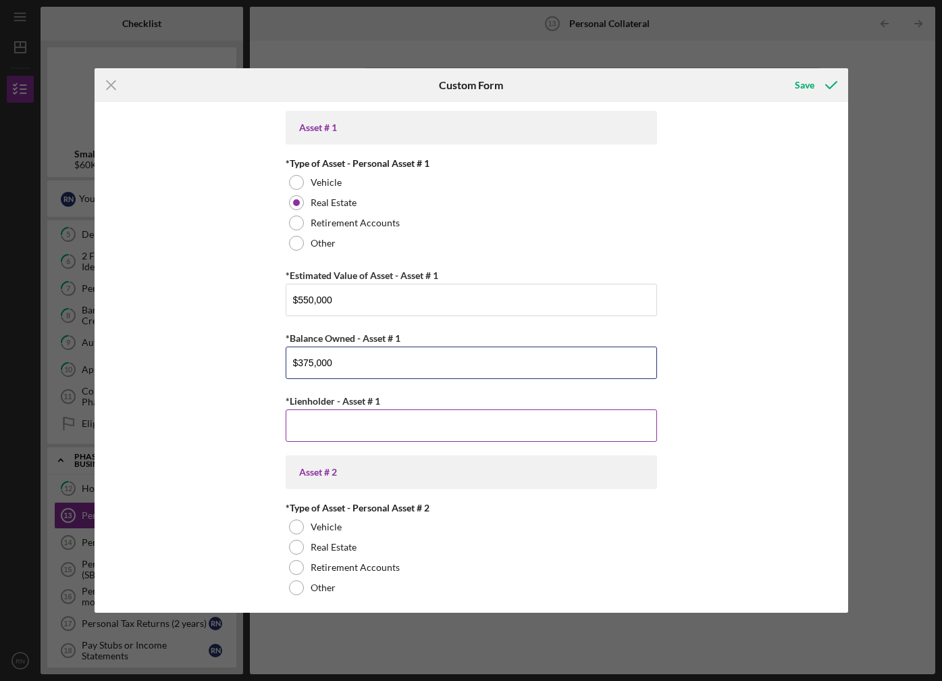
type input "$375,000"
click at [383, 431] on input "*Lienholder - Asset # 1" at bounding box center [471, 425] width 371 height 32
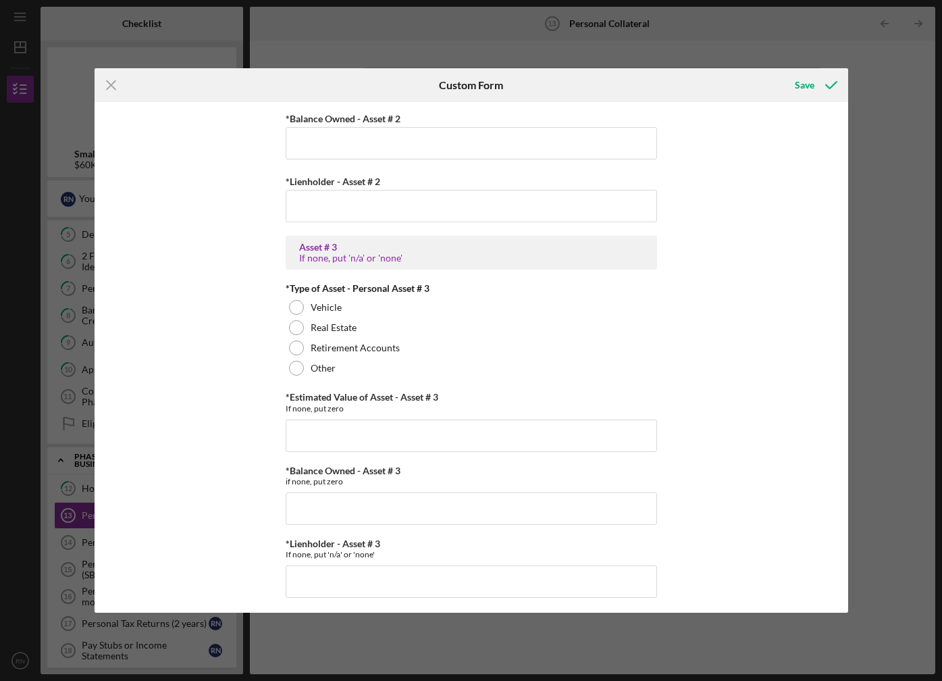
scroll to position [839, 0]
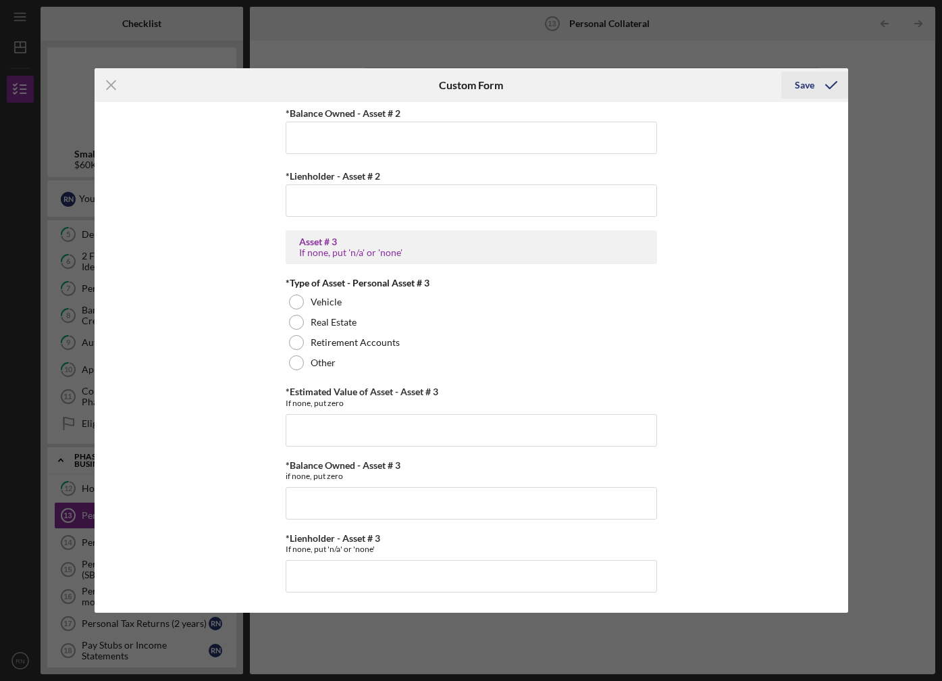
type input "Freedom Mortgage"
click at [801, 88] on div "Save" at bounding box center [805, 85] width 20 height 27
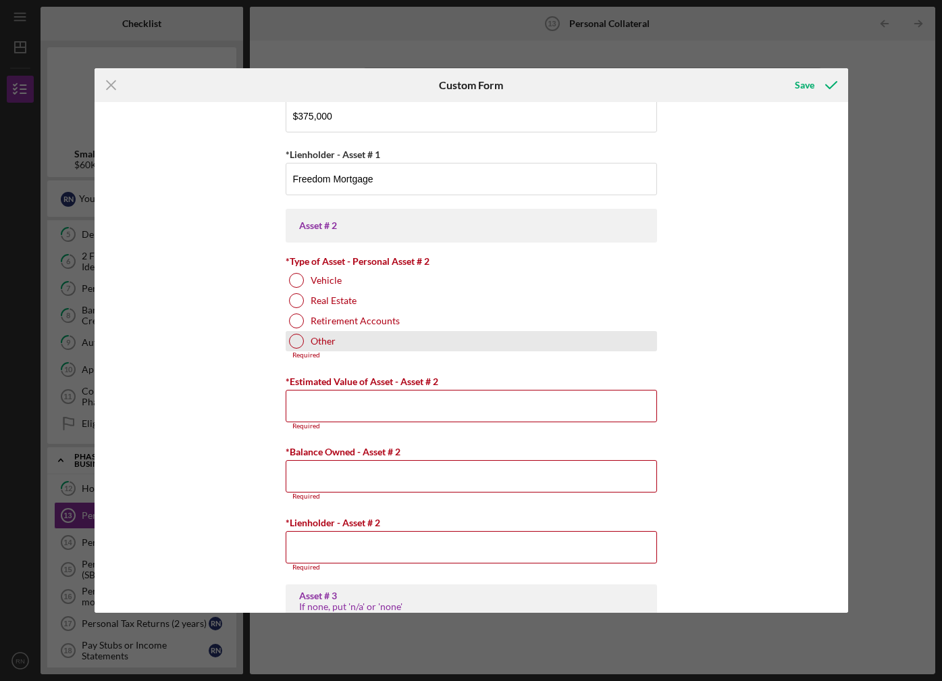
scroll to position [517, 0]
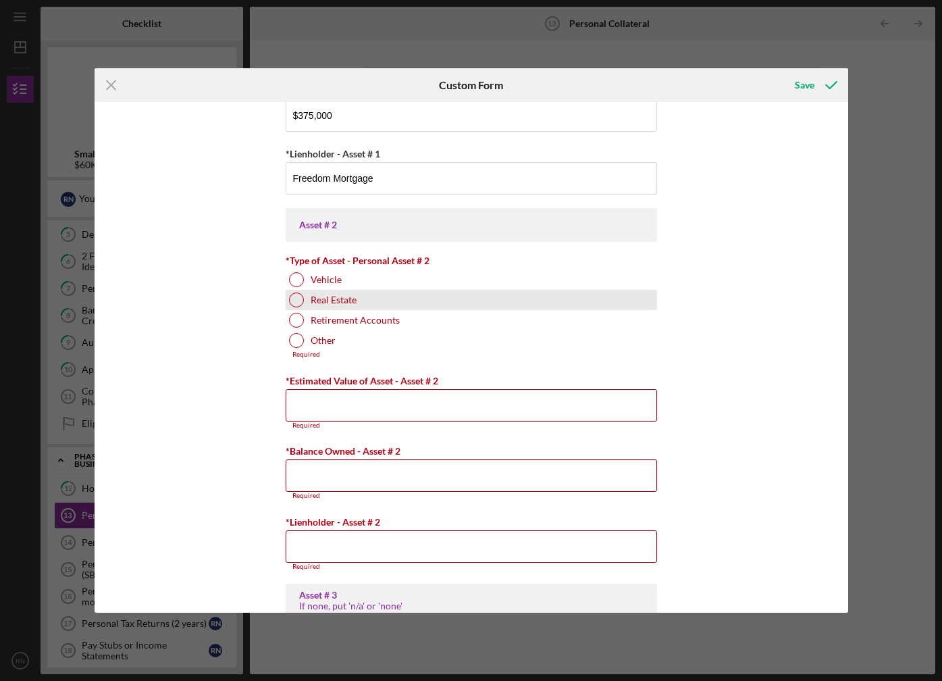
click at [360, 298] on div "Real Estate" at bounding box center [471, 300] width 371 height 20
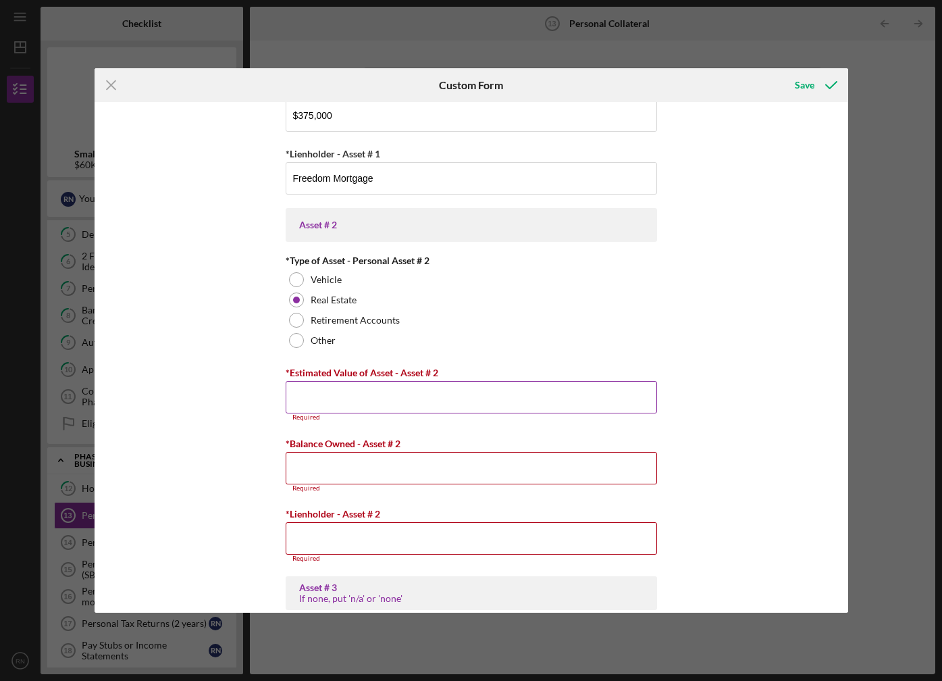
click at [361, 398] on input "*Estimated Value of Asset - Asset # 2" at bounding box center [471, 397] width 371 height 32
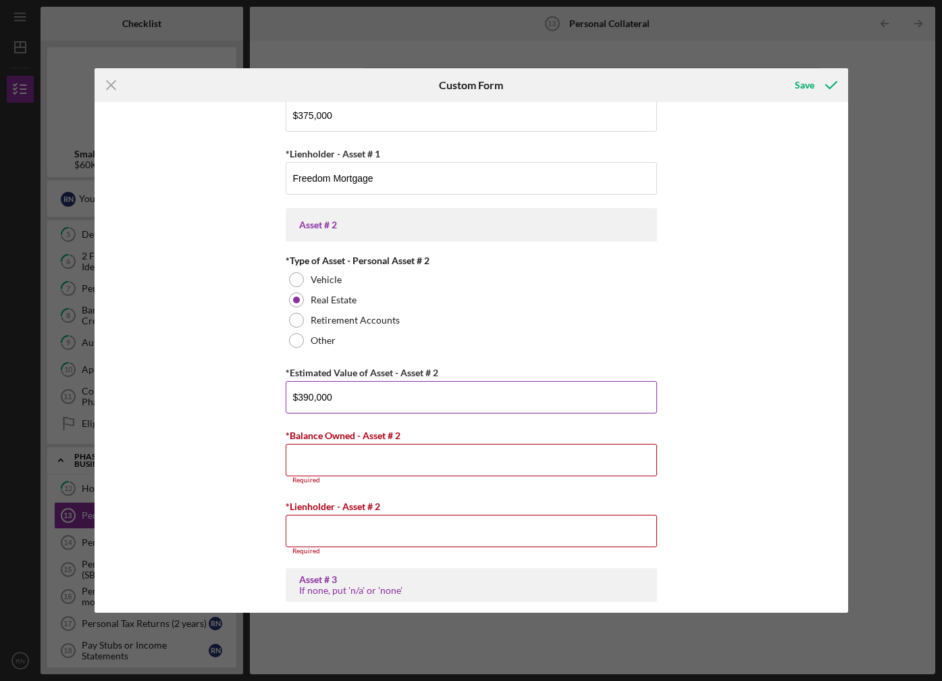
type input "$390,000"
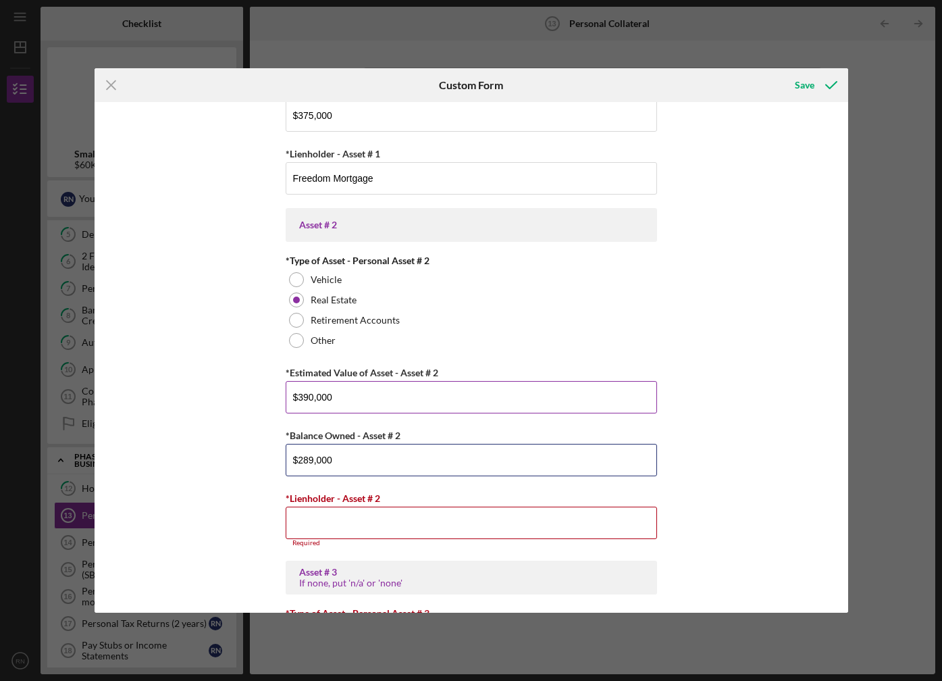
type input "$289,000"
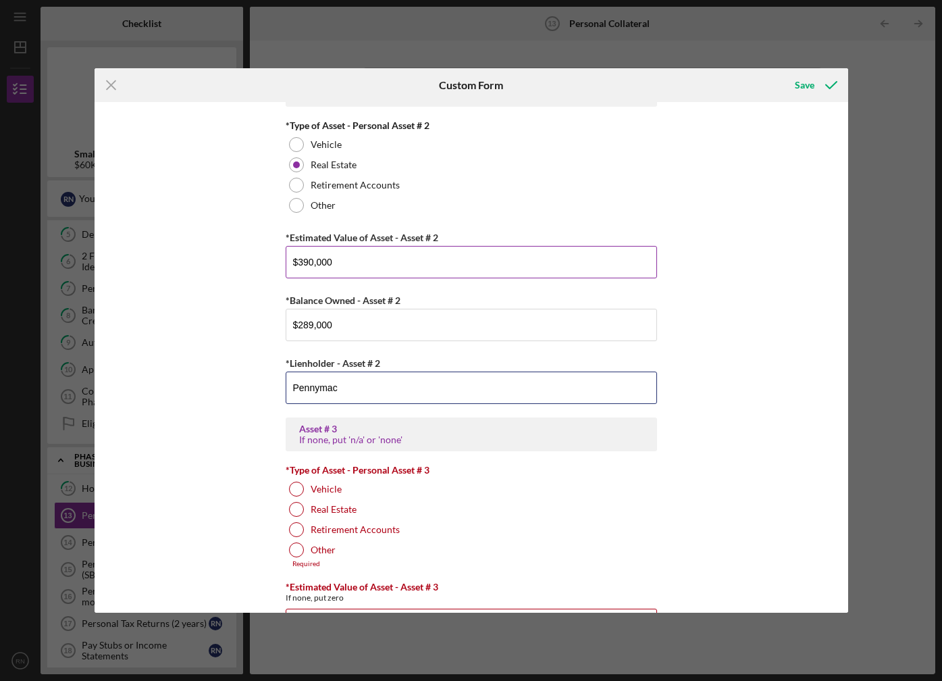
scroll to position [720, 0]
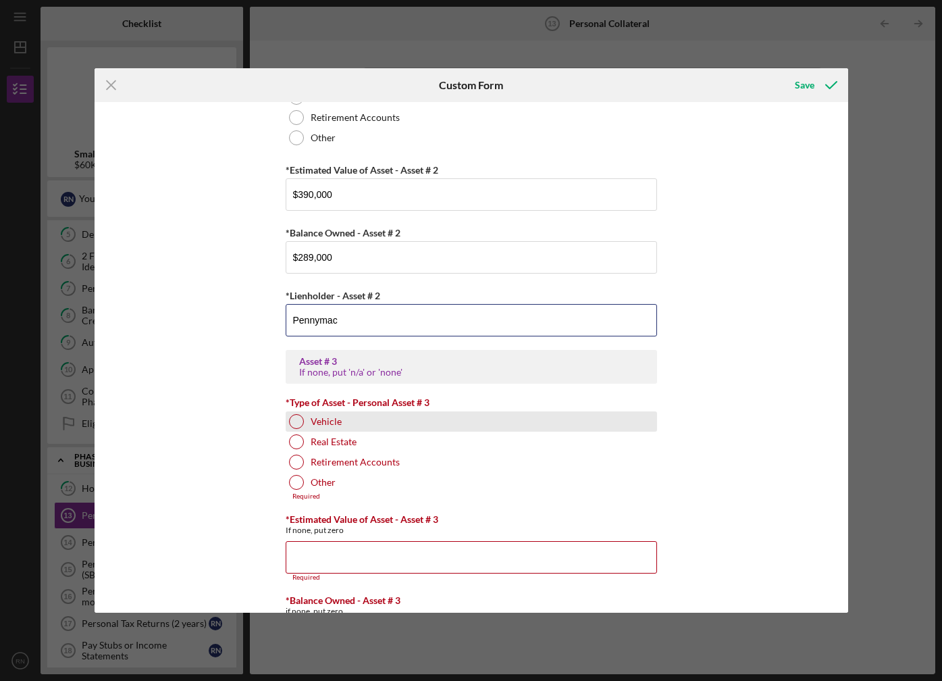
type input "Pennymac"
click at [346, 419] on div "Vehicle" at bounding box center [471, 421] width 371 height 20
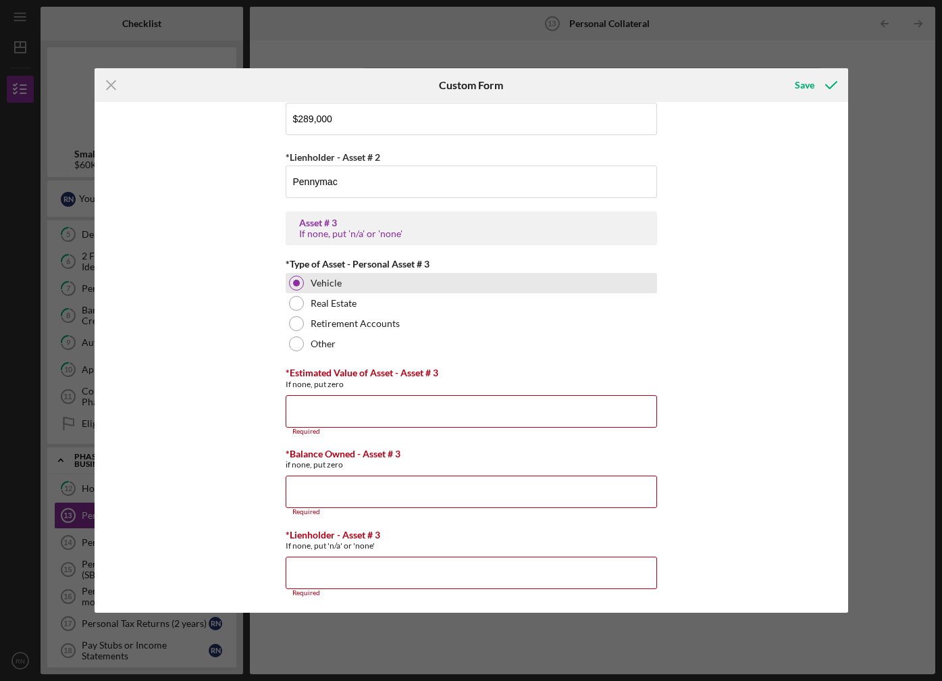
scroll to position [862, 0]
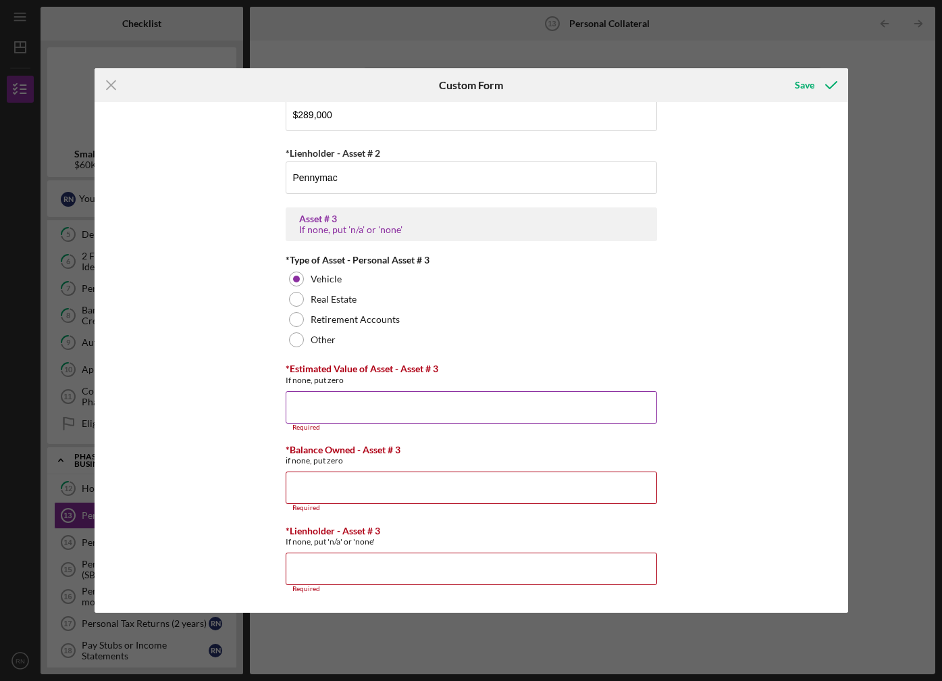
click at [419, 412] on input "*Estimated Value of Asset - Asset # 3" at bounding box center [471, 407] width 371 height 32
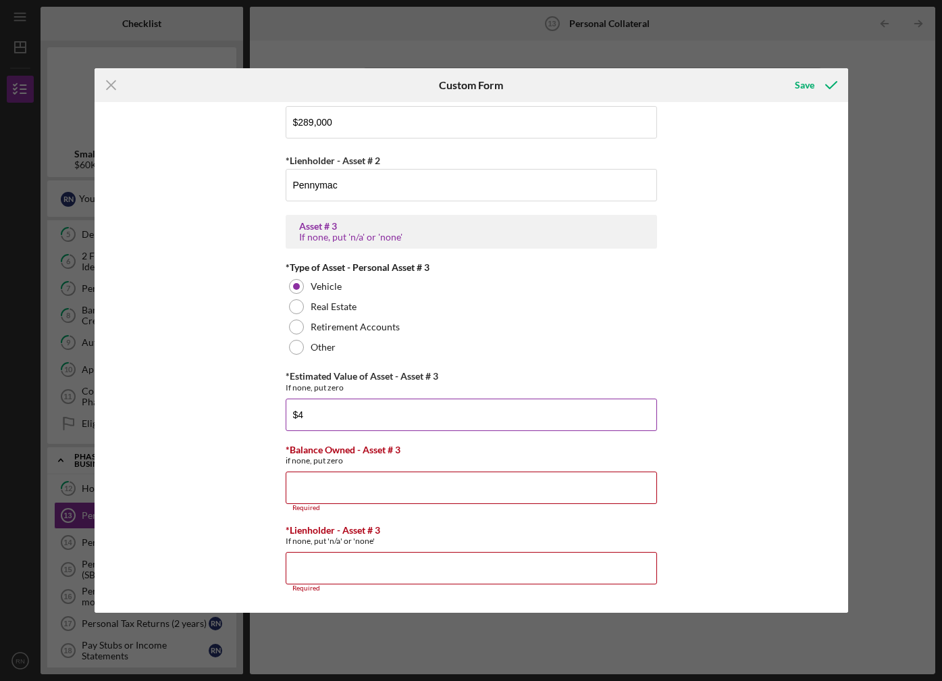
scroll to position [855, 0]
type input "$40,000"
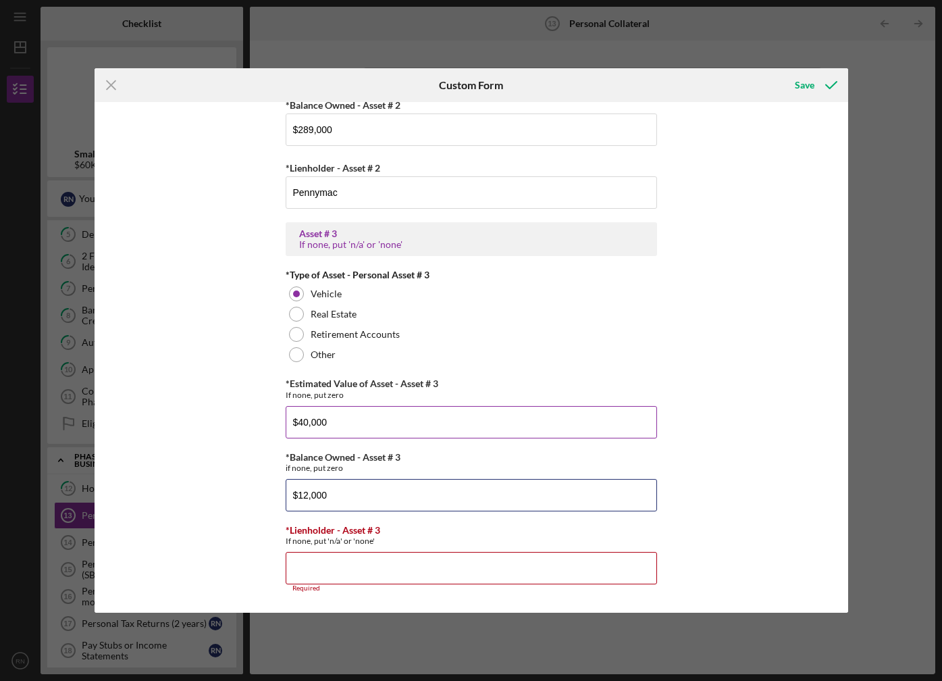
type input "$12,000"
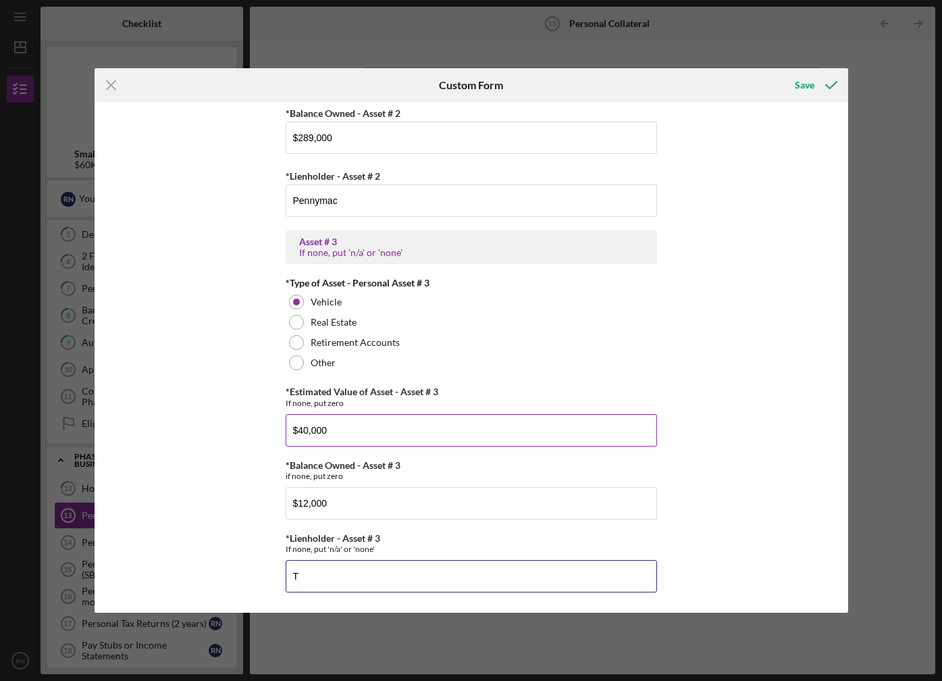
scroll to position [839, 0]
type input "Toyota"
click at [810, 83] on div "Save" at bounding box center [805, 85] width 20 height 27
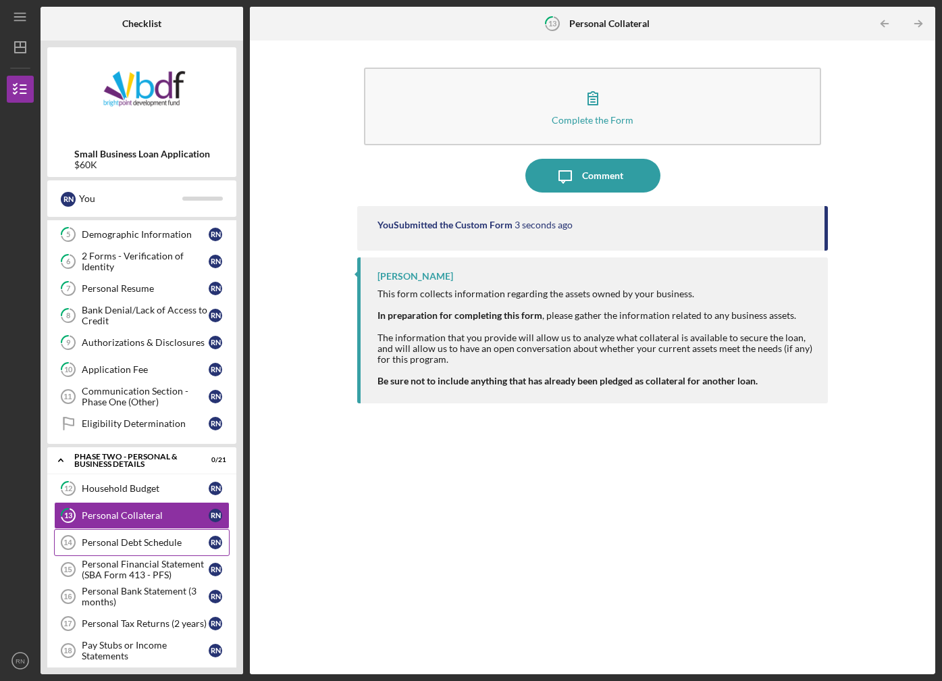
click at [140, 540] on div "Personal Debt Schedule" at bounding box center [145, 542] width 127 height 11
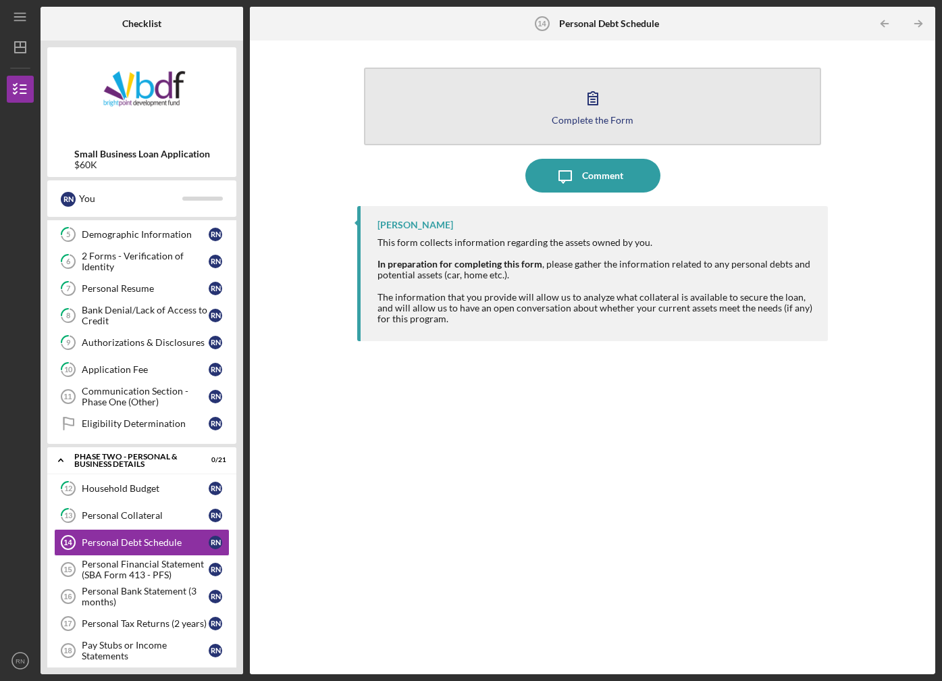
click at [576, 123] on div "Complete the Form" at bounding box center [593, 120] width 82 height 10
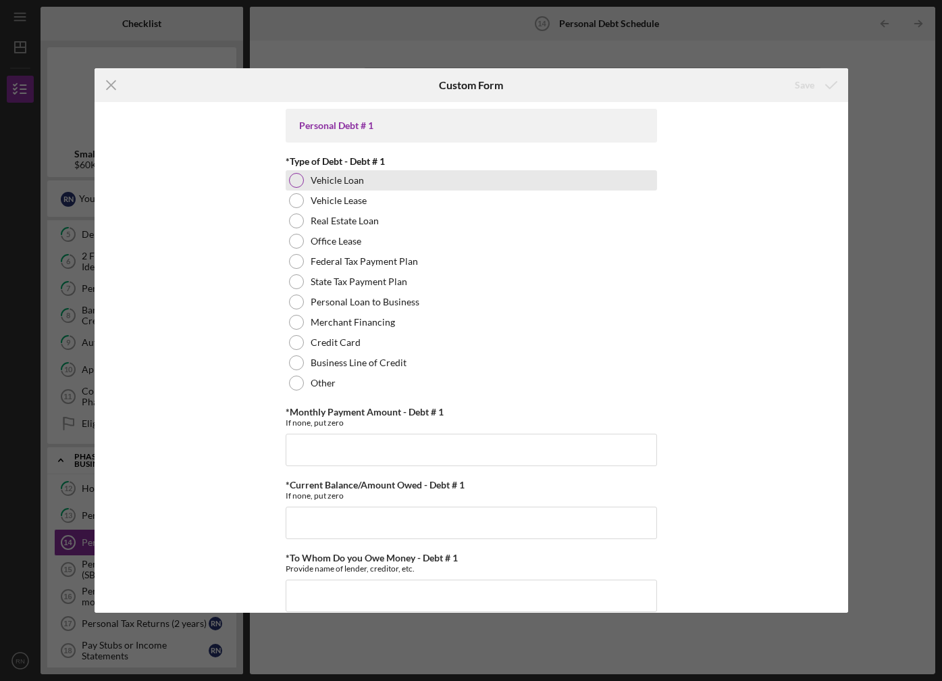
click at [339, 180] on label "Vehicle Loan" at bounding box center [337, 180] width 53 height 11
click at [113, 82] on line at bounding box center [111, 84] width 9 height 9
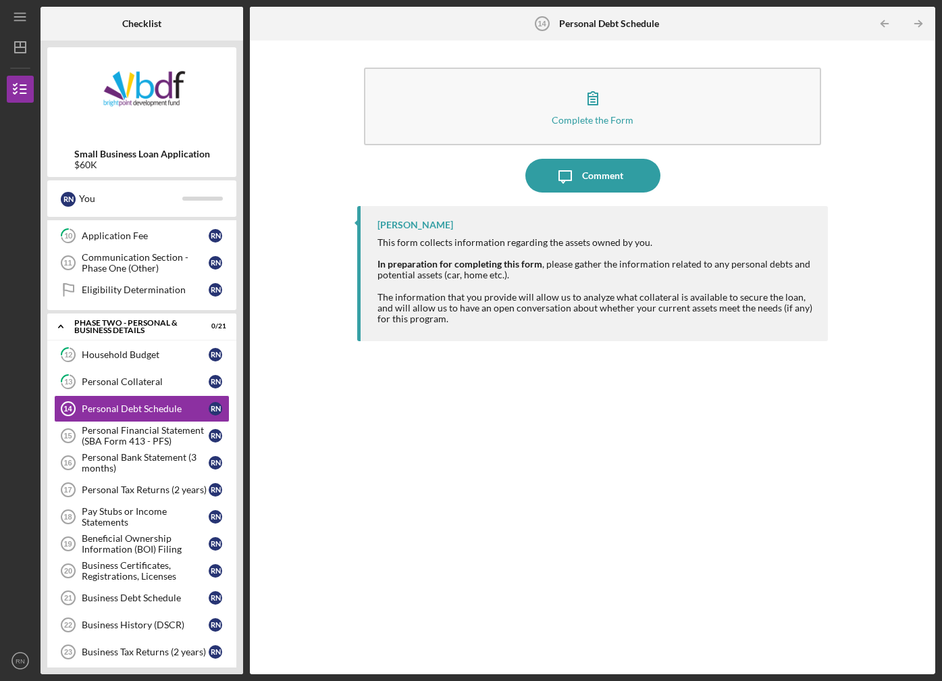
scroll to position [270, 0]
click at [147, 436] on div "Personal Financial Statement (SBA Form 413 - PFS)" at bounding box center [145, 434] width 127 height 22
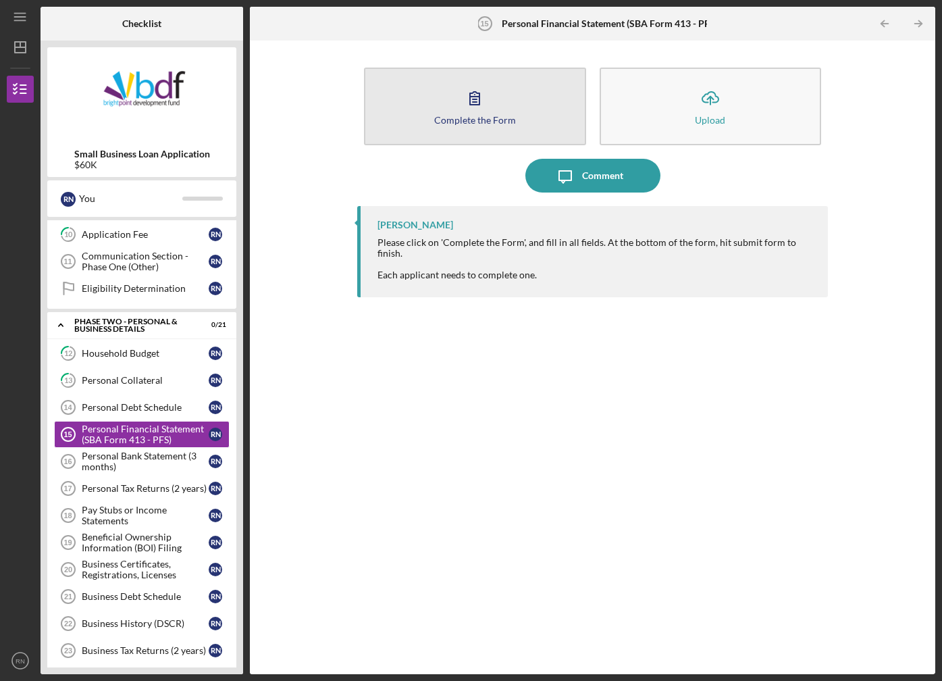
click at [477, 107] on icon "button" at bounding box center [475, 98] width 34 height 34
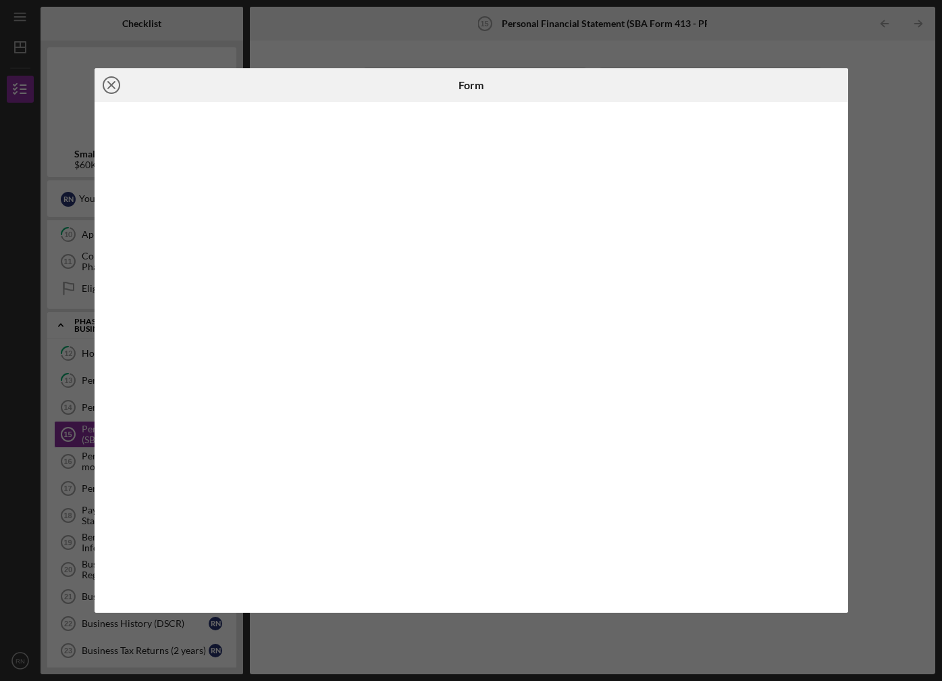
click at [109, 82] on icon "Icon/Close" at bounding box center [112, 85] width 34 height 34
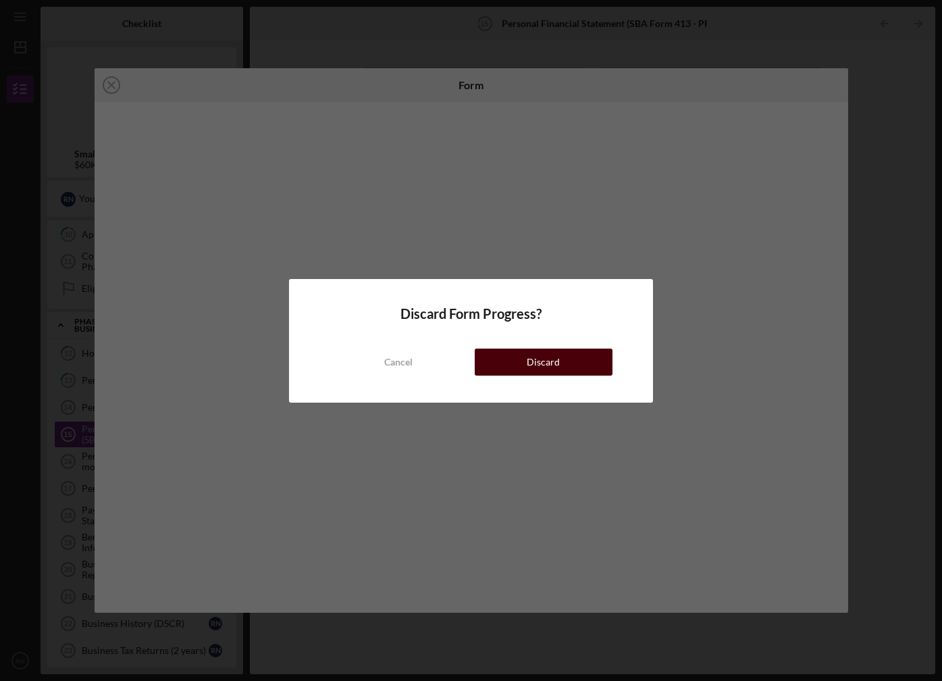
click at [542, 356] on div "Discard" at bounding box center [543, 361] width 33 height 27
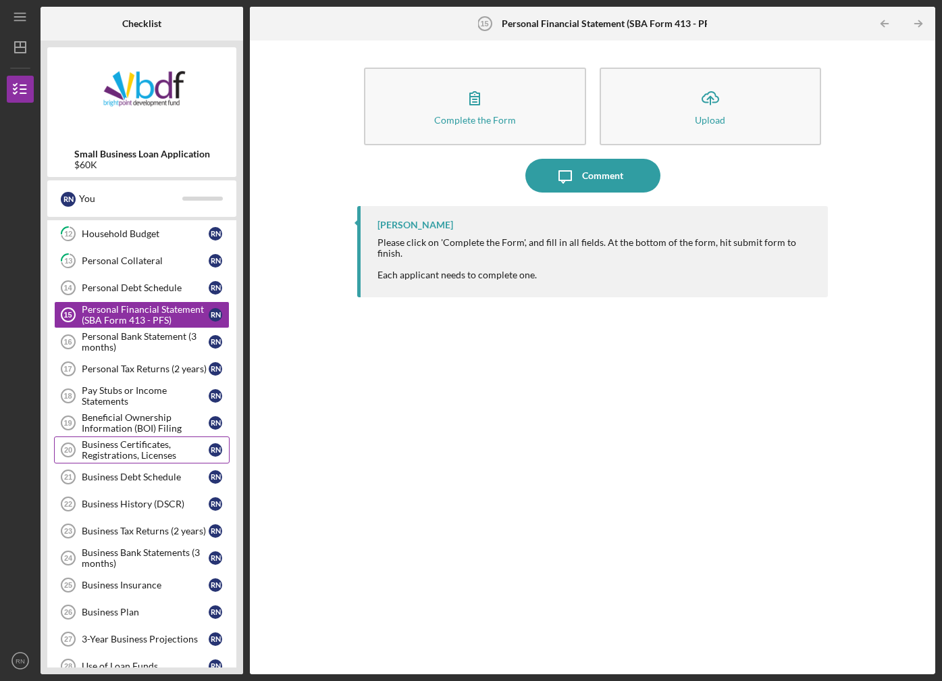
scroll to position [615, 0]
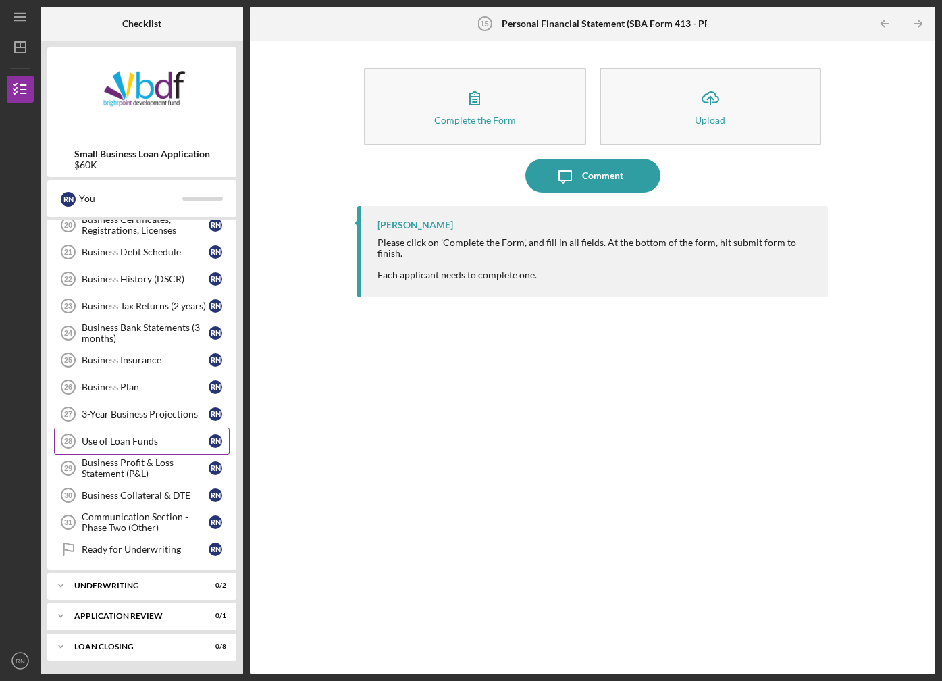
click at [137, 434] on link "Use of Loan Funds 28 Use of Loan Funds R N" at bounding box center [142, 440] width 176 height 27
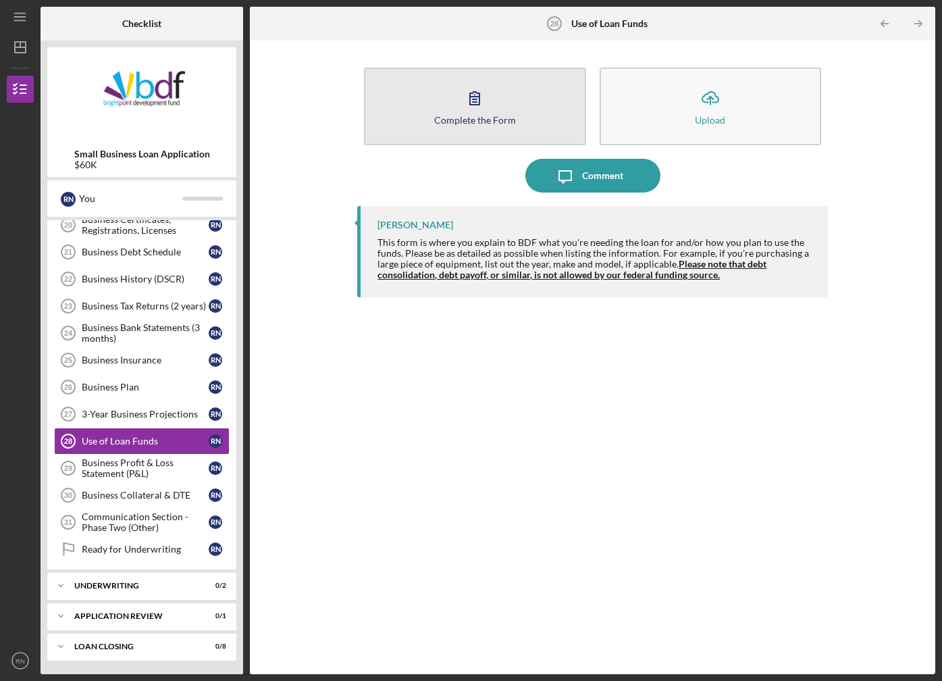
click at [469, 100] on icon "button" at bounding box center [475, 98] width 34 height 34
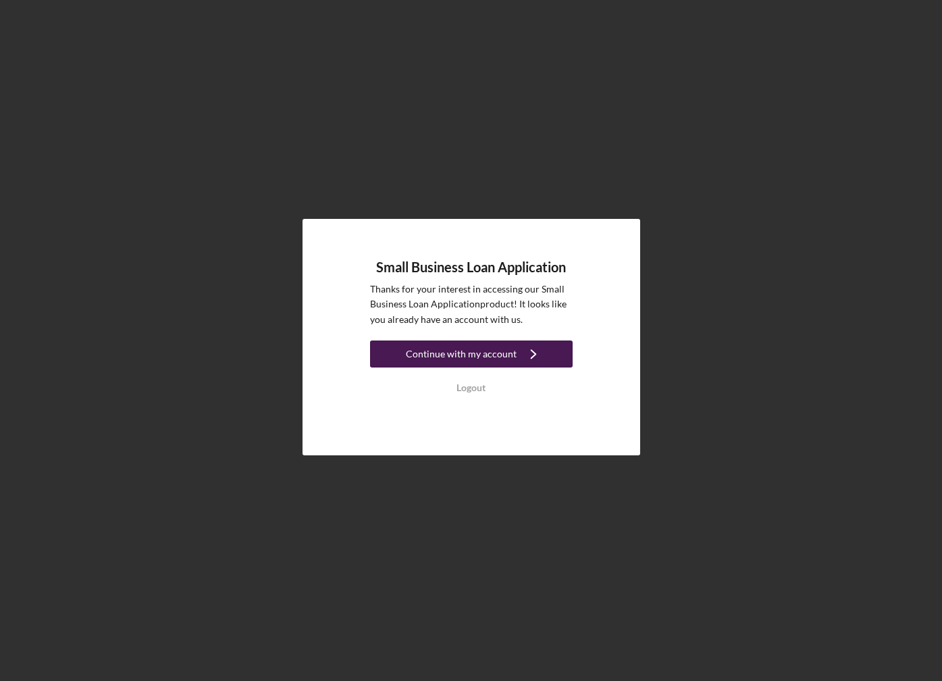
click at [475, 355] on div "Continue with my account" at bounding box center [461, 353] width 111 height 27
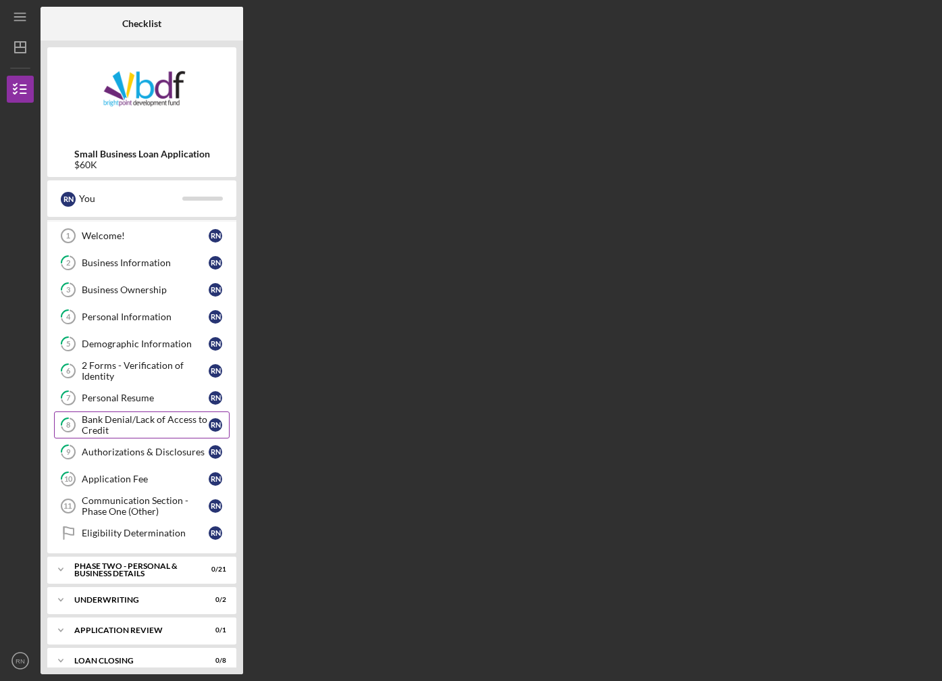
scroll to position [40, 0]
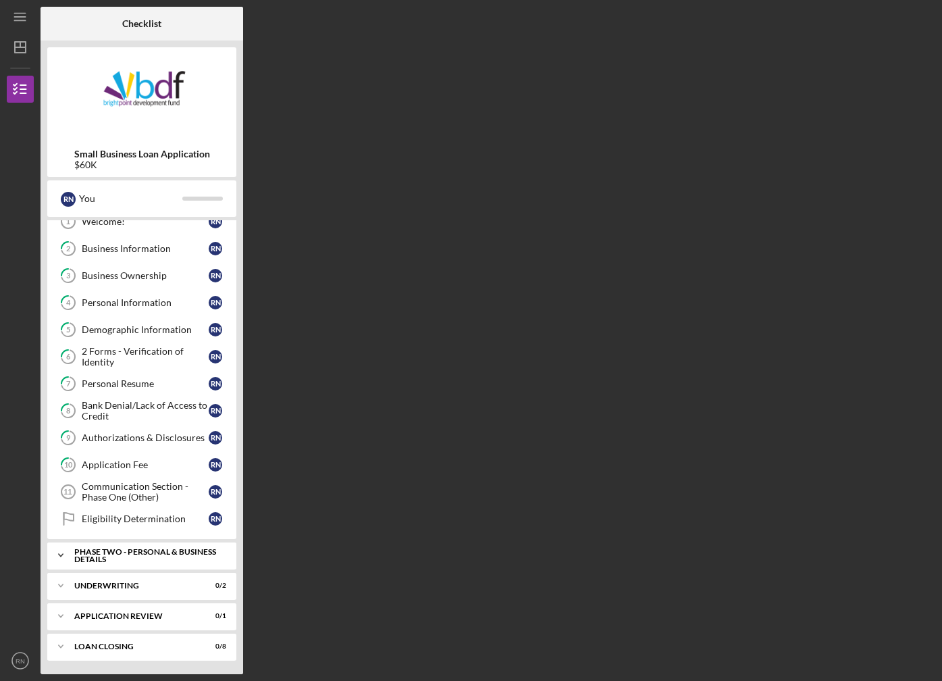
click at [113, 555] on div "PHASE TWO - PERSONAL & BUSINESS DETAILS" at bounding box center [146, 556] width 145 height 16
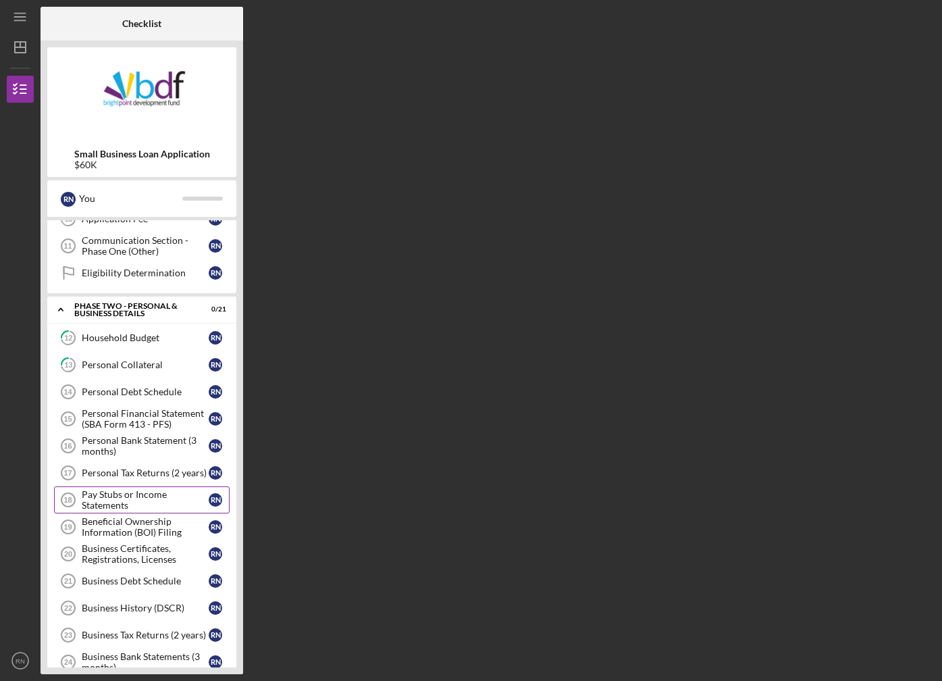
scroll to position [310, 0]
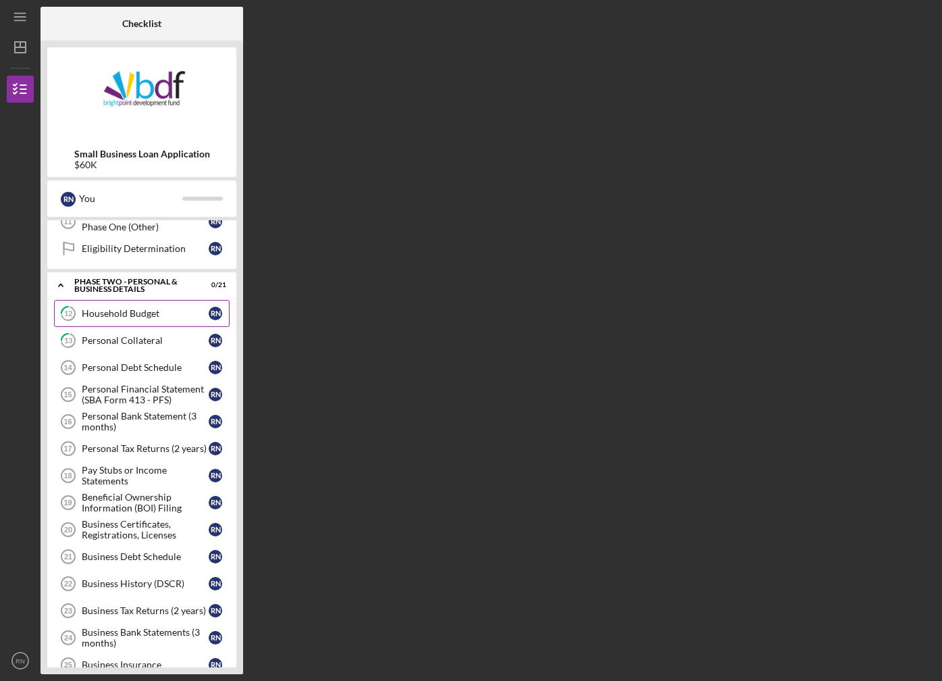
click at [110, 321] on link "12 Household Budget R N" at bounding box center [142, 313] width 176 height 27
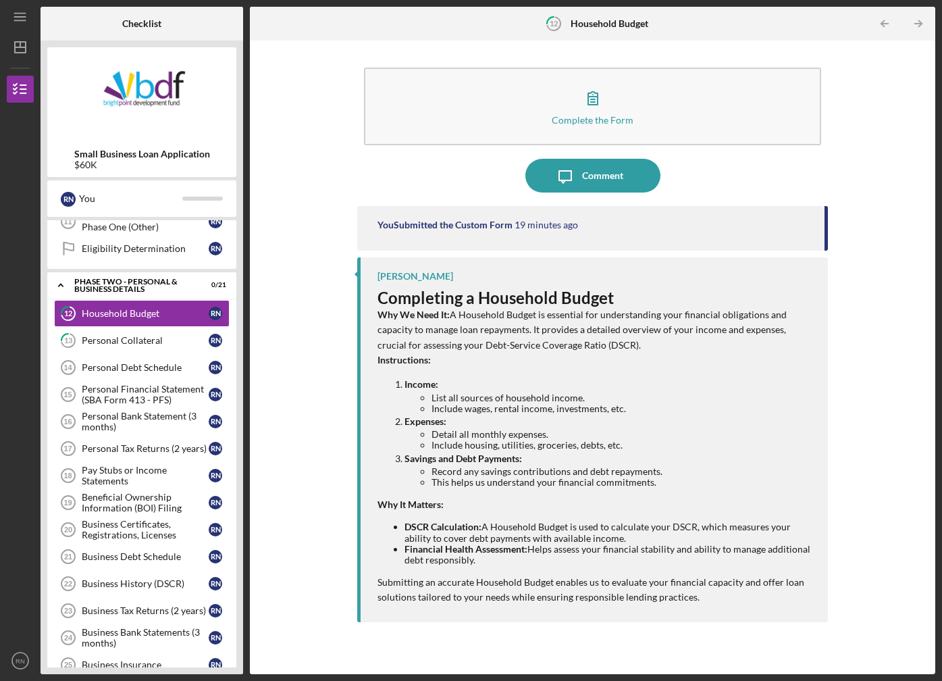
click at [304, 316] on div "Complete the Form Form Icon/Message Comment You Submitted the Custom Form 19 mi…" at bounding box center [593, 357] width 672 height 620
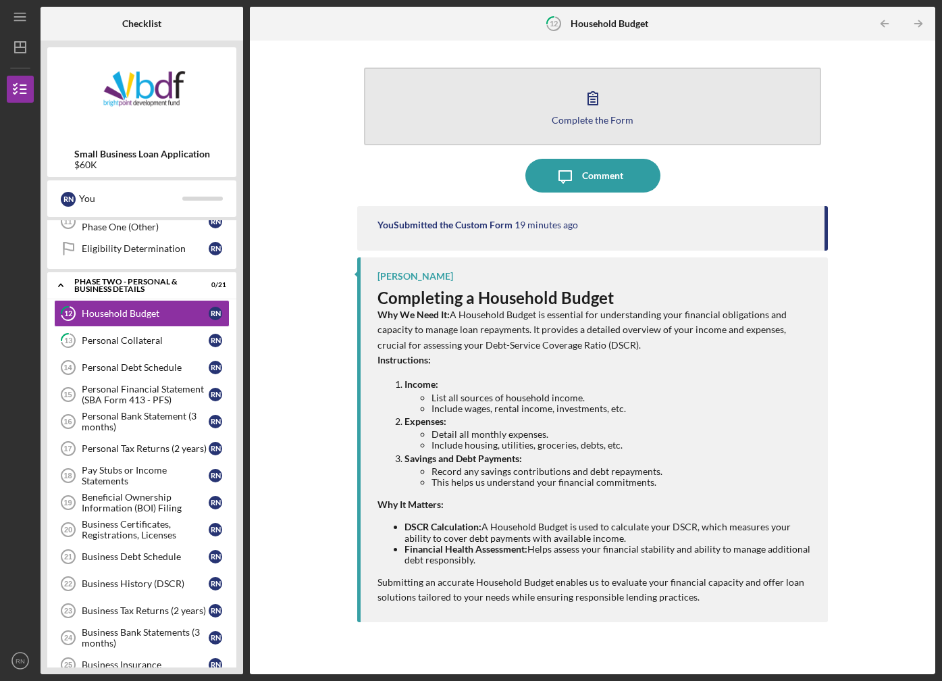
click at [572, 111] on button "Complete the Form Form" at bounding box center [592, 107] width 457 height 78
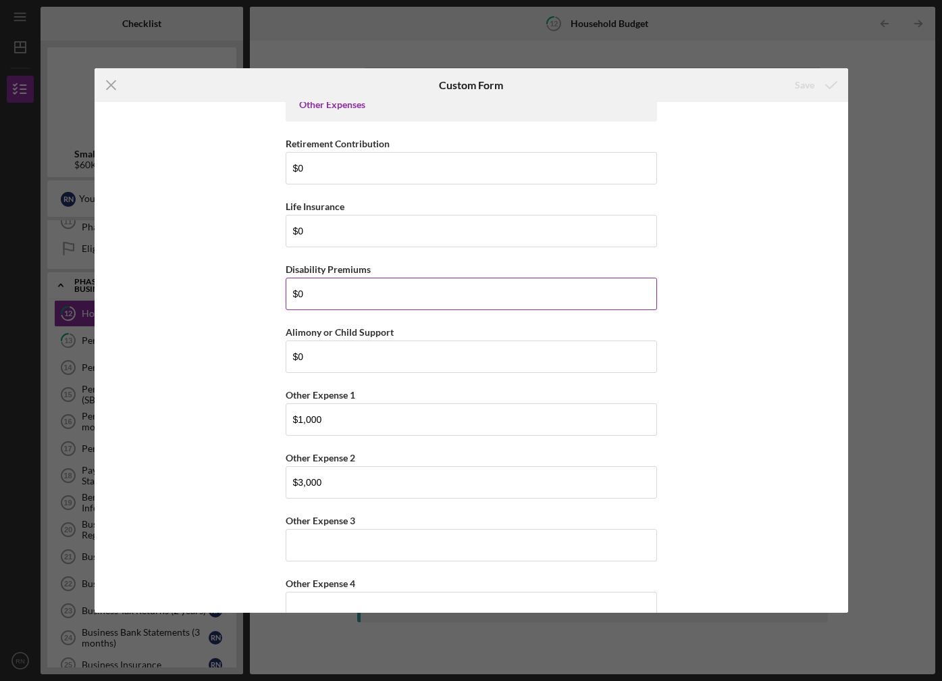
scroll to position [3275, 0]
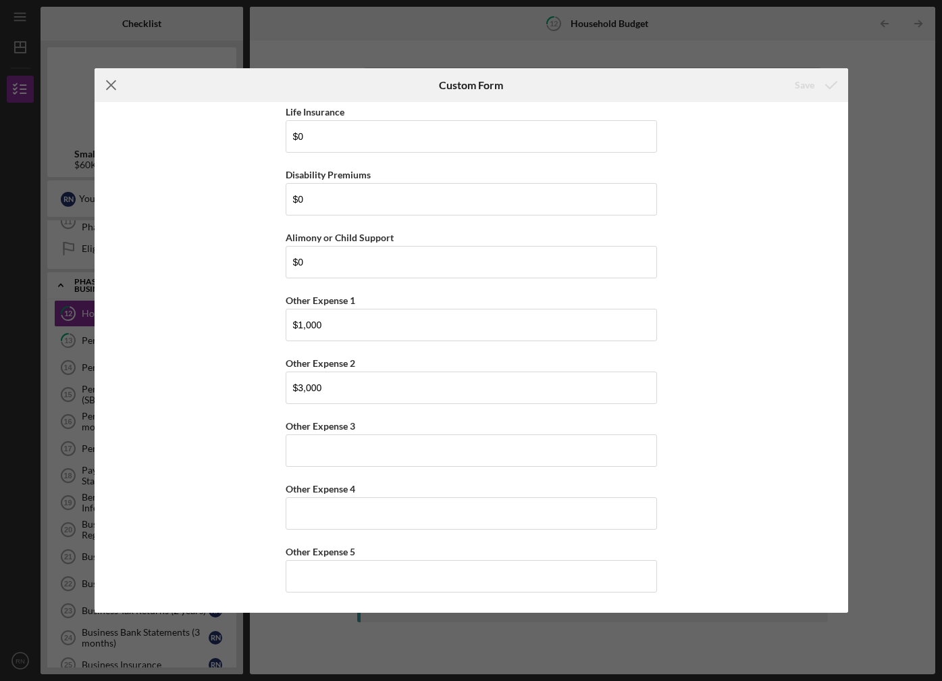
click at [109, 84] on line at bounding box center [111, 84] width 9 height 9
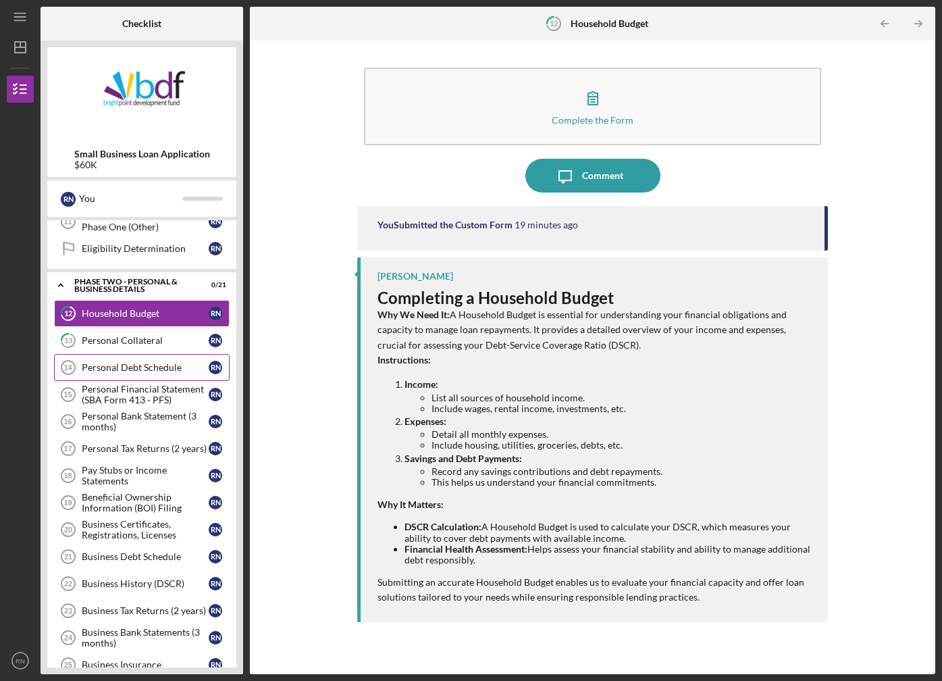
click at [131, 368] on div "Personal Debt Schedule" at bounding box center [145, 367] width 127 height 11
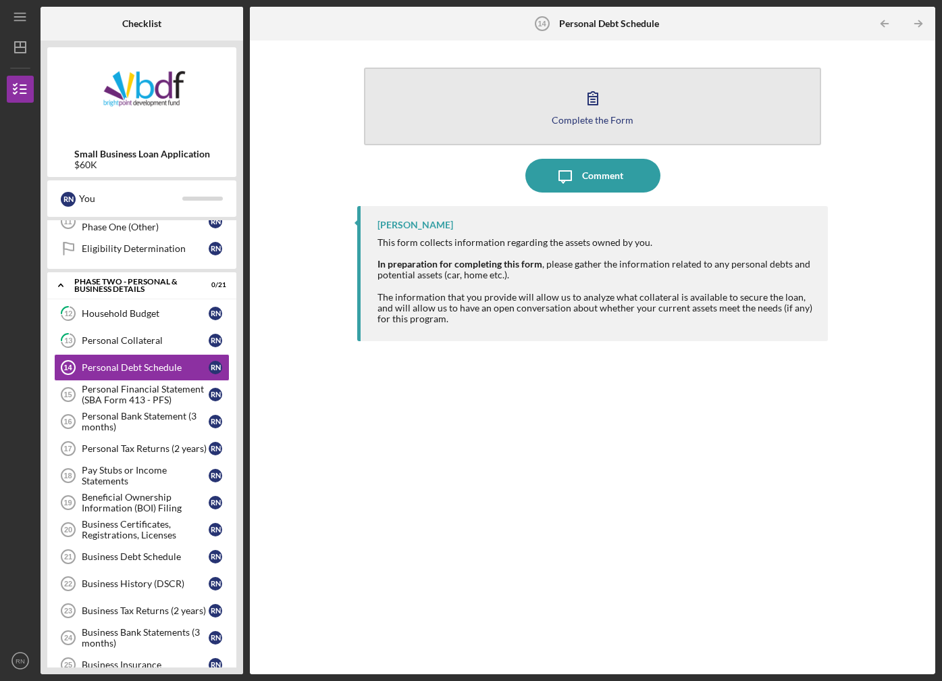
click at [590, 122] on div "Complete the Form" at bounding box center [593, 120] width 82 height 10
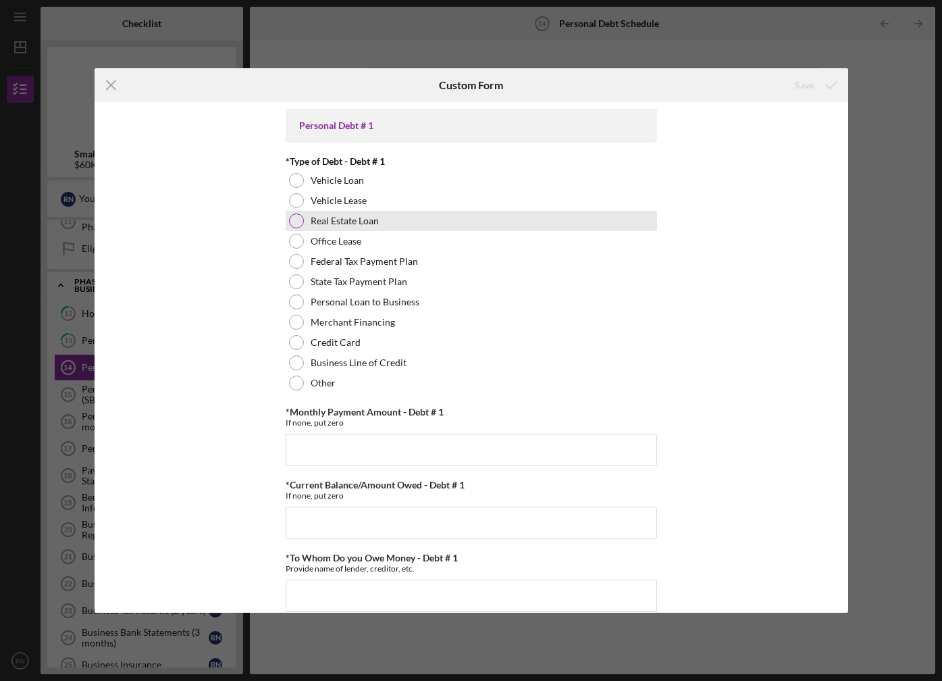
click at [373, 219] on label "Real Estate Loan" at bounding box center [345, 220] width 68 height 11
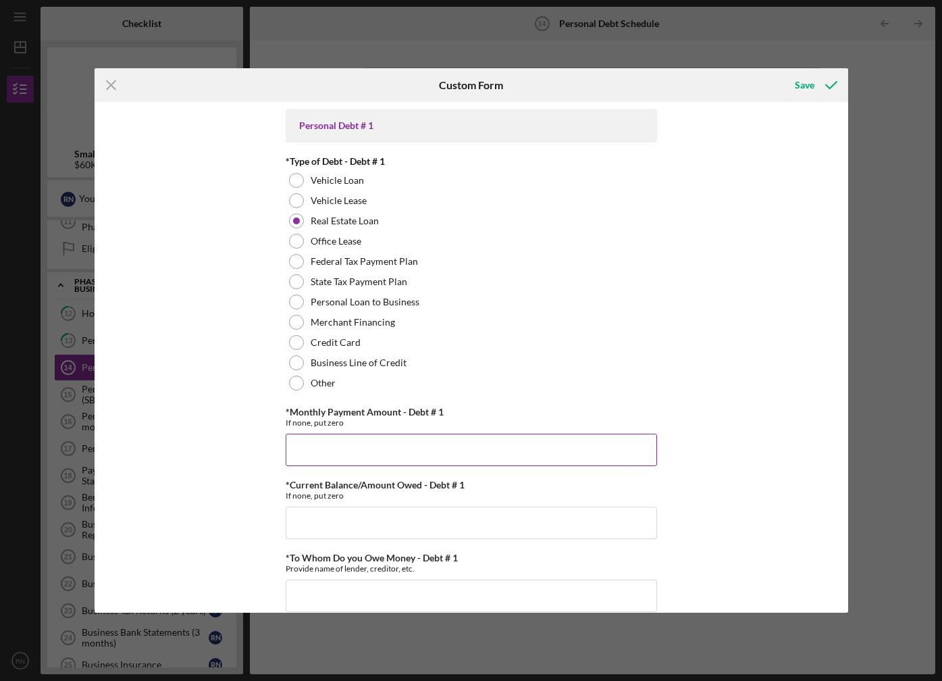
scroll to position [68, 0]
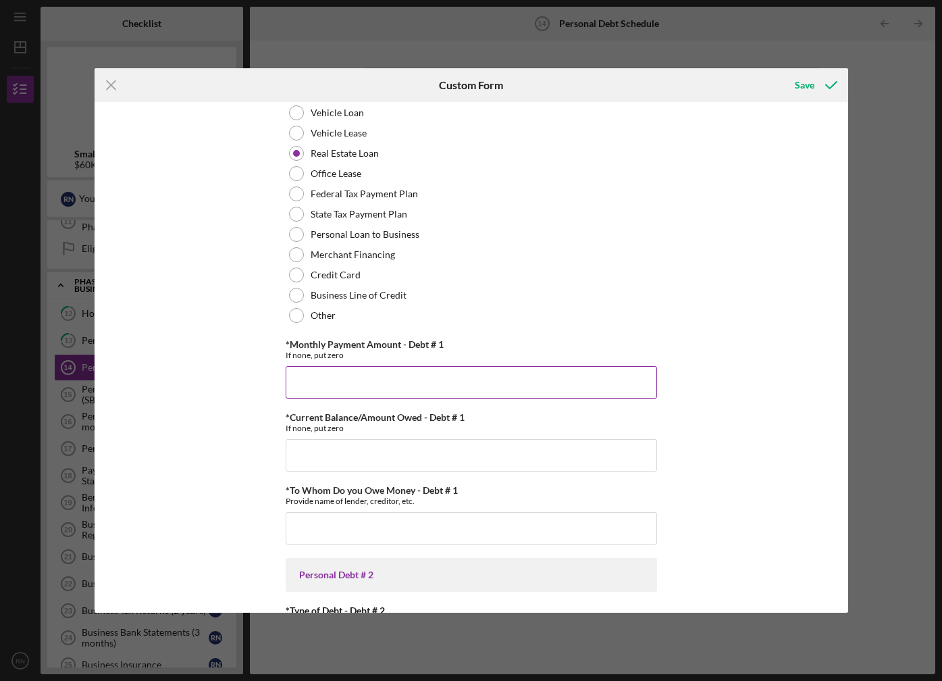
click at [354, 383] on input "*Monthly Payment Amount - Debt # 1" at bounding box center [471, 382] width 371 height 32
type input "$2,812"
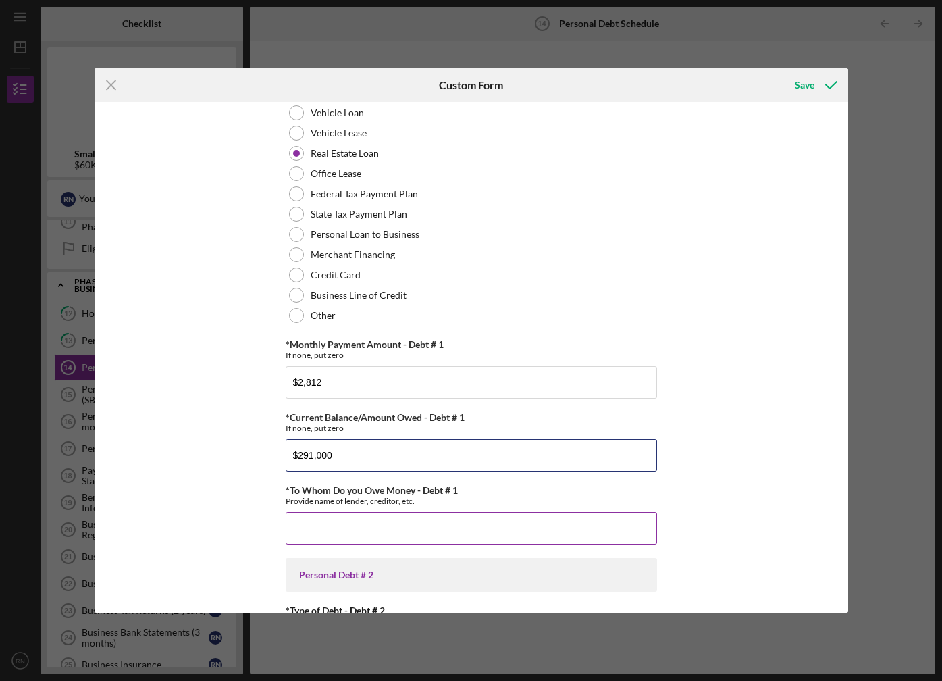
type input "$291,000"
click at [339, 532] on input "*To Whom Do you Owe Money - Debt # 1" at bounding box center [471, 528] width 371 height 32
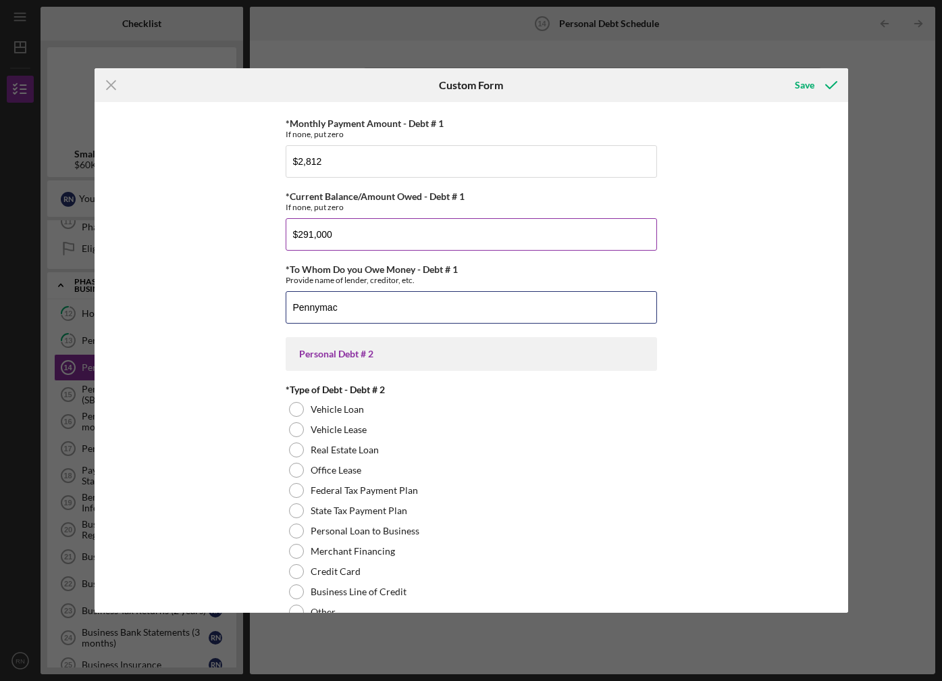
scroll to position [338, 0]
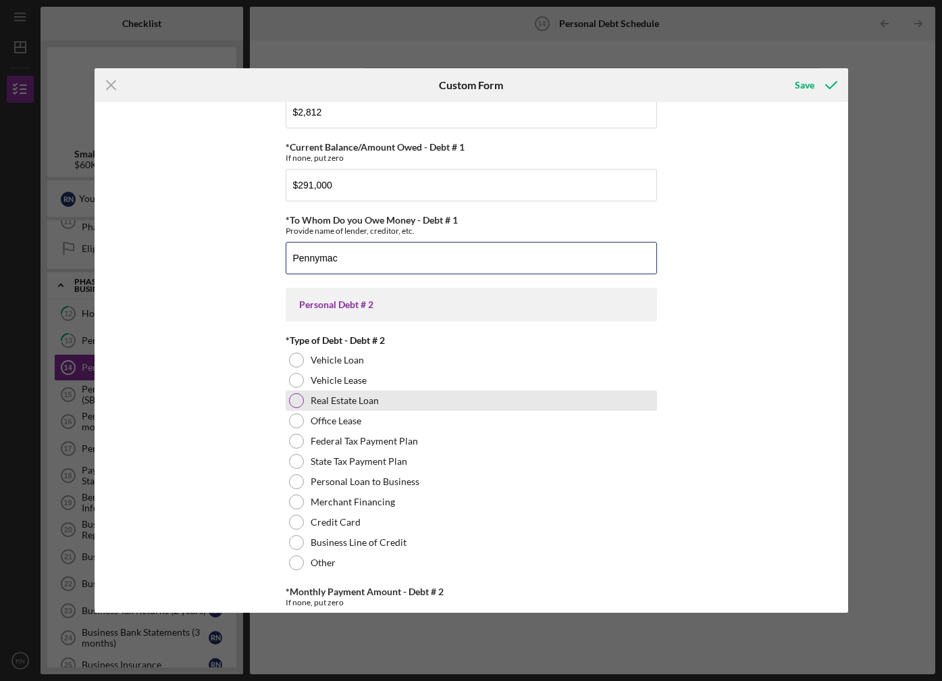
type input "Pennymac"
click at [390, 398] on div "Real Estate Loan" at bounding box center [471, 400] width 371 height 20
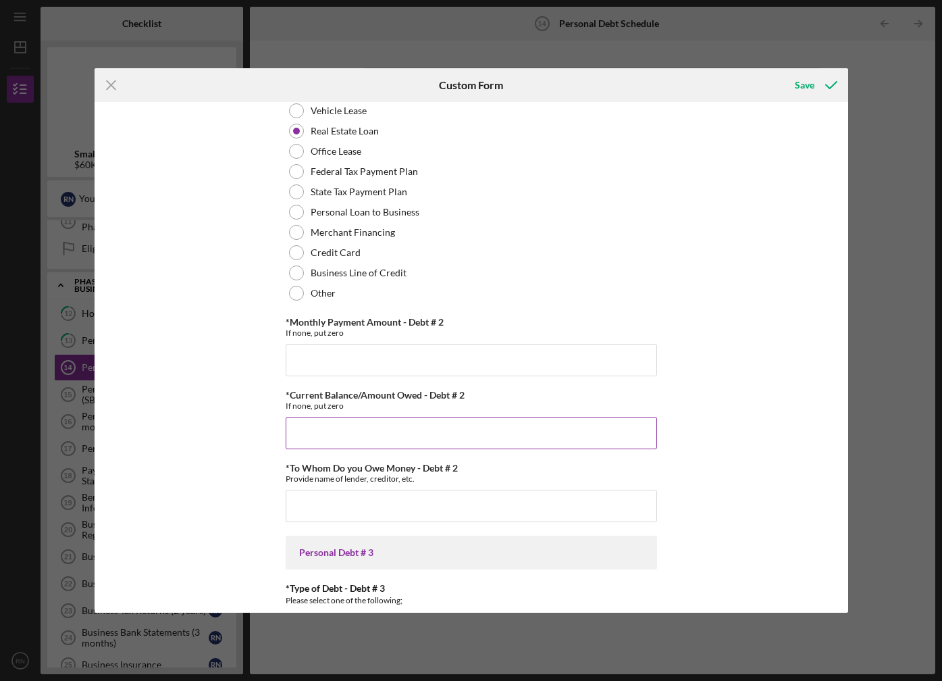
scroll to position [608, 0]
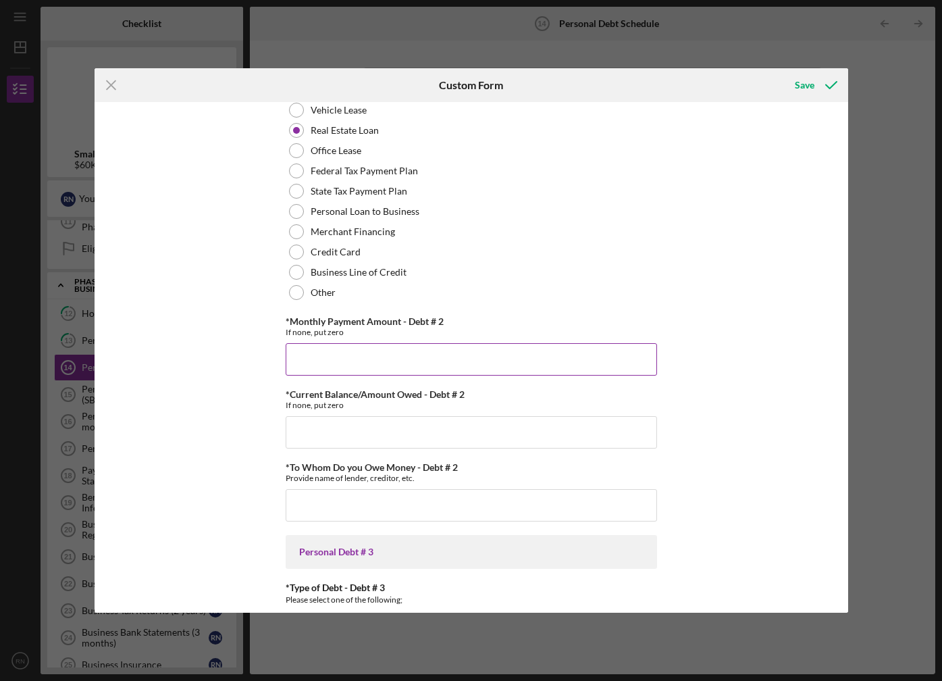
click at [306, 358] on input "*Monthly Payment Amount - Debt # 2" at bounding box center [471, 359] width 371 height 32
type input "$2,022"
type input "$289,000"
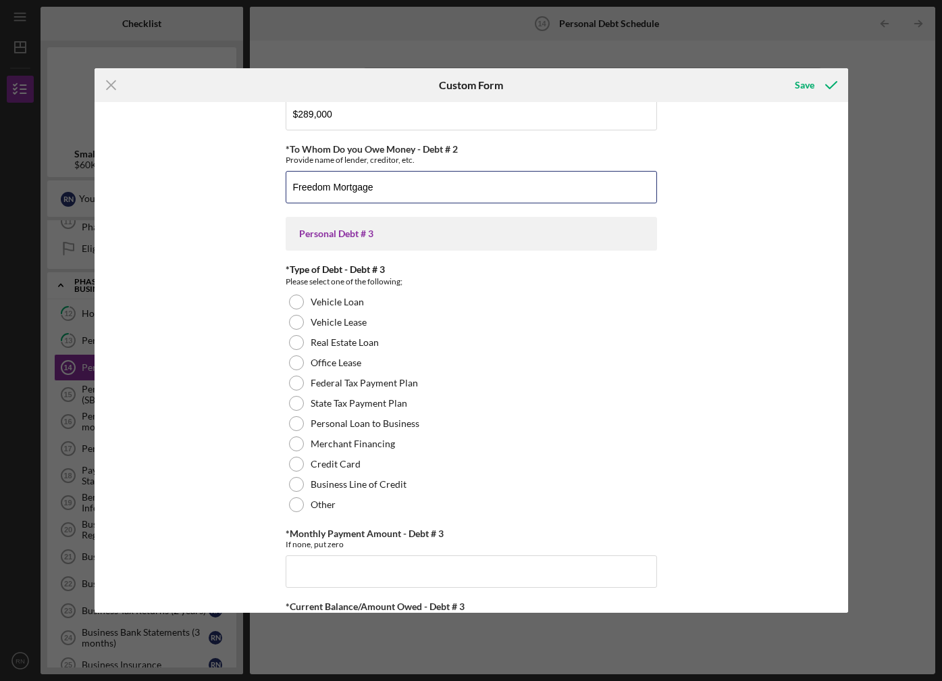
scroll to position [1068, 0]
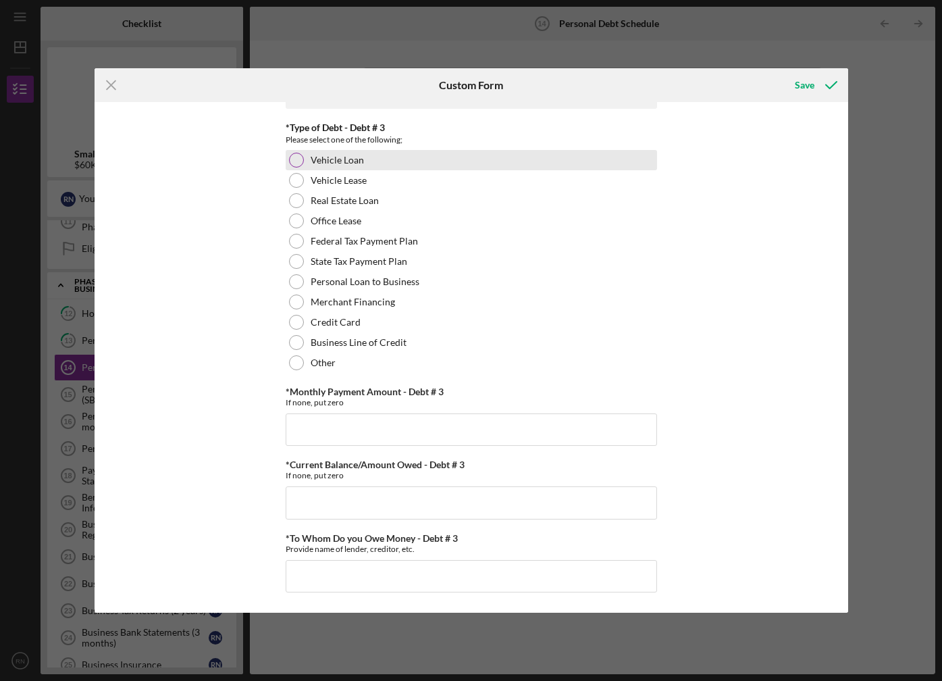
type input "Freedom Mortgage"
click at [340, 159] on label "Vehicle Loan" at bounding box center [337, 160] width 53 height 11
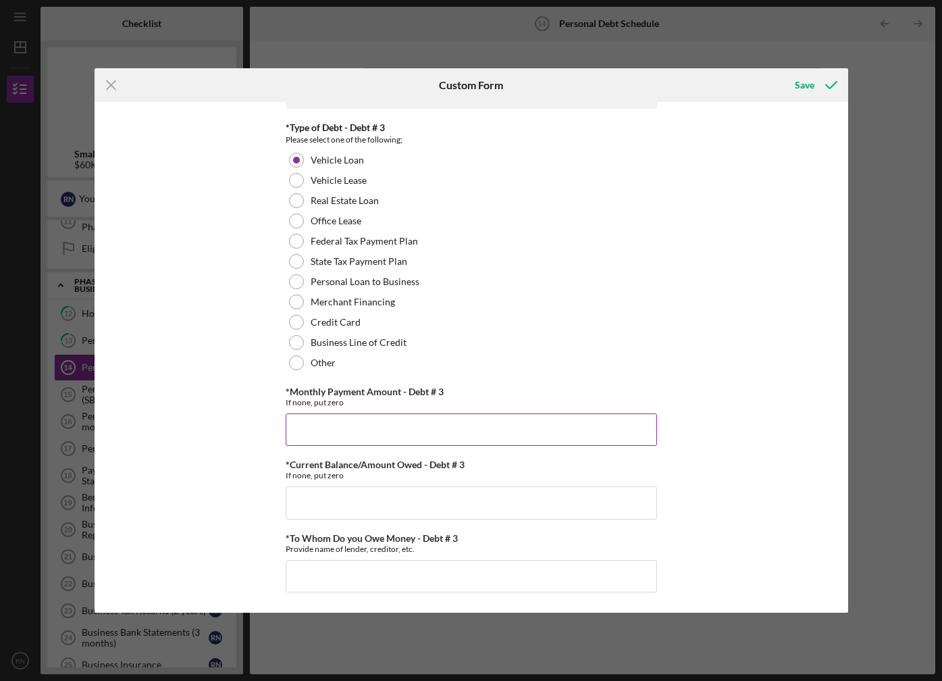
click at [386, 425] on input "*Monthly Payment Amount - Debt # 3" at bounding box center [471, 429] width 371 height 32
type input "$1,000"
type input "$43,000"
type input "B"
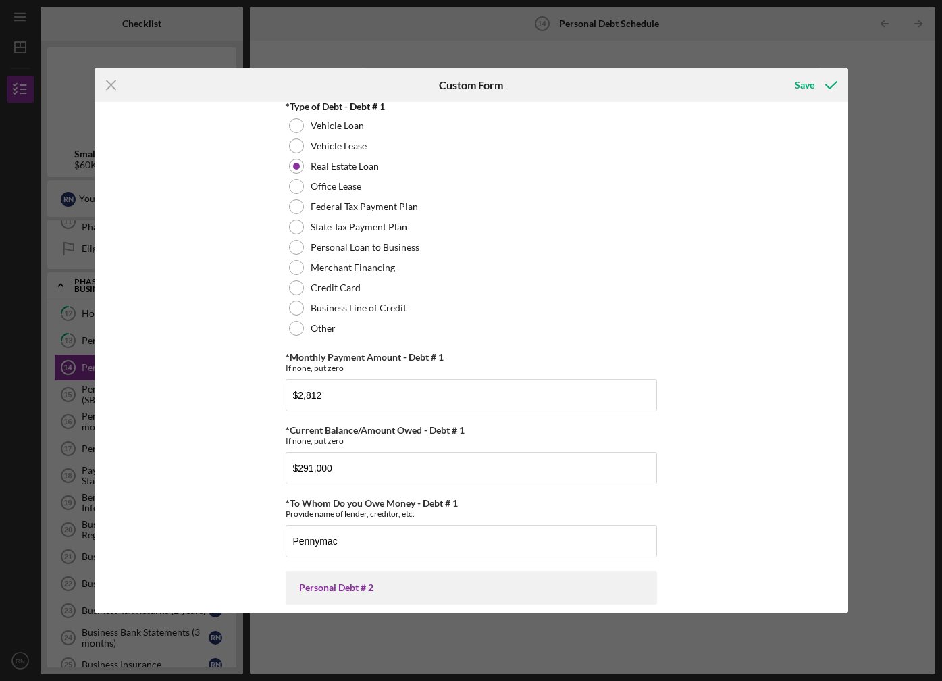
scroll to position [0, 0]
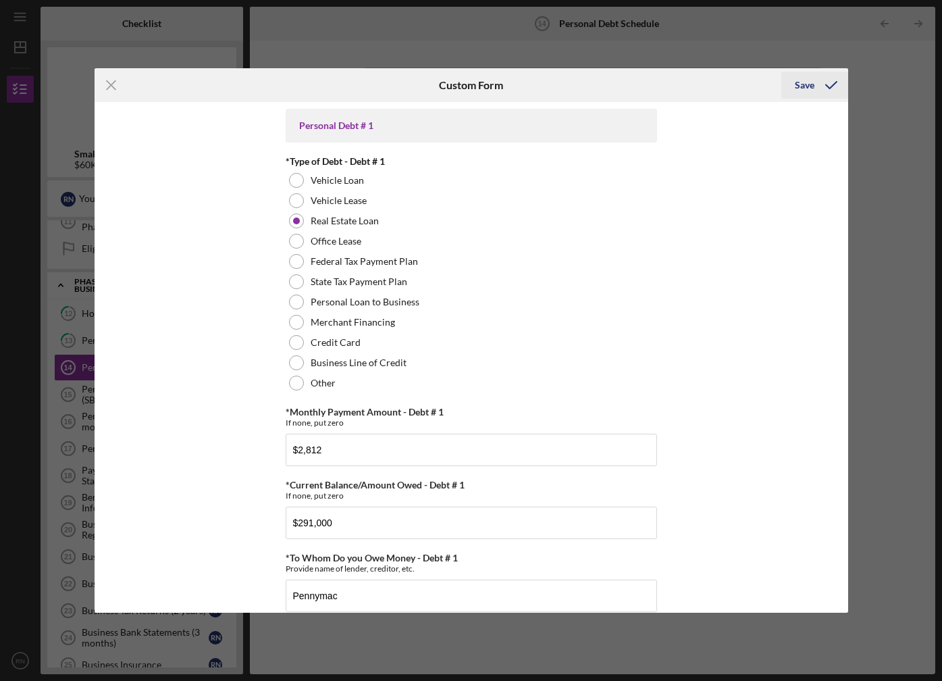
type input "Huntington Bank"
click at [800, 86] on div "Save" at bounding box center [805, 85] width 20 height 27
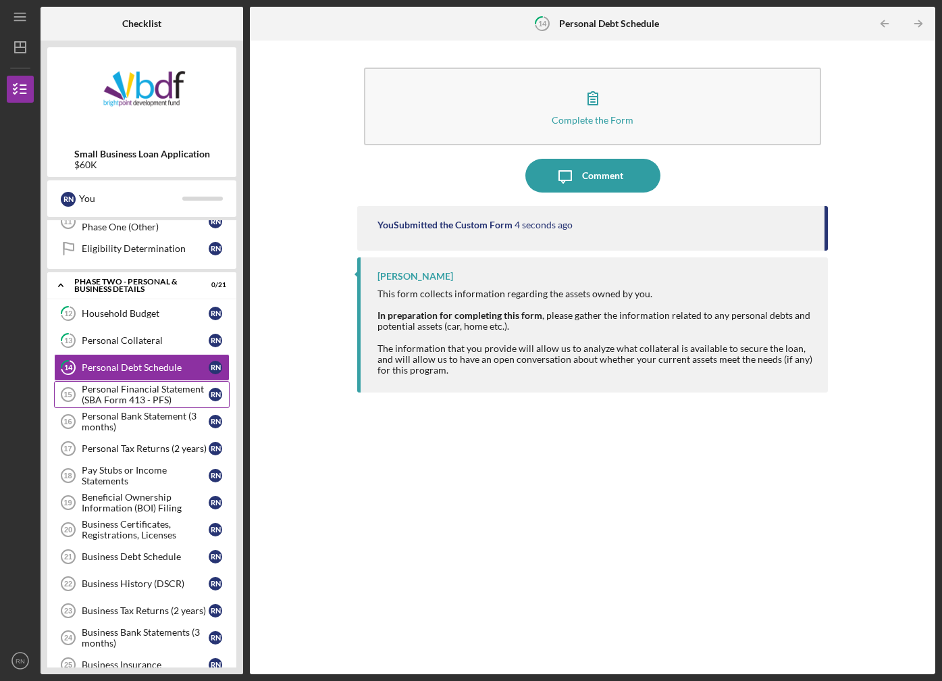
click at [137, 395] on div "Personal Financial Statement (SBA Form 413 - PFS)" at bounding box center [145, 395] width 127 height 22
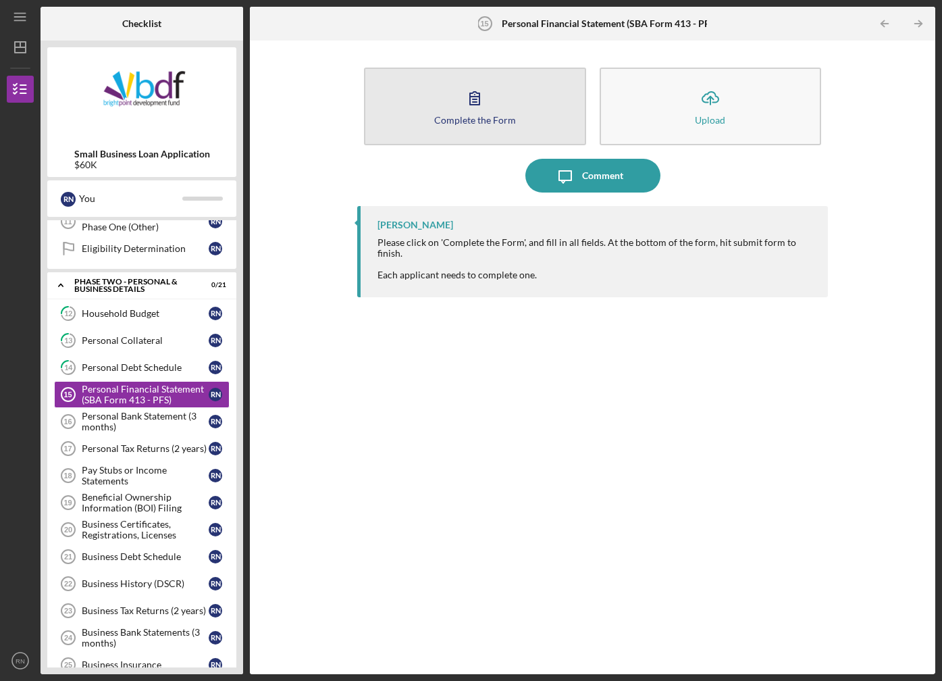
click at [499, 122] on div "Complete the Form" at bounding box center [475, 120] width 82 height 10
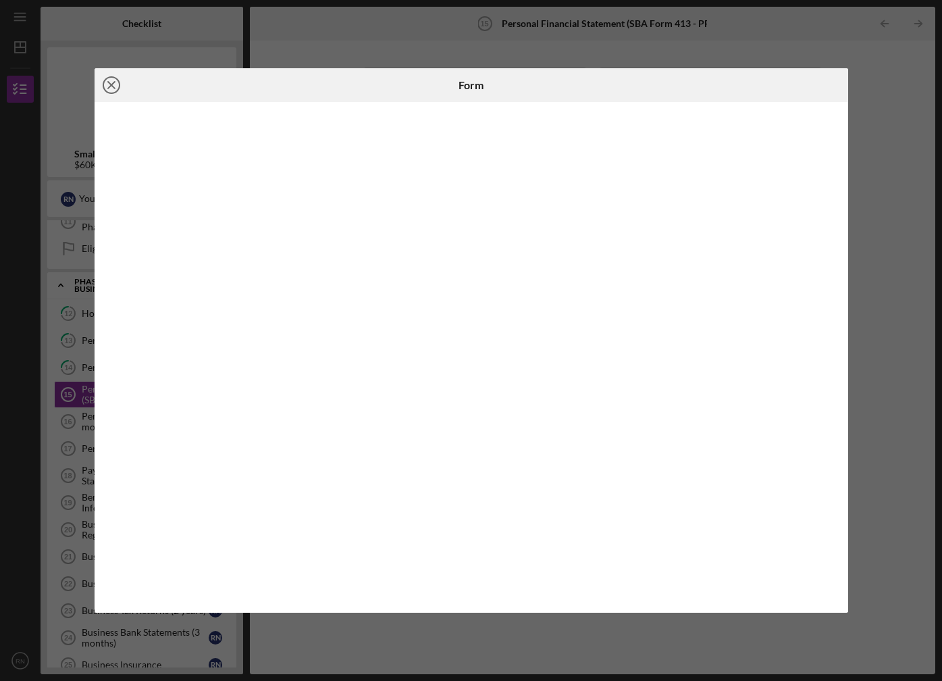
click at [109, 90] on icon "Icon/Close" at bounding box center [112, 85] width 34 height 34
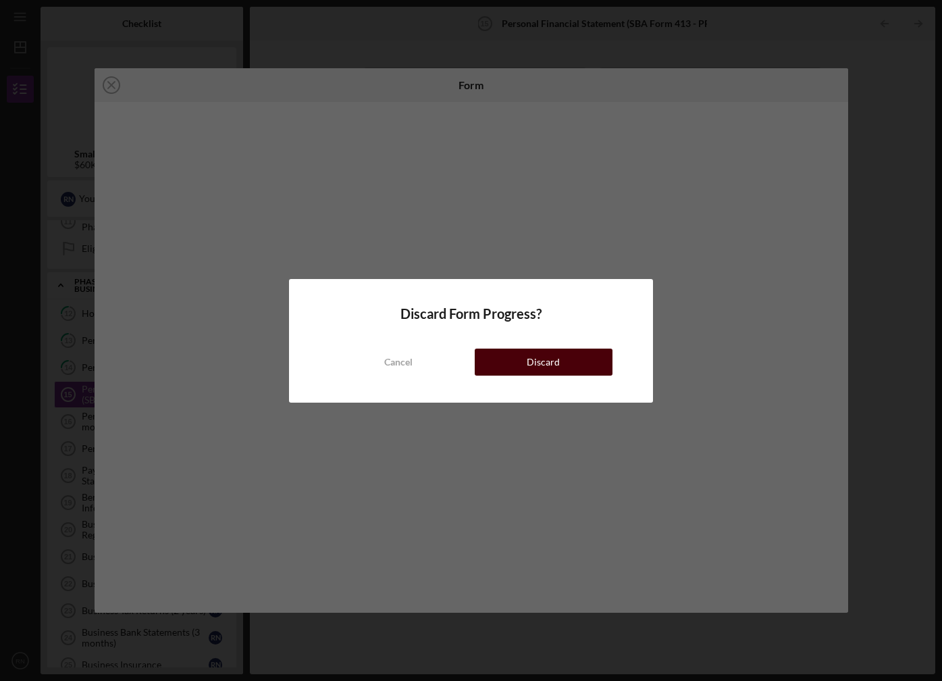
click at [575, 364] on button "Discard" at bounding box center [544, 361] width 138 height 27
